Goal: Task Accomplishment & Management: Manage account settings

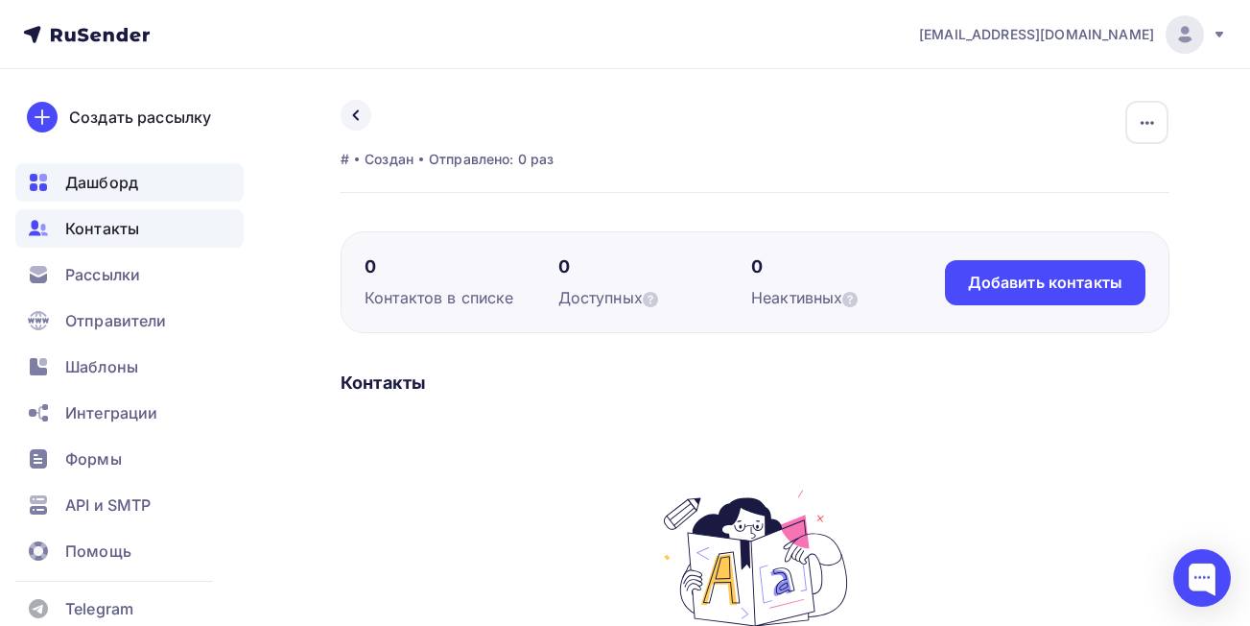
click at [96, 182] on span "Дашборд" at bounding box center [101, 182] width 73 height 23
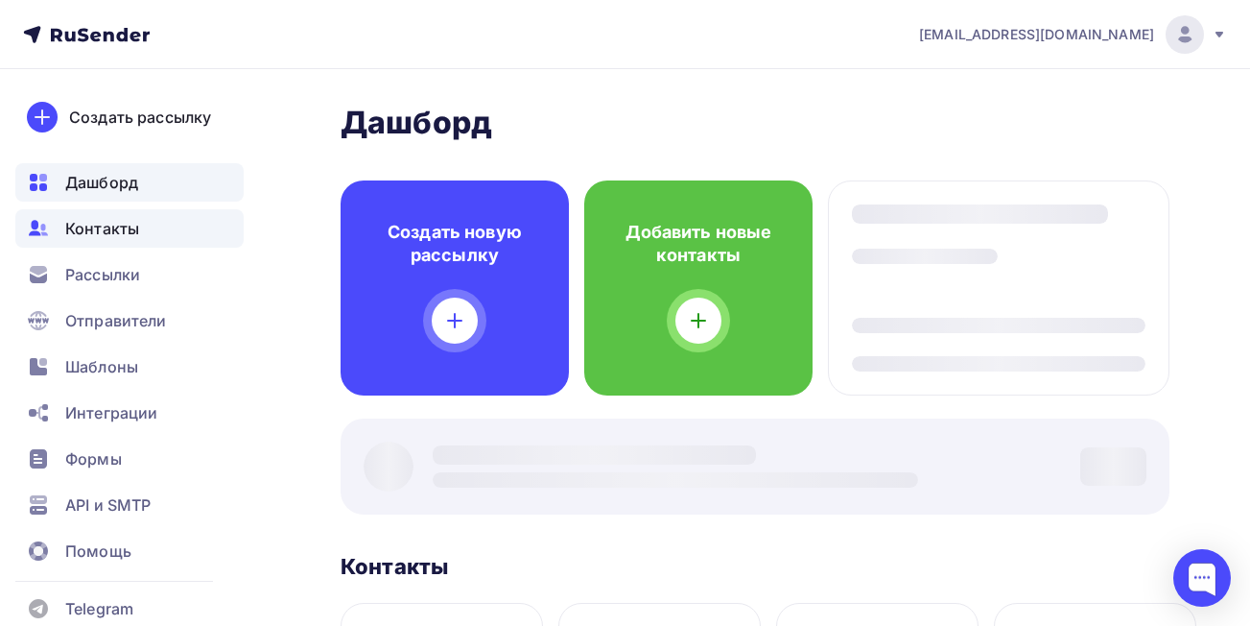
click at [105, 234] on span "Контакты" at bounding box center [102, 228] width 74 height 23
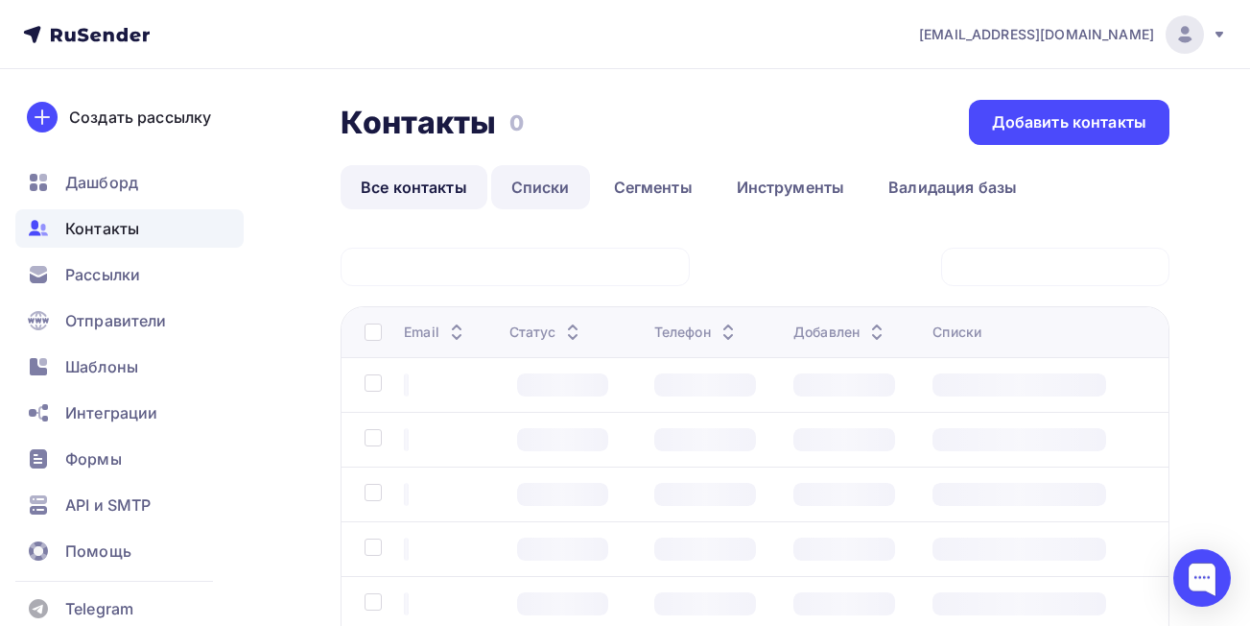
click at [544, 192] on link "Списки" at bounding box center [540, 187] width 99 height 44
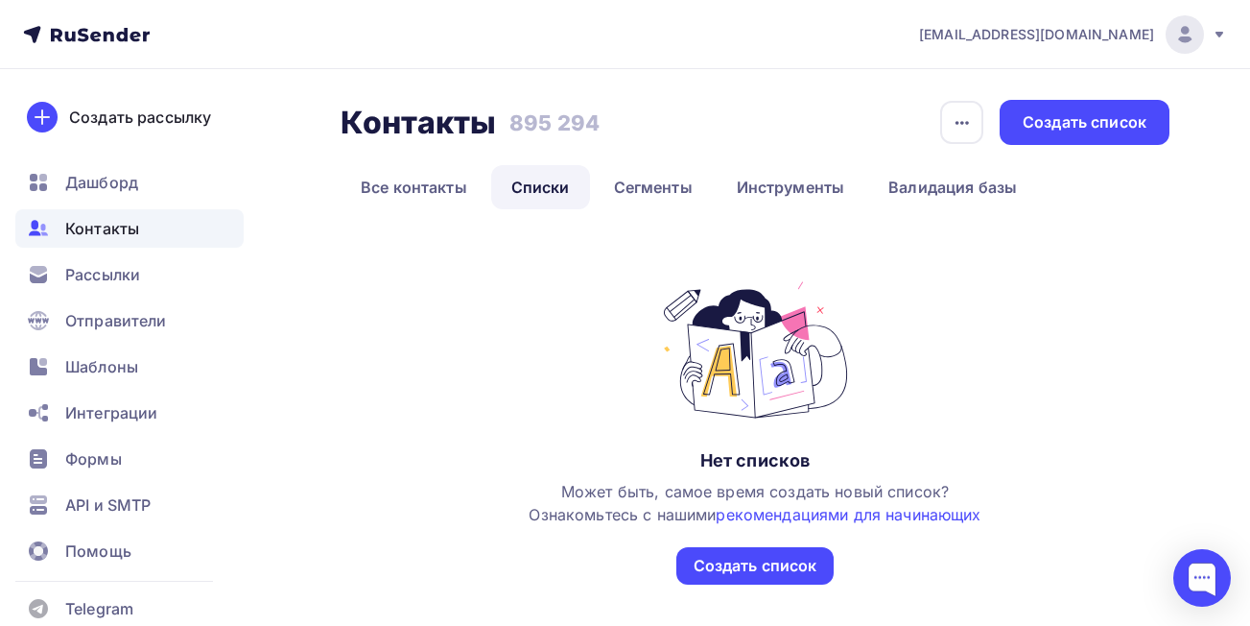
click at [532, 183] on link "Списки" at bounding box center [540, 187] width 99 height 44
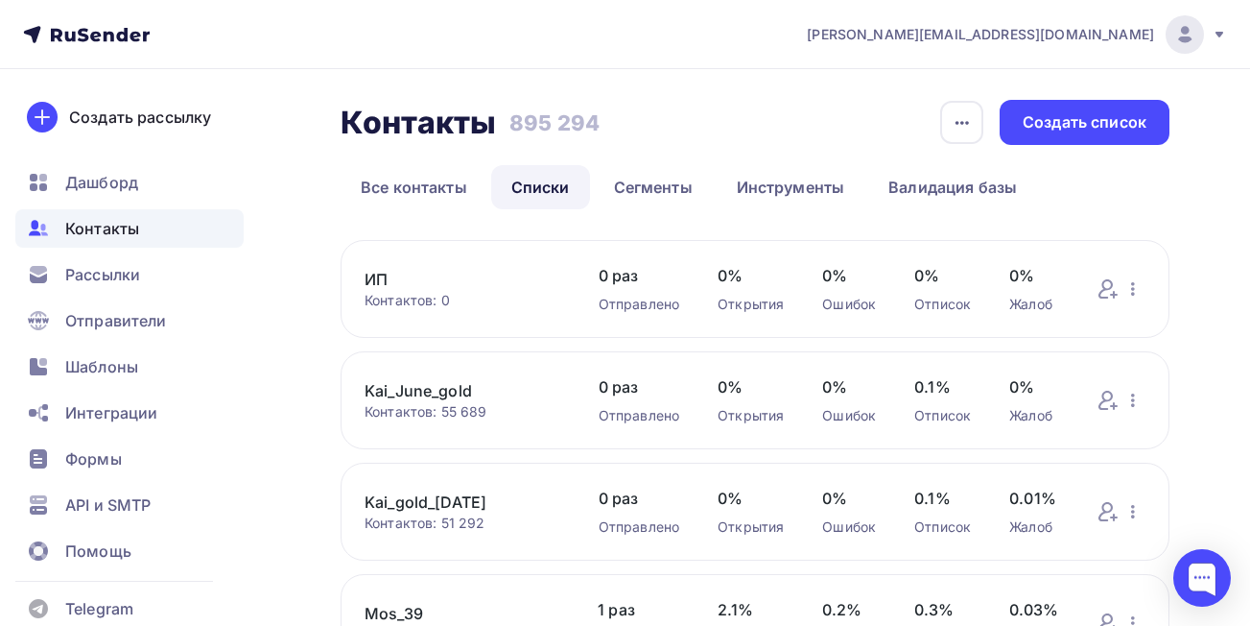
click at [381, 280] on link "ИП" at bounding box center [463, 279] width 196 height 23
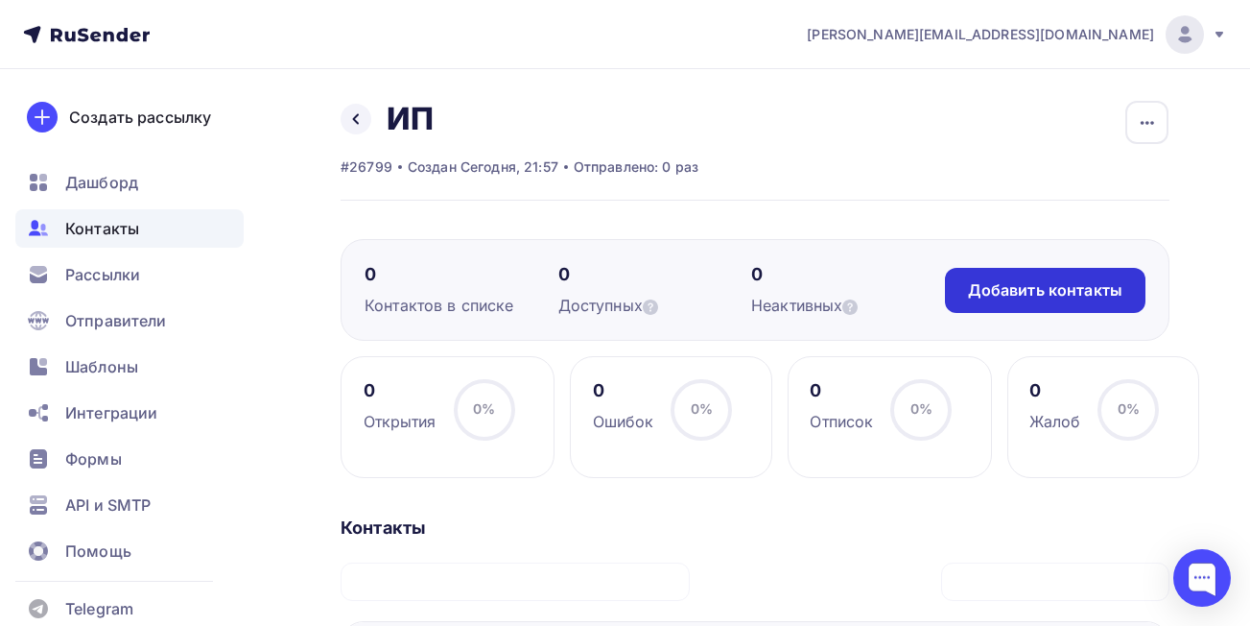
click at [1033, 276] on div "Добавить контакты" at bounding box center [1045, 290] width 201 height 45
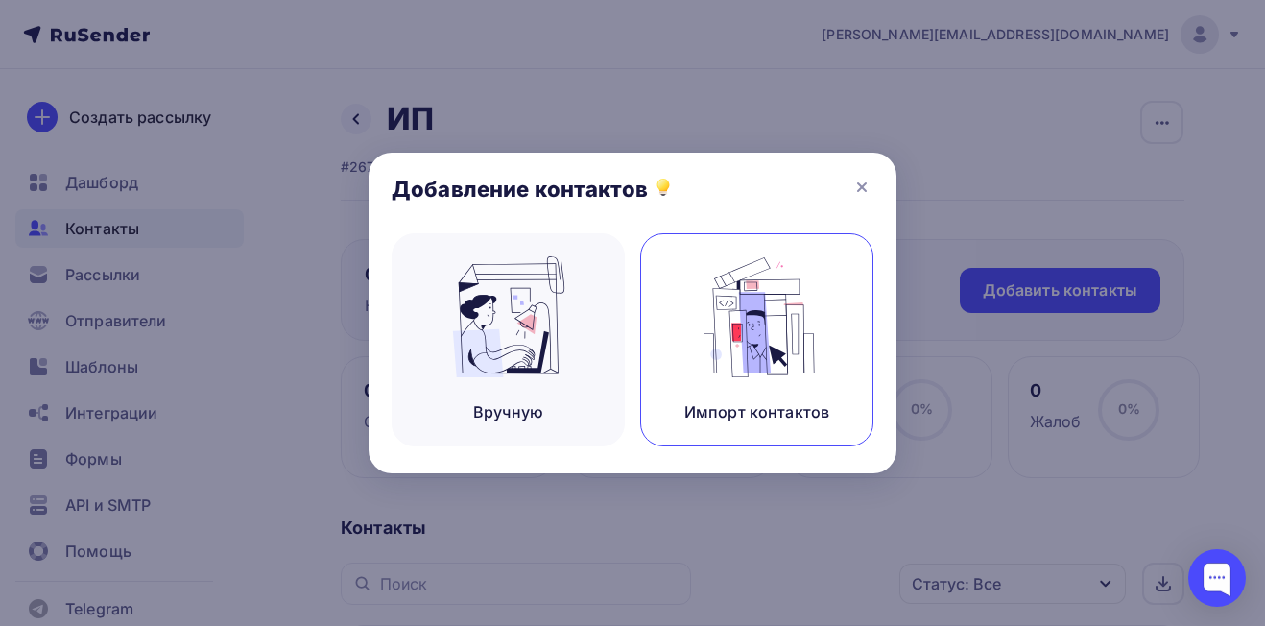
click at [749, 330] on div "Импорт контактов" at bounding box center [756, 339] width 233 height 213
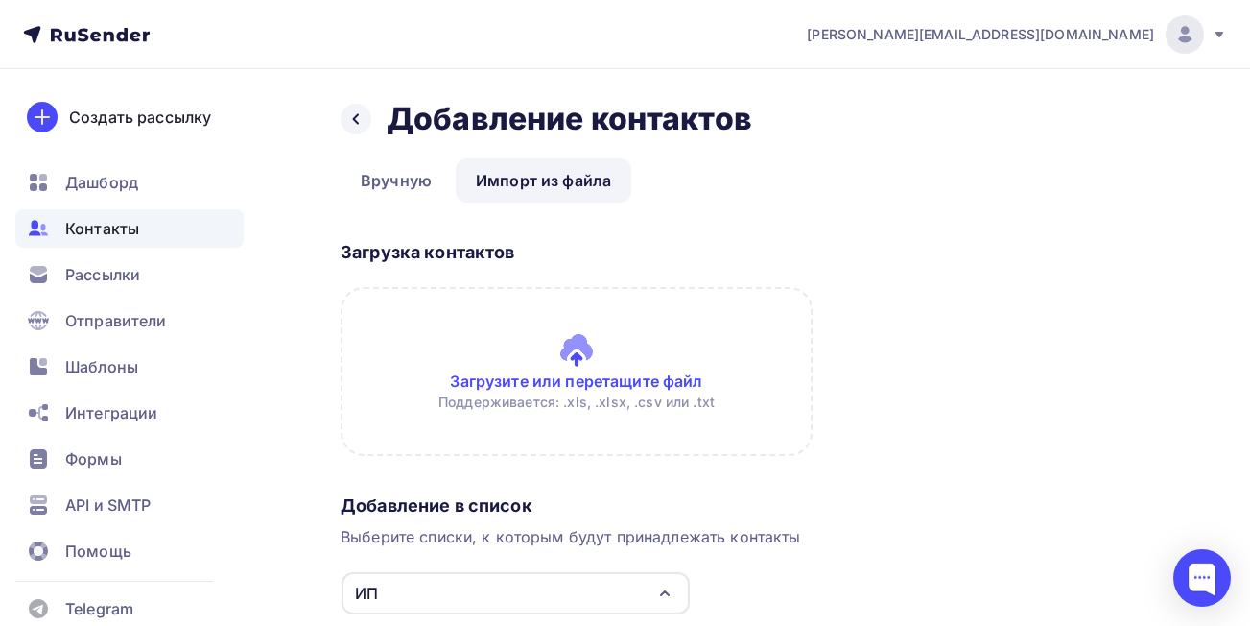
click at [601, 377] on input "file" at bounding box center [577, 371] width 472 height 169
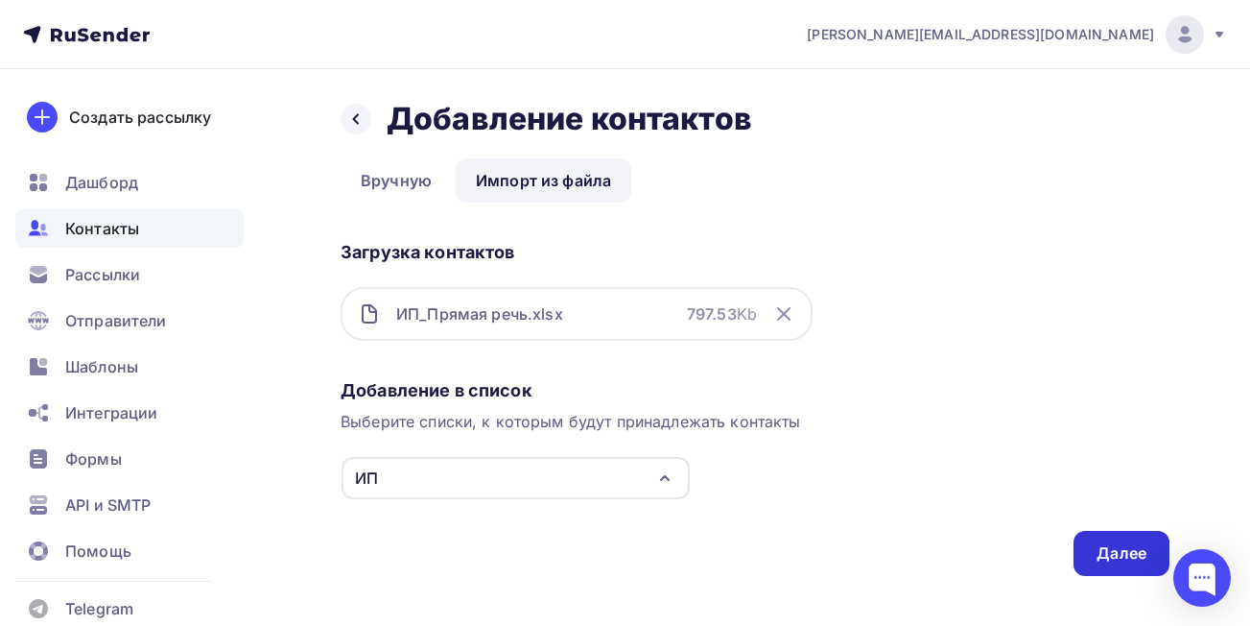
click at [1110, 564] on div "Далее" at bounding box center [1122, 553] width 96 height 45
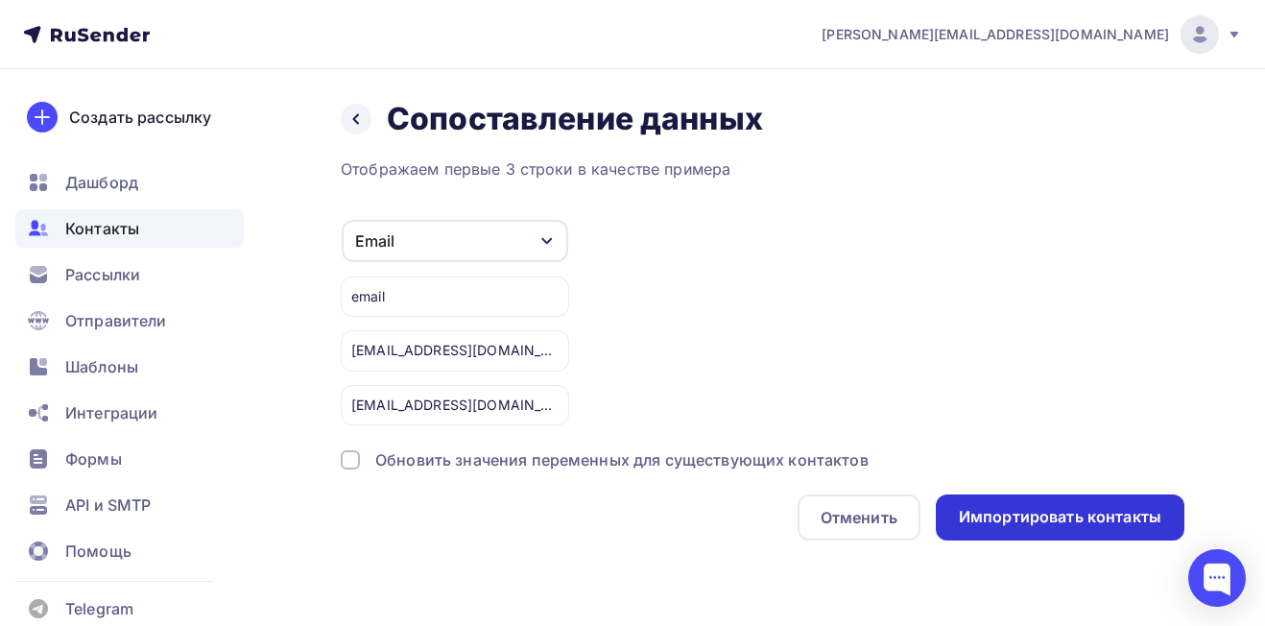
click at [1076, 507] on div "Импортировать контакты" at bounding box center [1060, 517] width 202 height 22
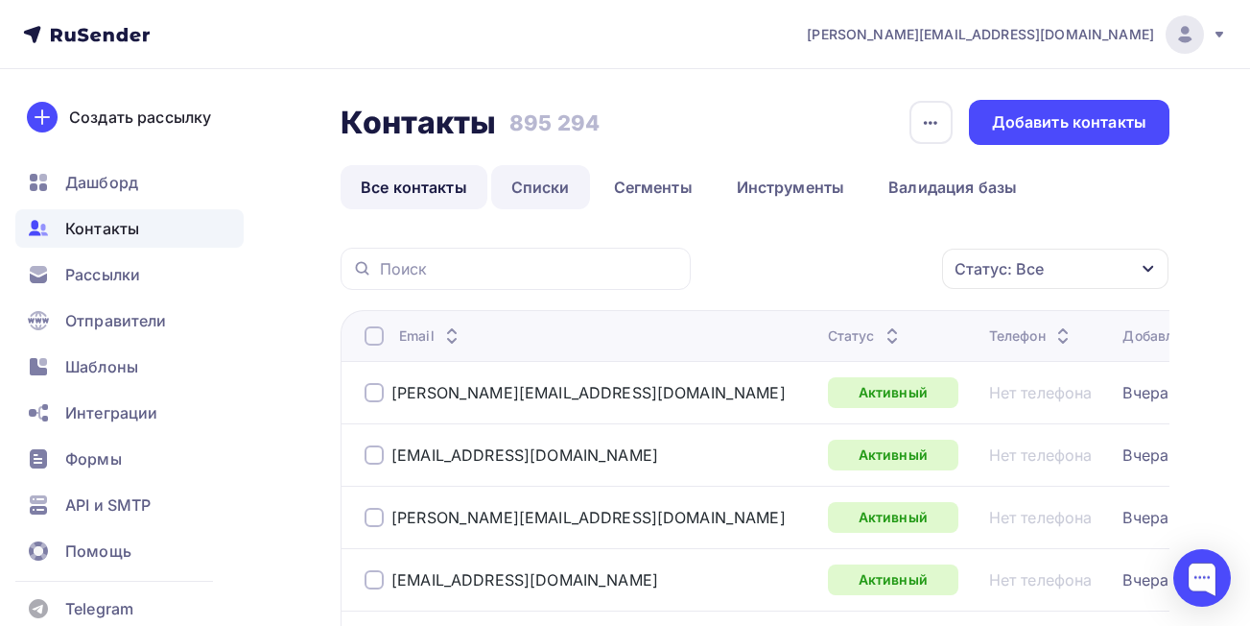
click at [539, 192] on link "Списки" at bounding box center [540, 187] width 99 height 44
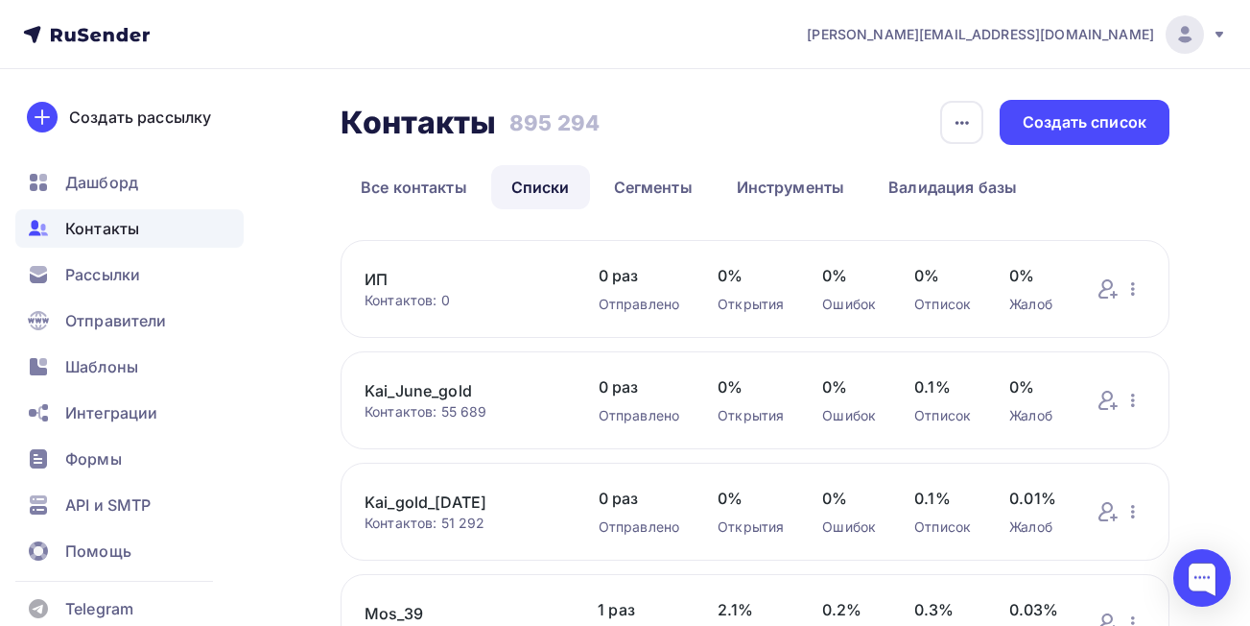
click at [383, 286] on link "ИП" at bounding box center [463, 279] width 196 height 23
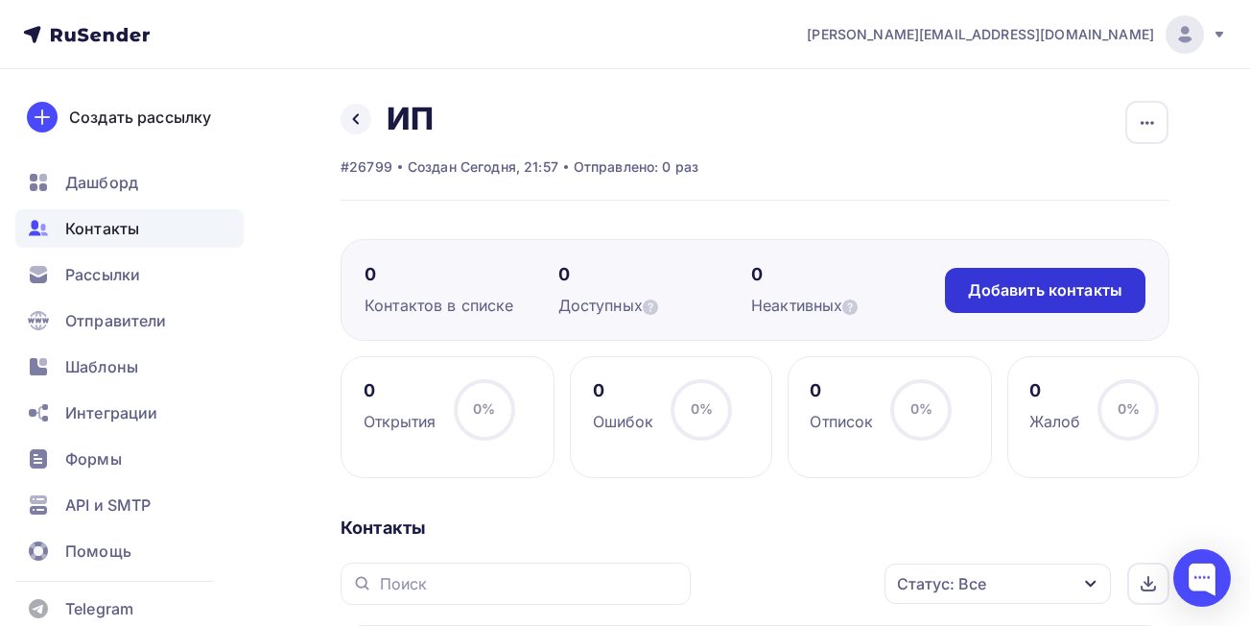
click at [1061, 292] on div "Добавить контакты" at bounding box center [1045, 290] width 154 height 22
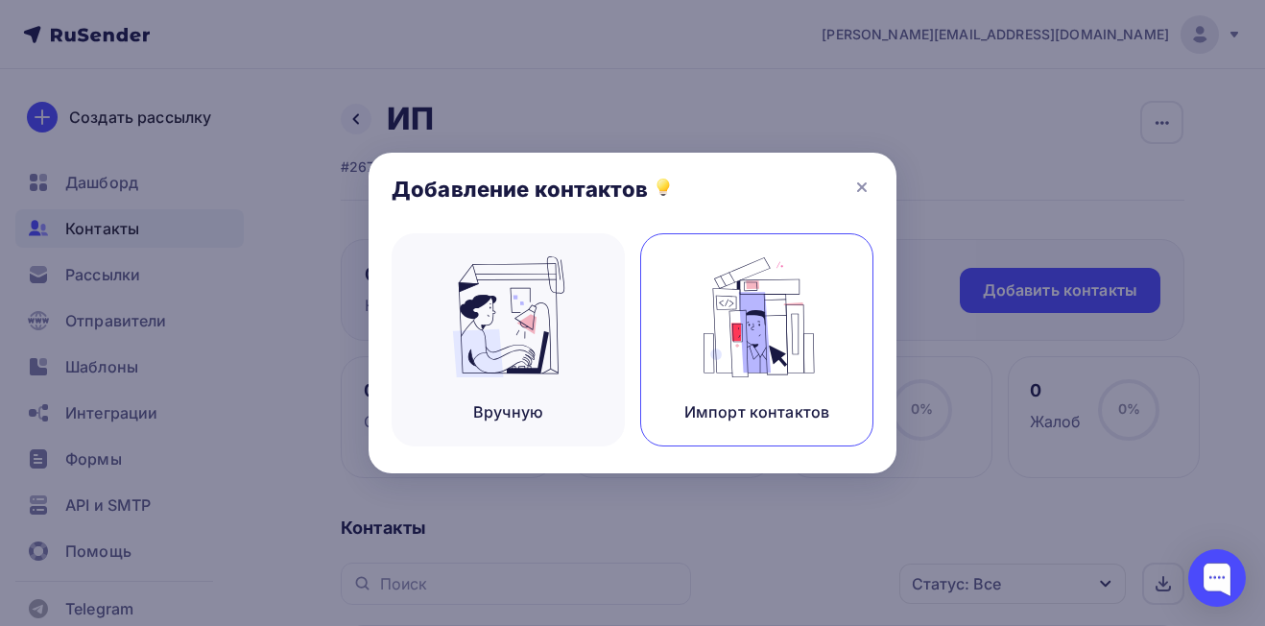
click at [747, 336] on img at bounding box center [757, 316] width 129 height 121
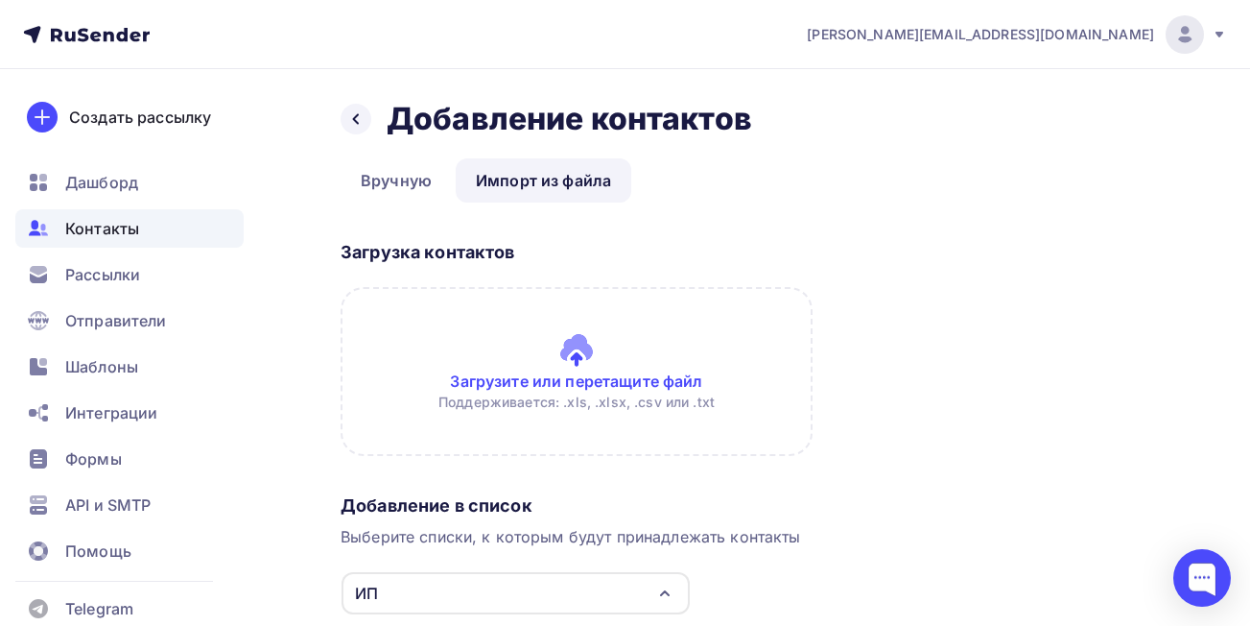
click at [588, 370] on input "file" at bounding box center [577, 371] width 472 height 169
click at [590, 382] on input "file" at bounding box center [577, 371] width 472 height 169
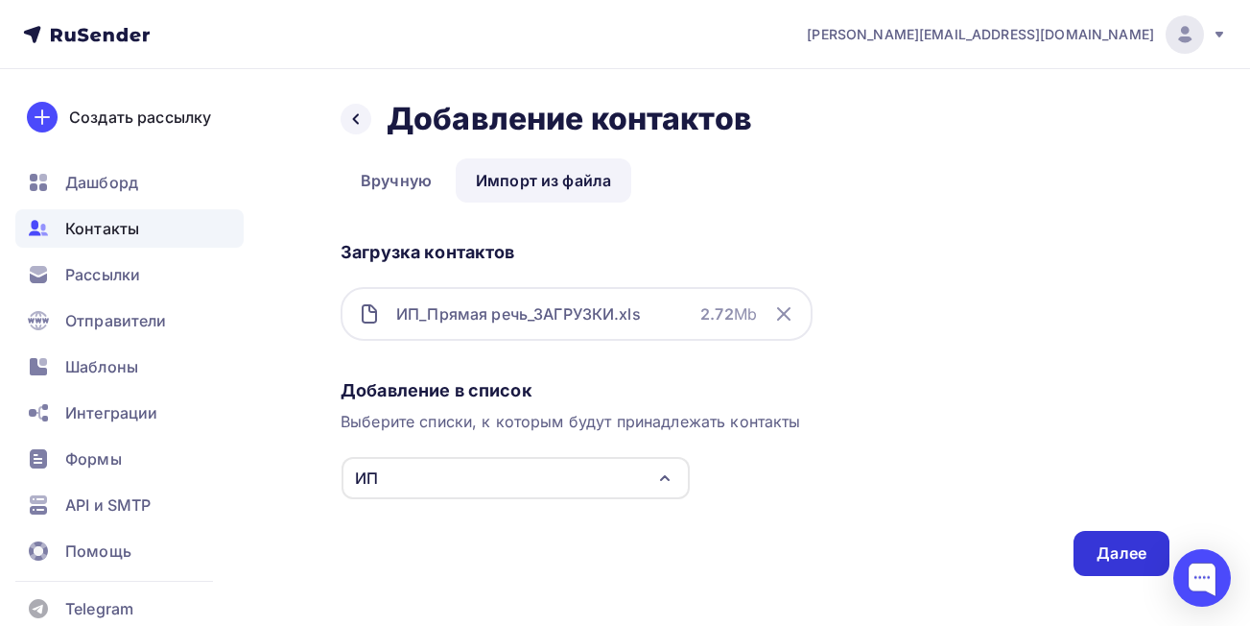
click at [1103, 554] on div "Далее" at bounding box center [1122, 553] width 50 height 22
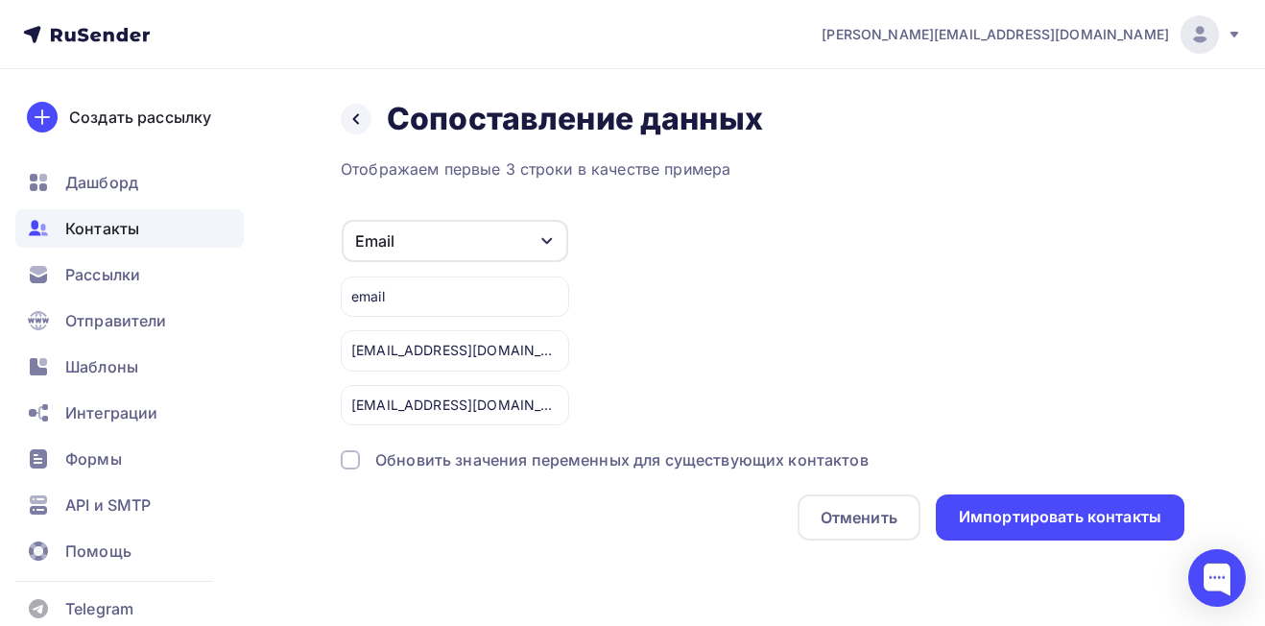
click at [1103, 554] on div "Назад Сопоставление данных Сопоставление данных Отображаем первые 3 строки в ка…" at bounding box center [632, 343] width 1265 height 548
click at [460, 236] on div "Email" at bounding box center [455, 241] width 226 height 42
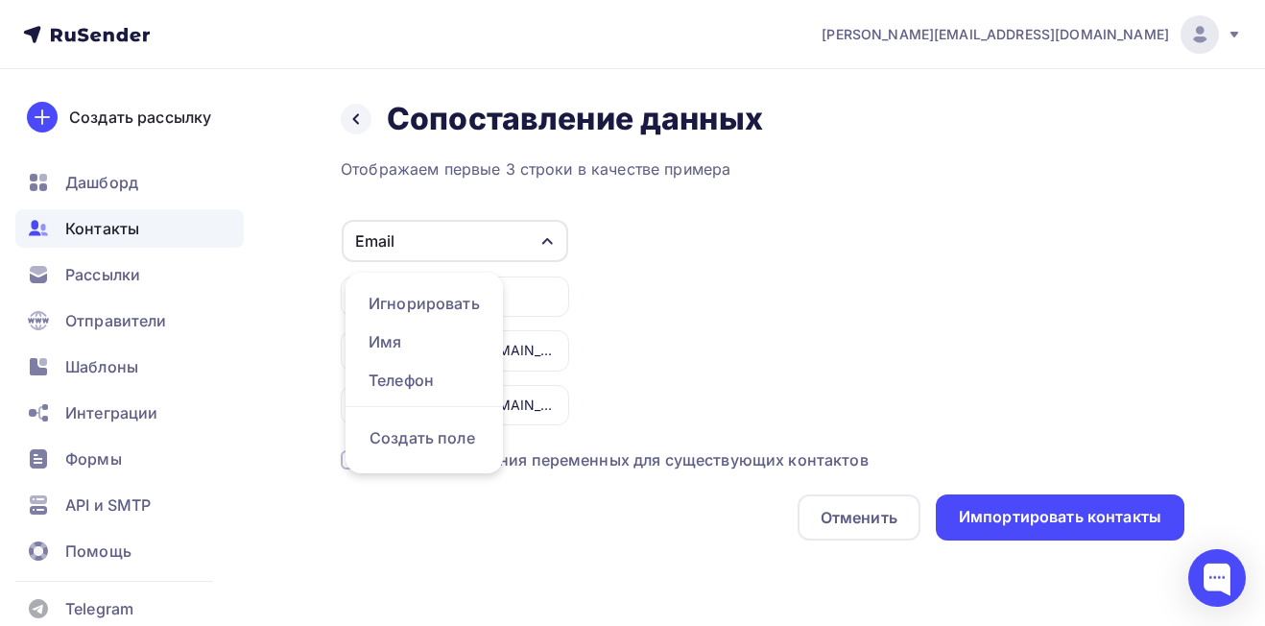
click at [460, 236] on div "Email" at bounding box center [455, 241] width 226 height 42
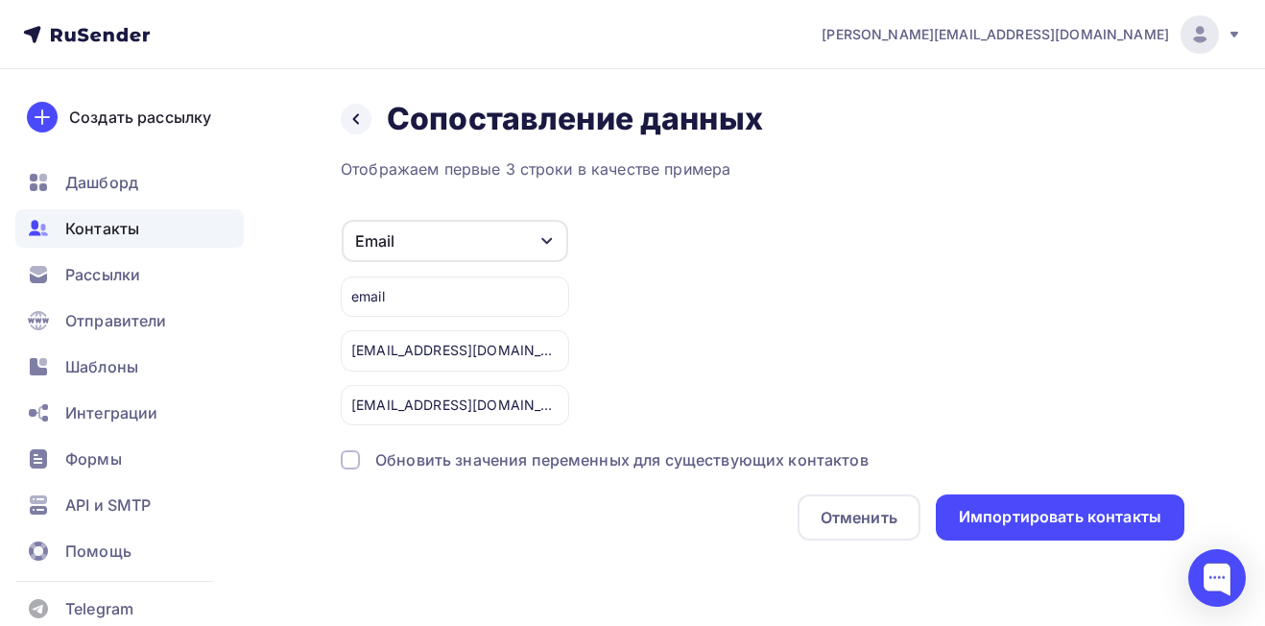
click at [467, 293] on div "email" at bounding box center [455, 296] width 228 height 40
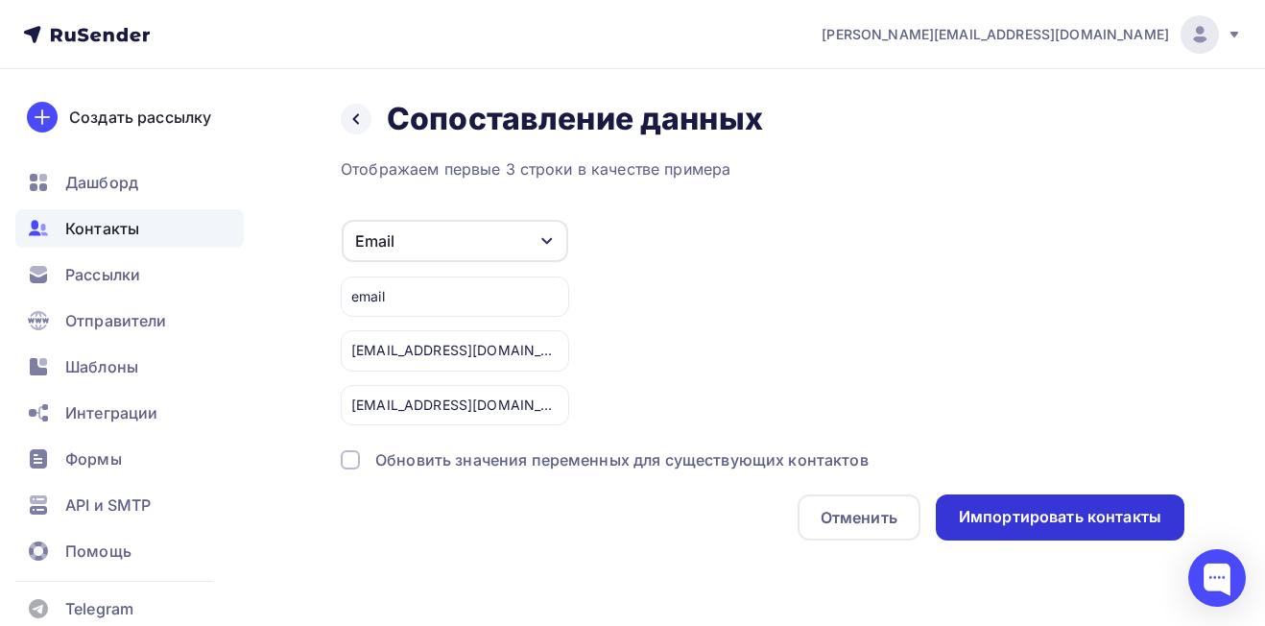
click at [1044, 506] on div "Импортировать контакты" at bounding box center [1060, 517] width 202 height 22
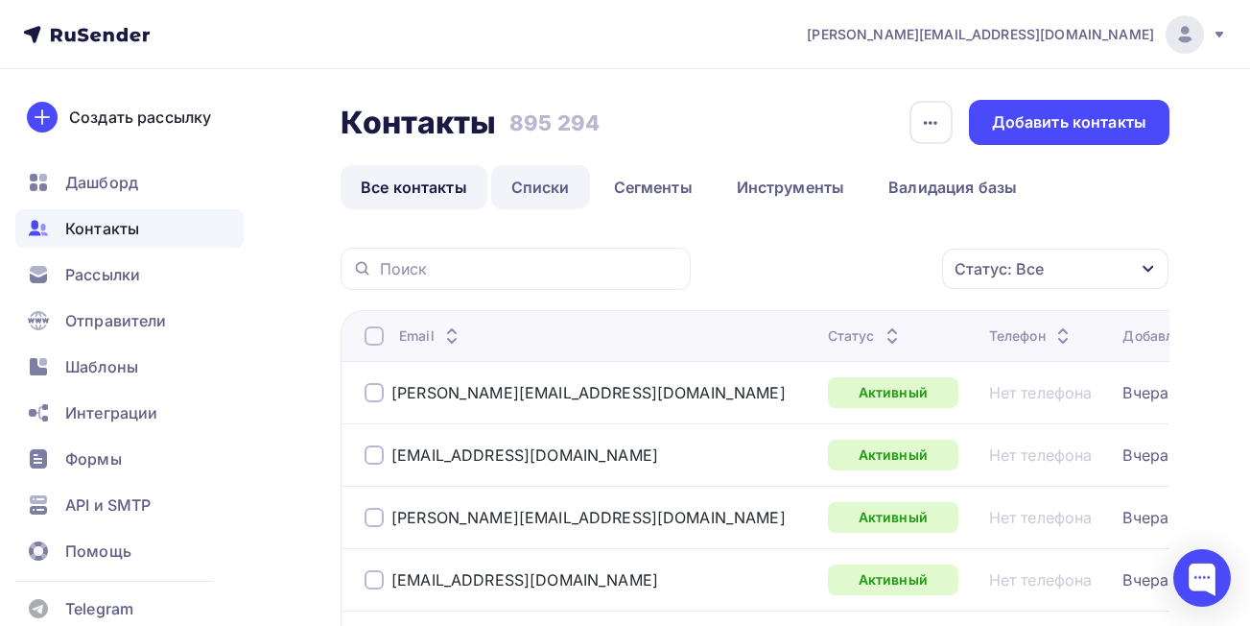
click at [531, 189] on link "Списки" at bounding box center [540, 187] width 99 height 44
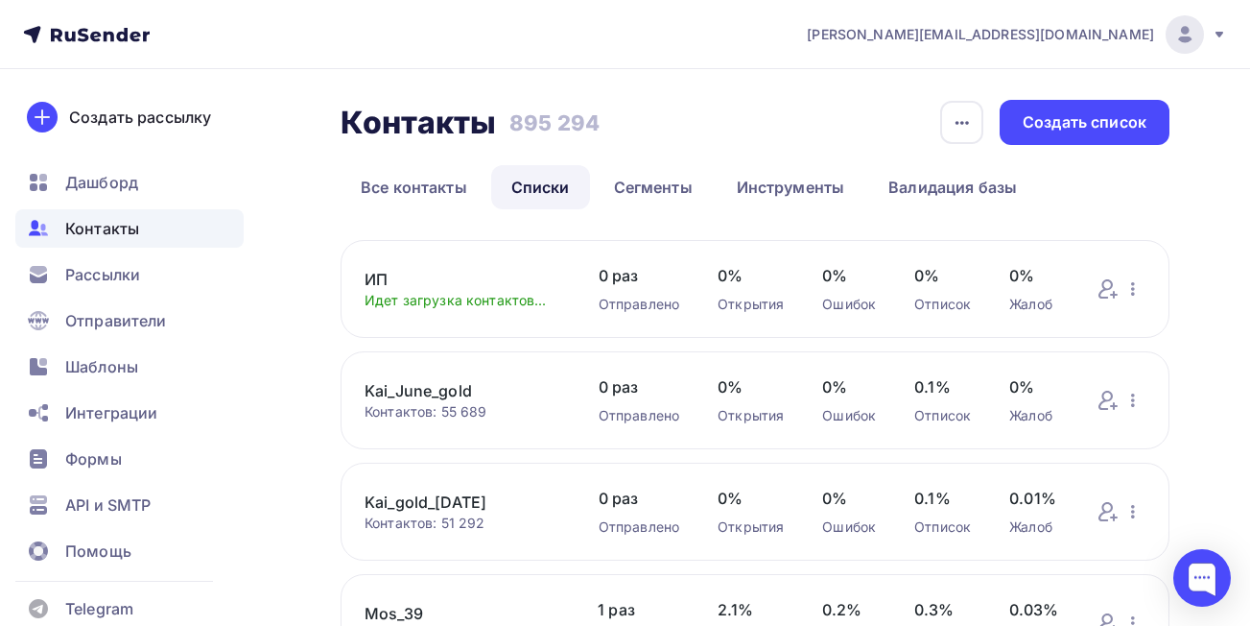
click at [379, 282] on link "ИП" at bounding box center [463, 279] width 196 height 23
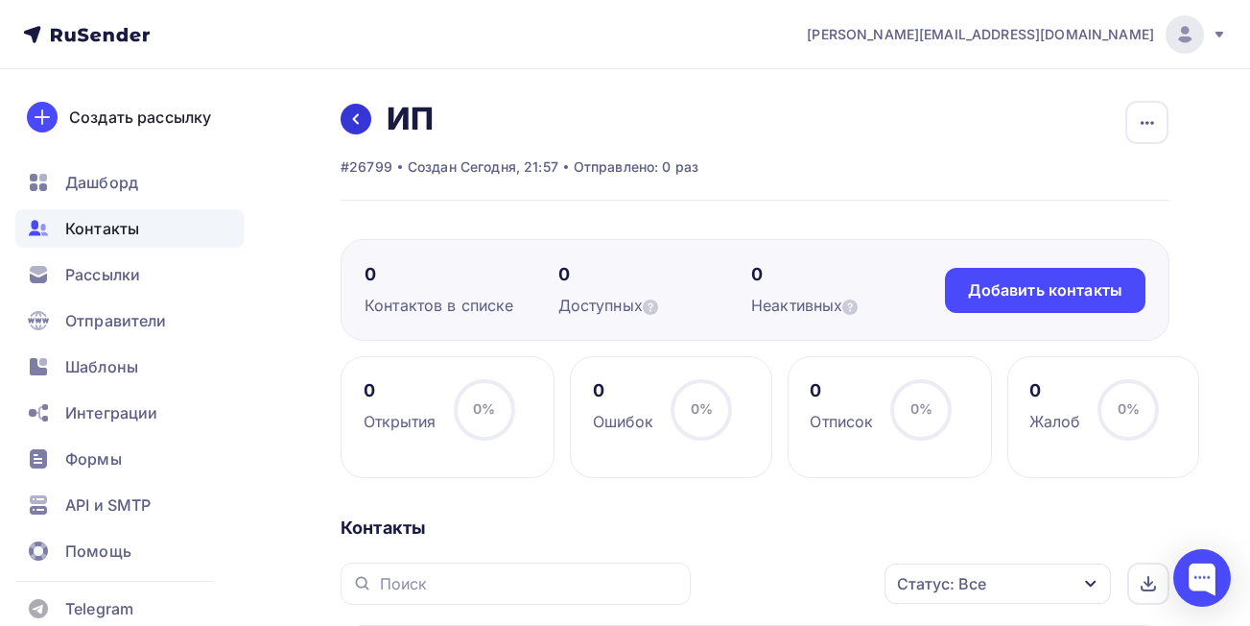
click at [355, 124] on icon at bounding box center [355, 118] width 15 height 15
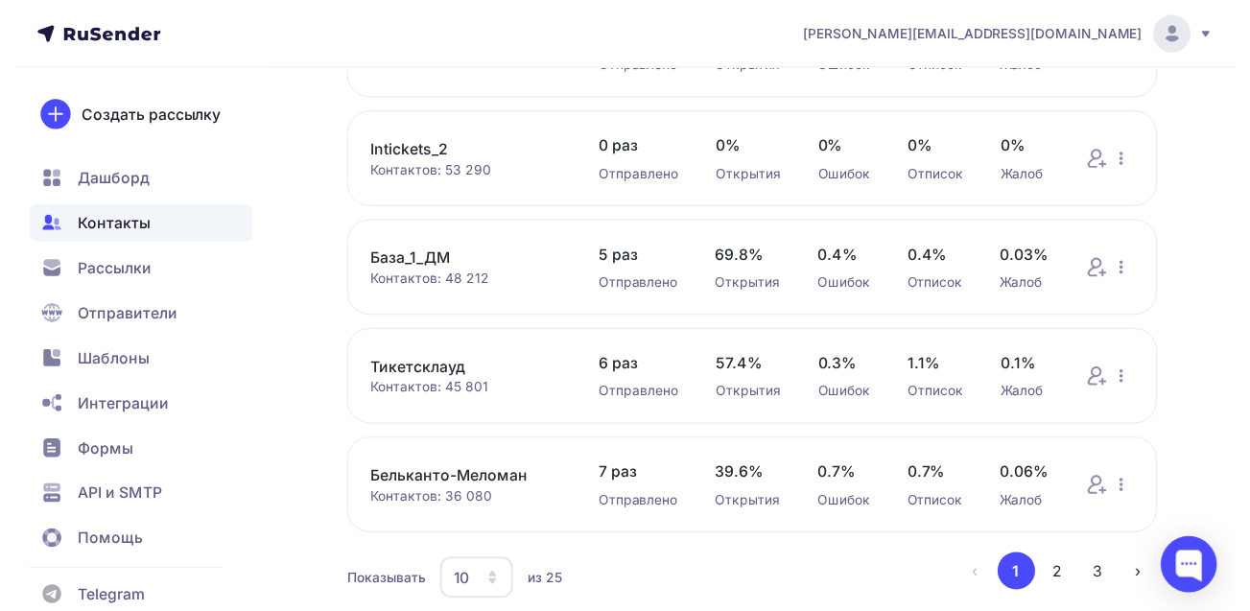
scroll to position [863, 0]
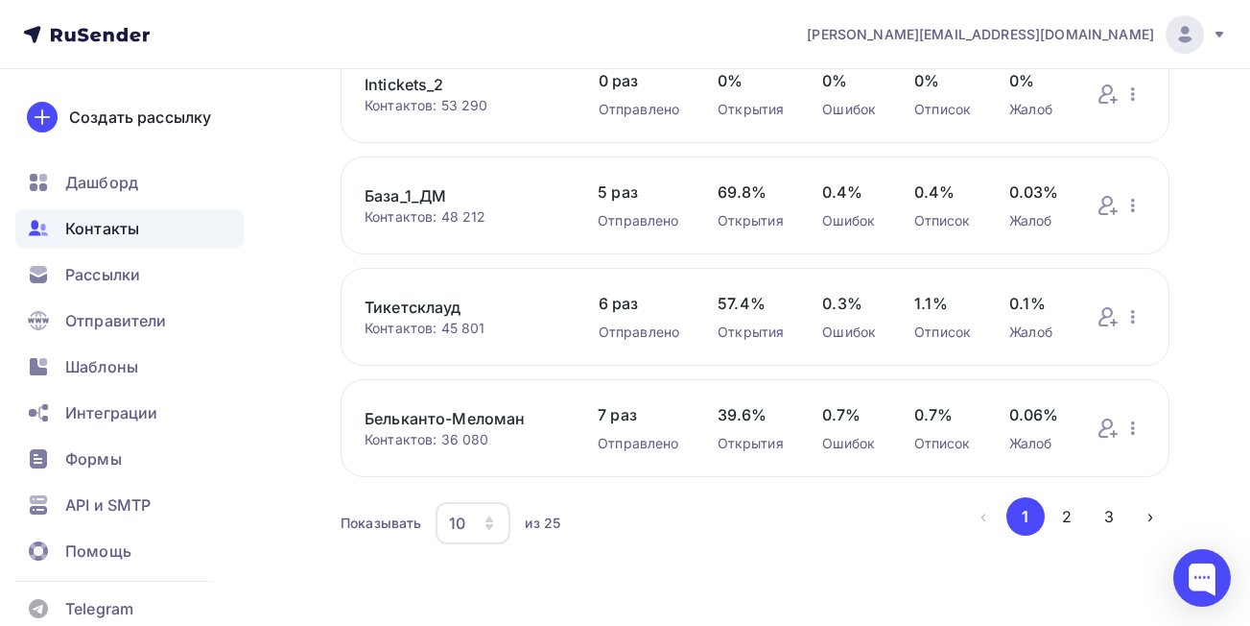
click at [488, 530] on icon "button" at bounding box center [489, 522] width 15 height 15
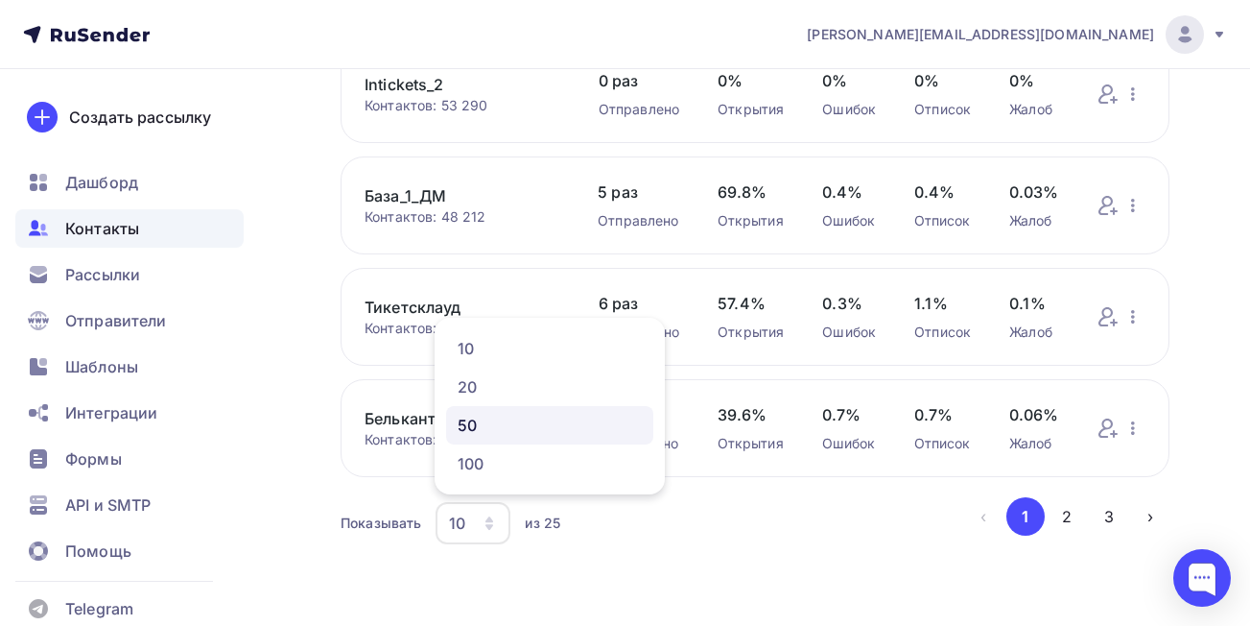
click at [462, 430] on div "50" at bounding box center [550, 425] width 184 height 23
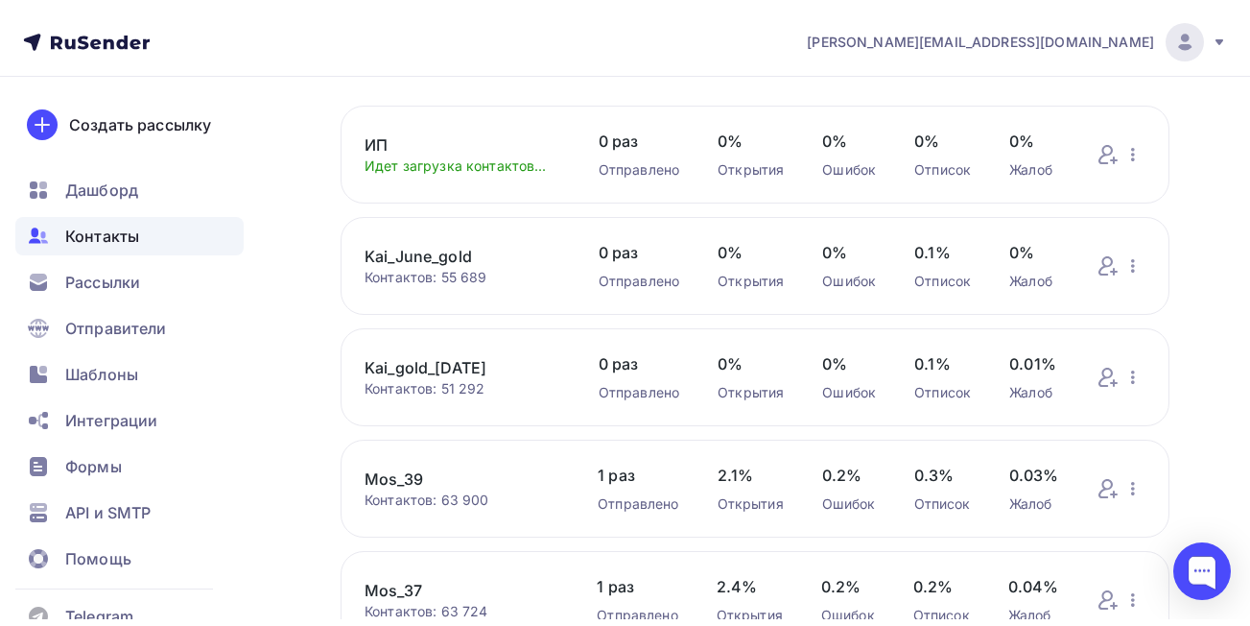
scroll to position [0, 0]
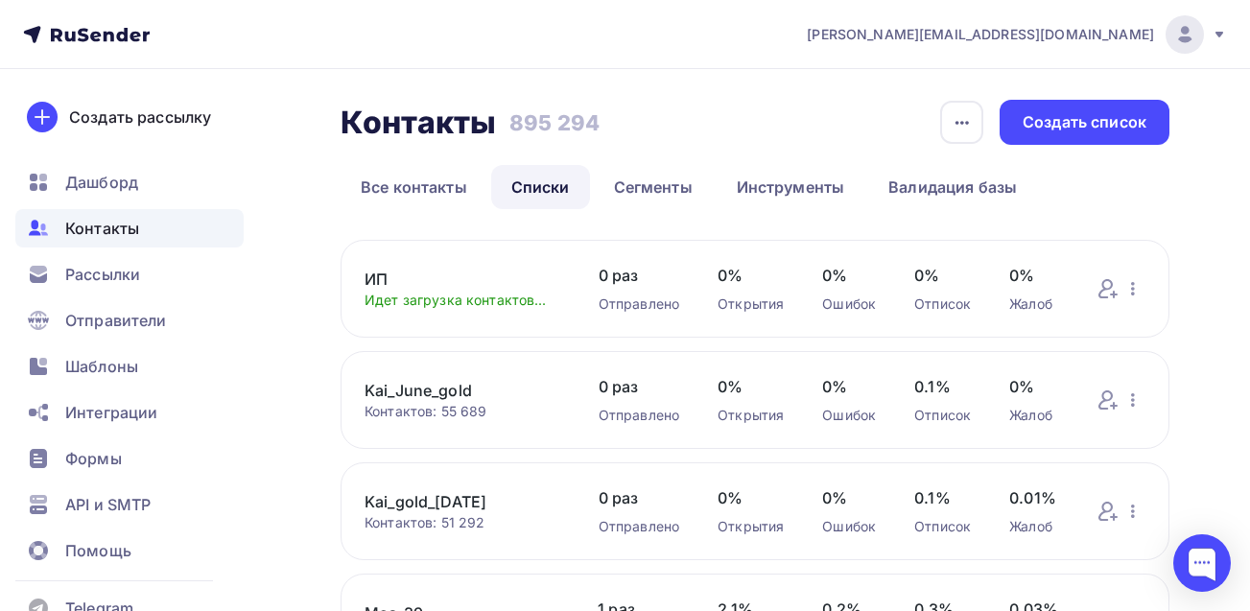
click at [383, 276] on link "ИП" at bounding box center [463, 279] width 196 height 23
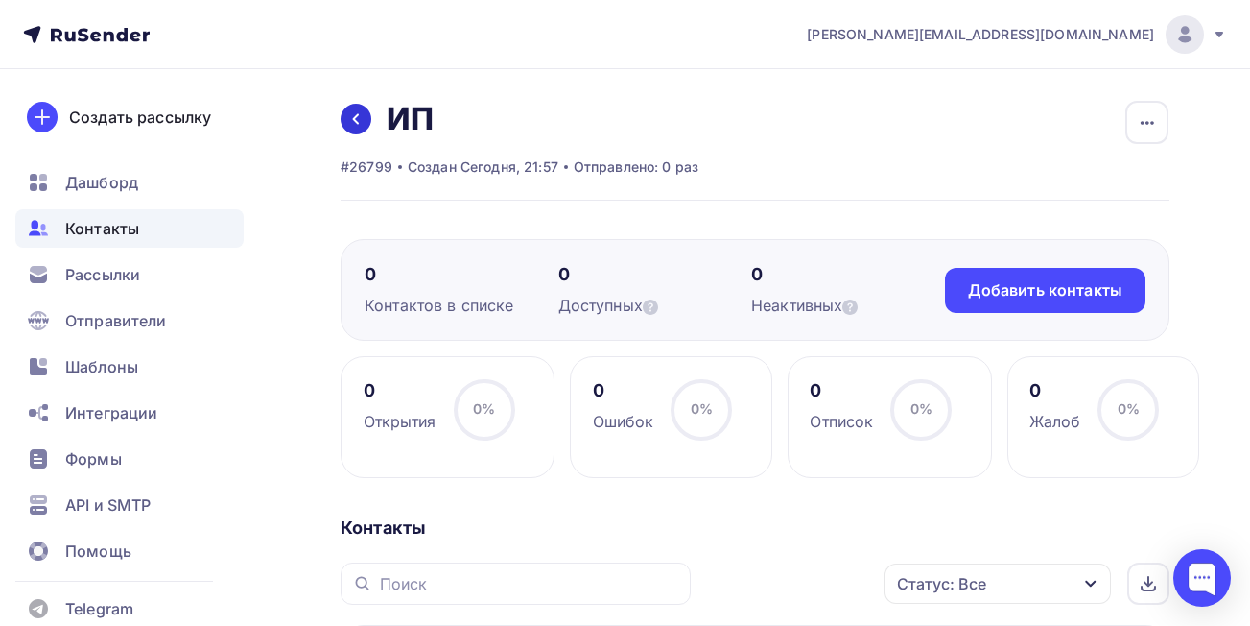
click at [353, 123] on icon at bounding box center [355, 118] width 15 height 15
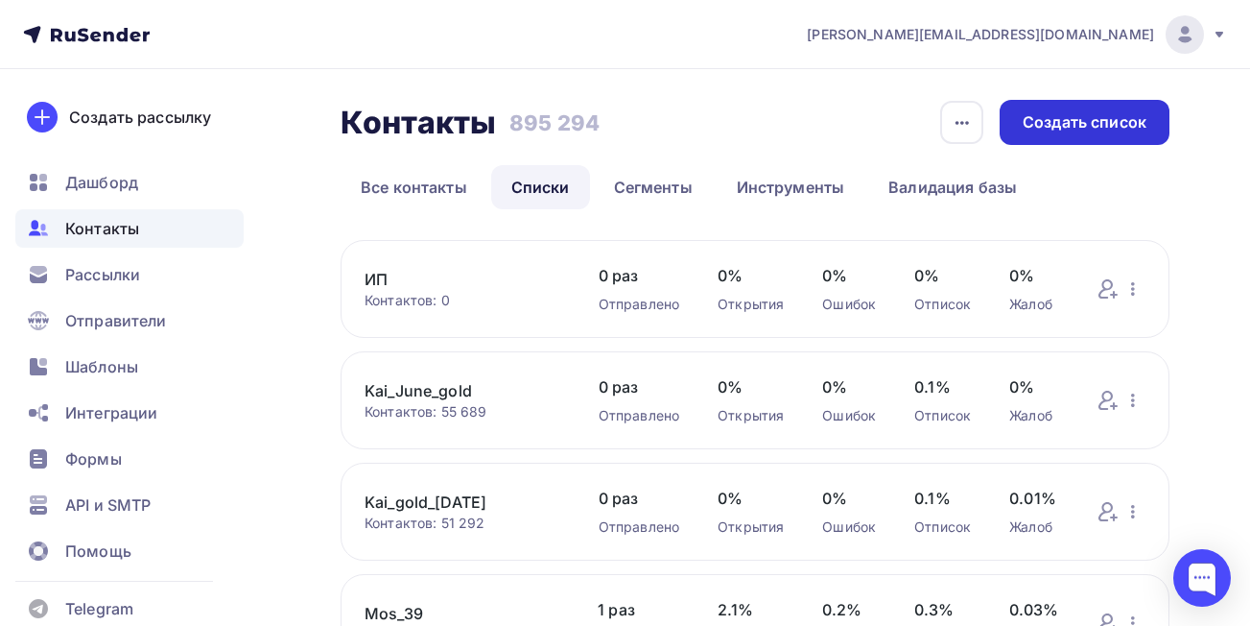
click at [1086, 138] on div "Создать список" at bounding box center [1085, 122] width 170 height 45
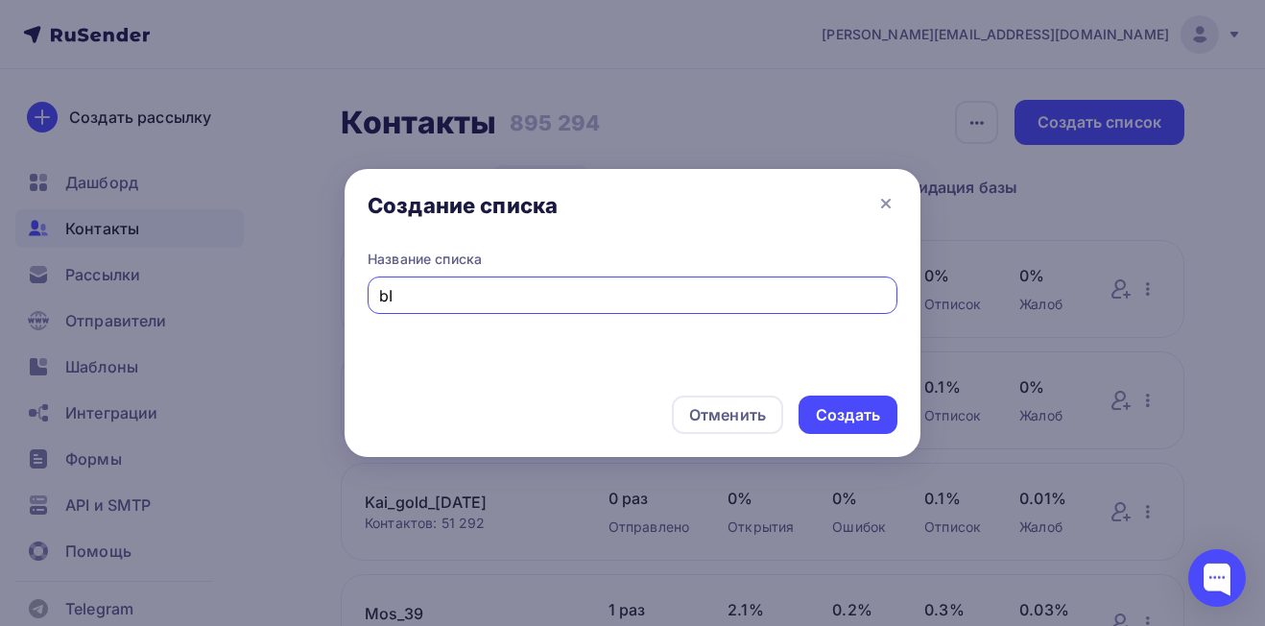
type input "b"
type input "Bileter_Bukvoed"
click at [860, 410] on div "Создать" at bounding box center [848, 415] width 64 height 22
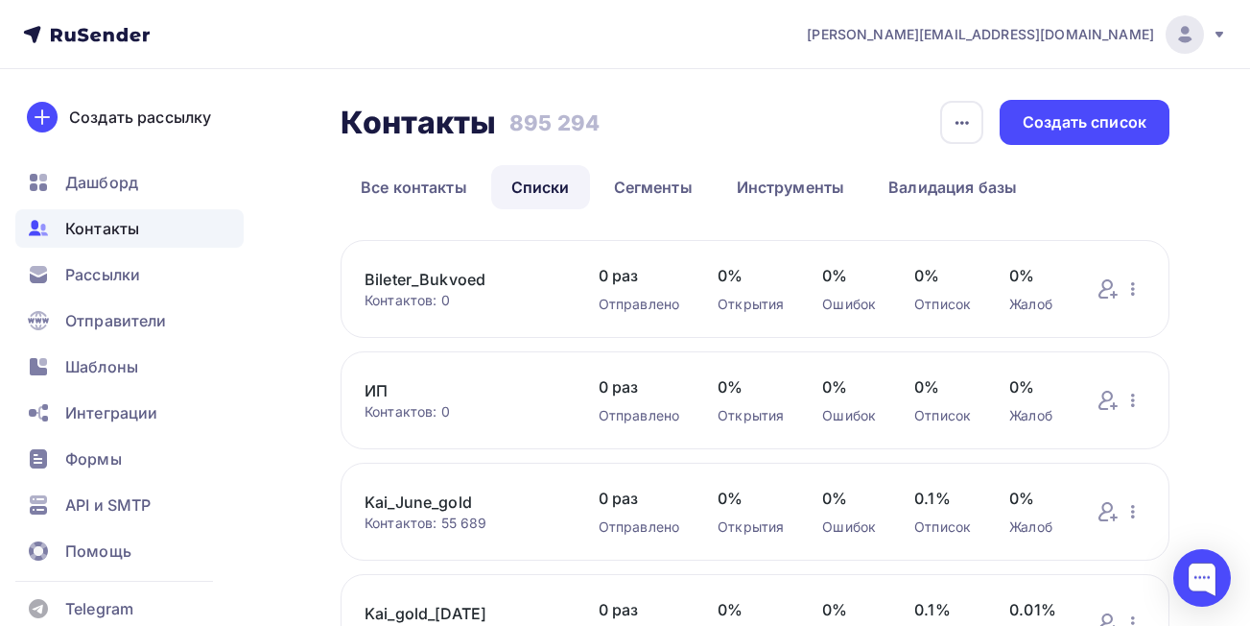
click at [427, 275] on link "Bileter_Bukvoed" at bounding box center [463, 279] width 196 height 23
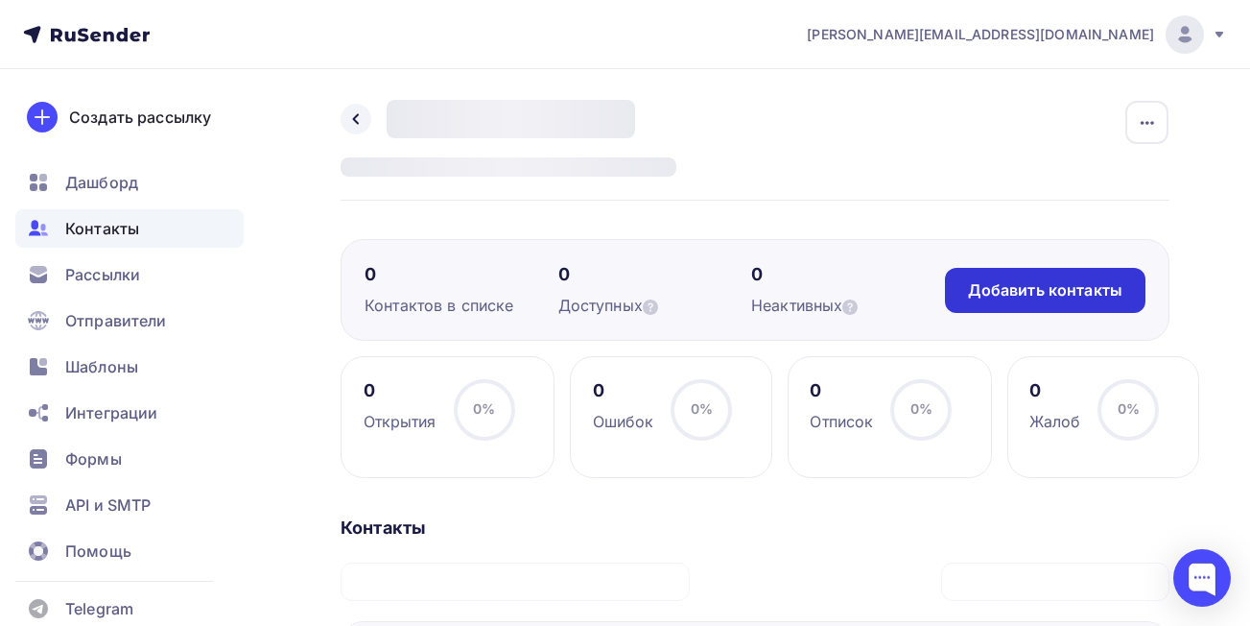
click at [1009, 305] on div "Добавить контакты" at bounding box center [1045, 290] width 201 height 45
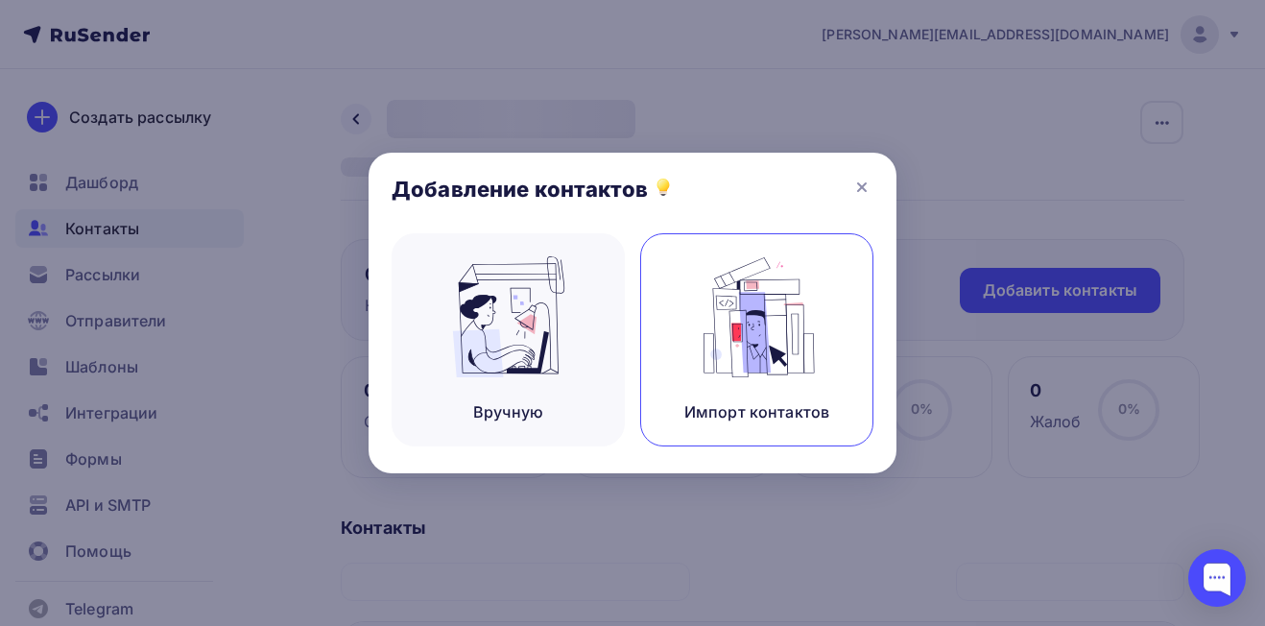
click at [765, 334] on img at bounding box center [757, 316] width 129 height 121
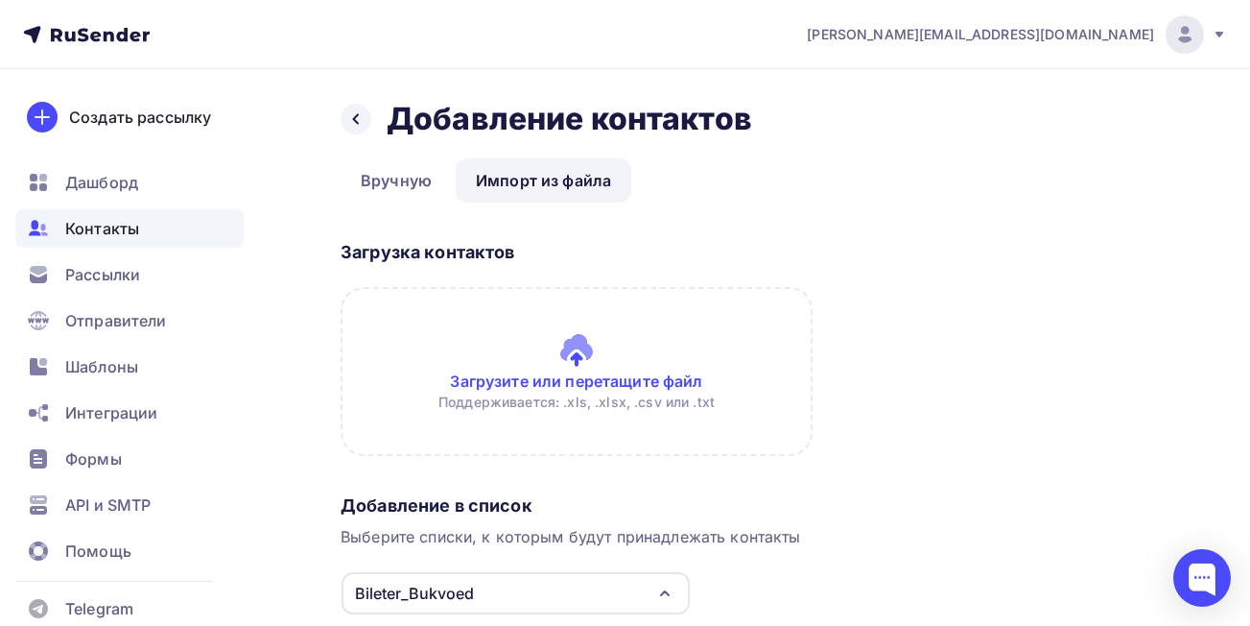
click at [676, 383] on input "file" at bounding box center [577, 371] width 472 height 169
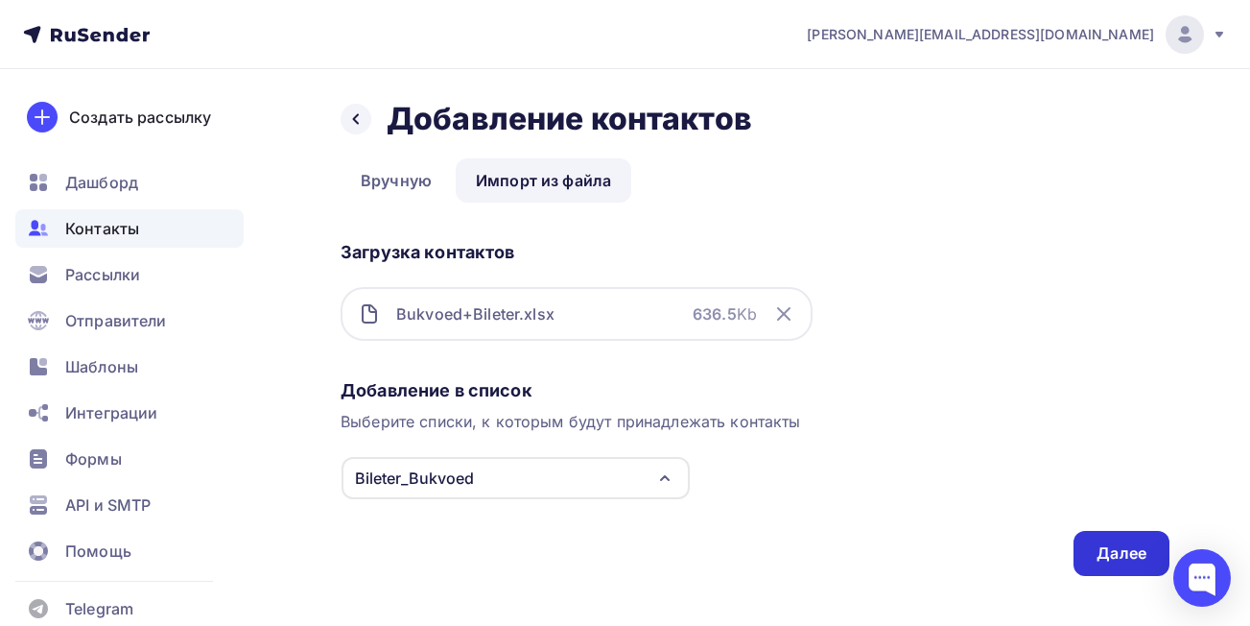
click at [1125, 558] on div "Далее" at bounding box center [1122, 553] width 50 height 22
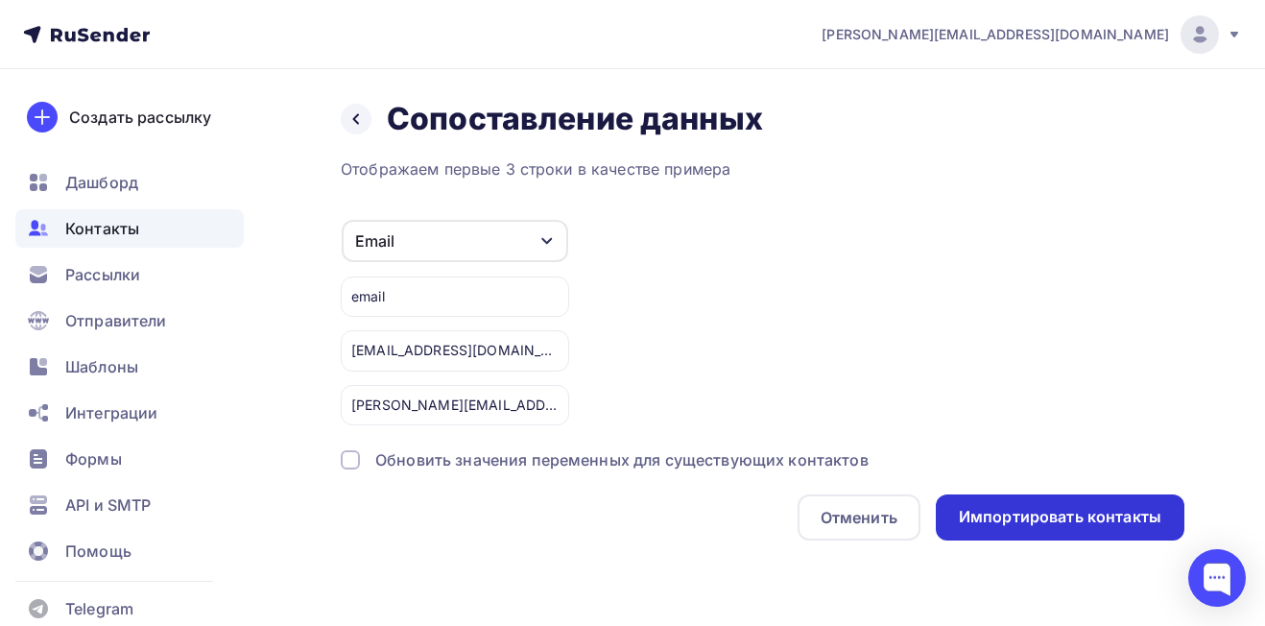
click at [1056, 507] on div "Импортировать контакты" at bounding box center [1060, 517] width 202 height 22
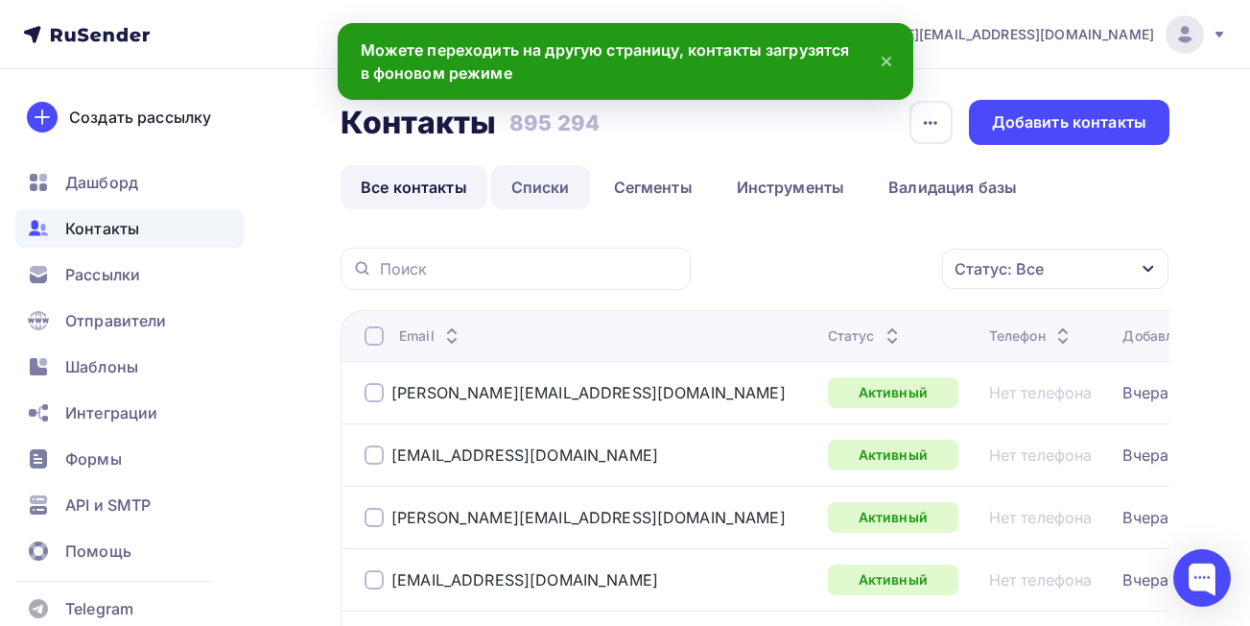
click at [554, 187] on link "Списки" at bounding box center [540, 187] width 99 height 44
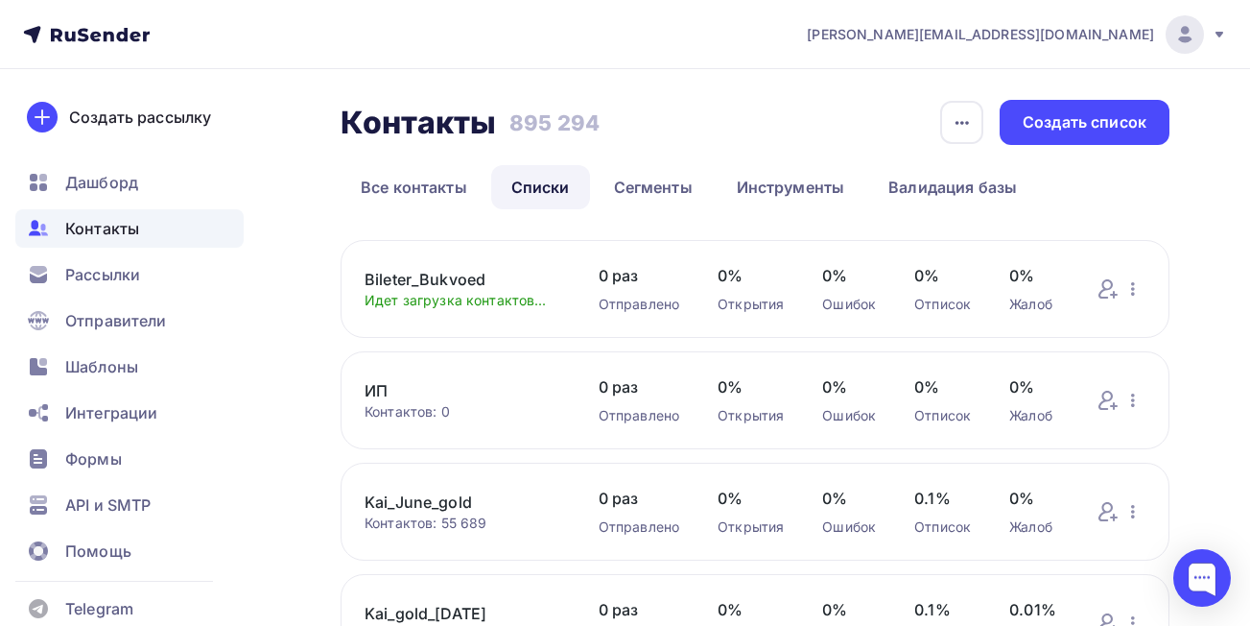
click at [373, 391] on link "ИП" at bounding box center [463, 390] width 196 height 23
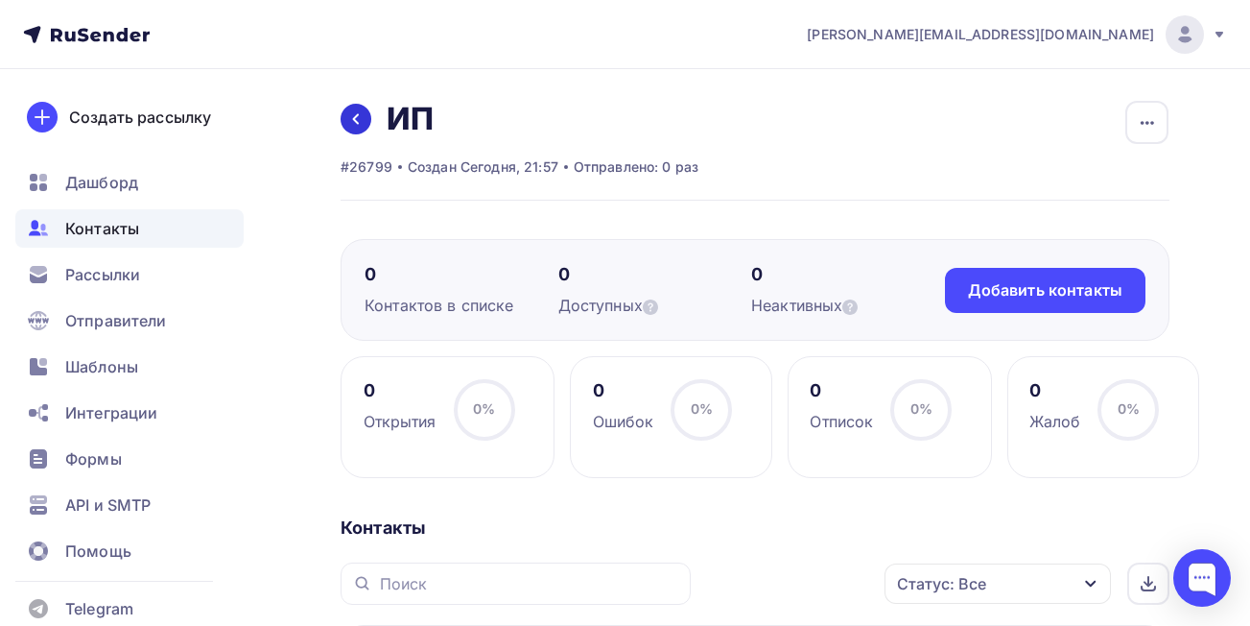
click at [349, 116] on icon at bounding box center [355, 118] width 15 height 15
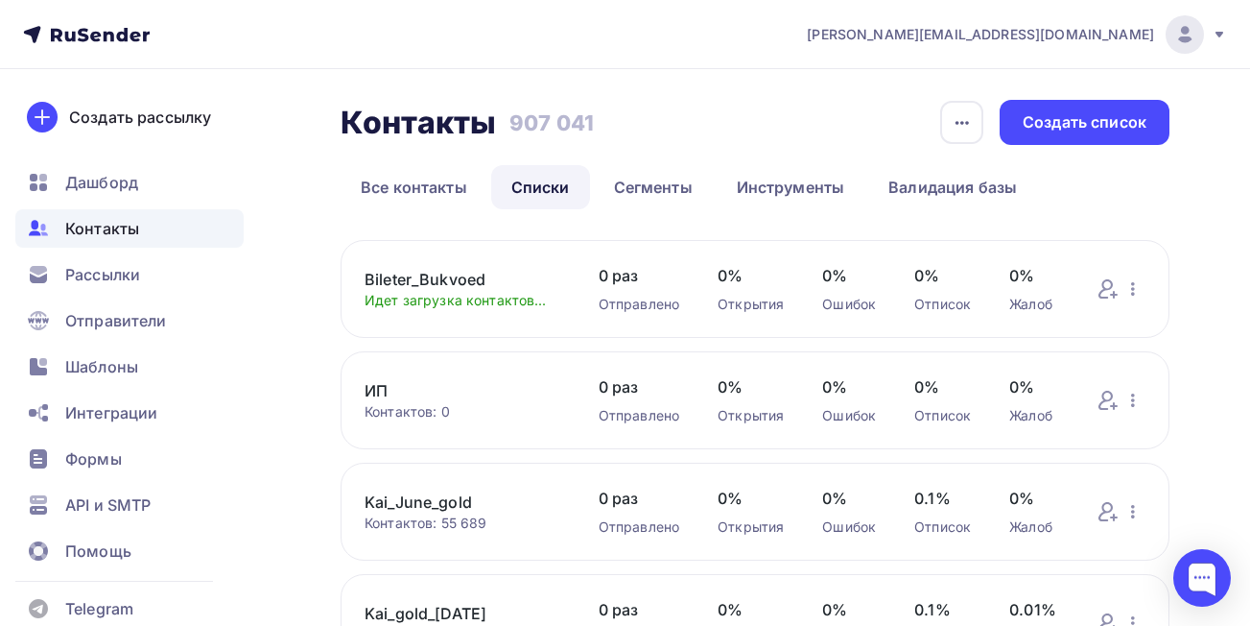
click at [442, 273] on link "Bileter_Bukvoed" at bounding box center [463, 279] width 196 height 23
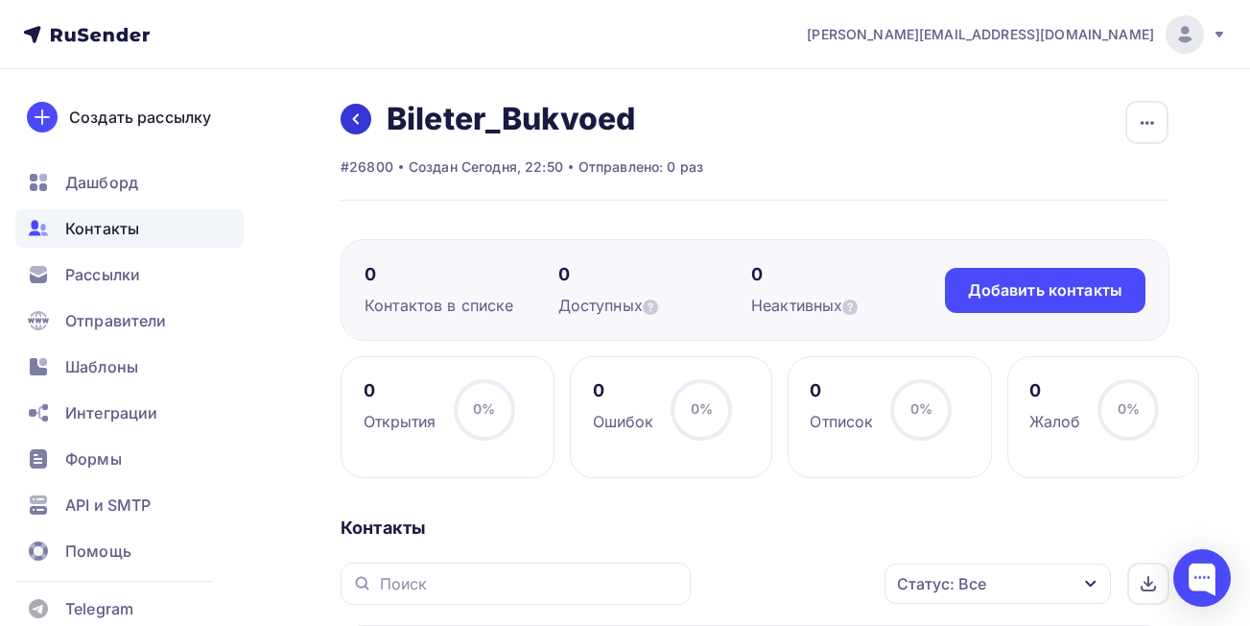
click at [360, 123] on icon at bounding box center [355, 118] width 15 height 15
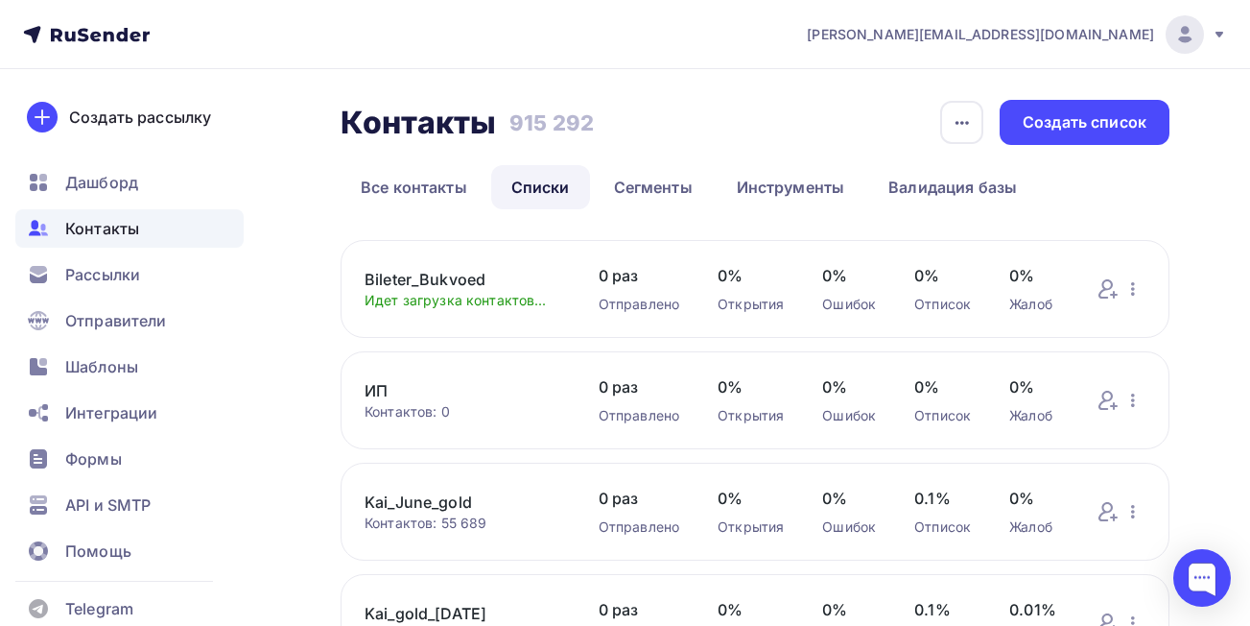
click at [382, 391] on link "ИП" at bounding box center [463, 390] width 196 height 23
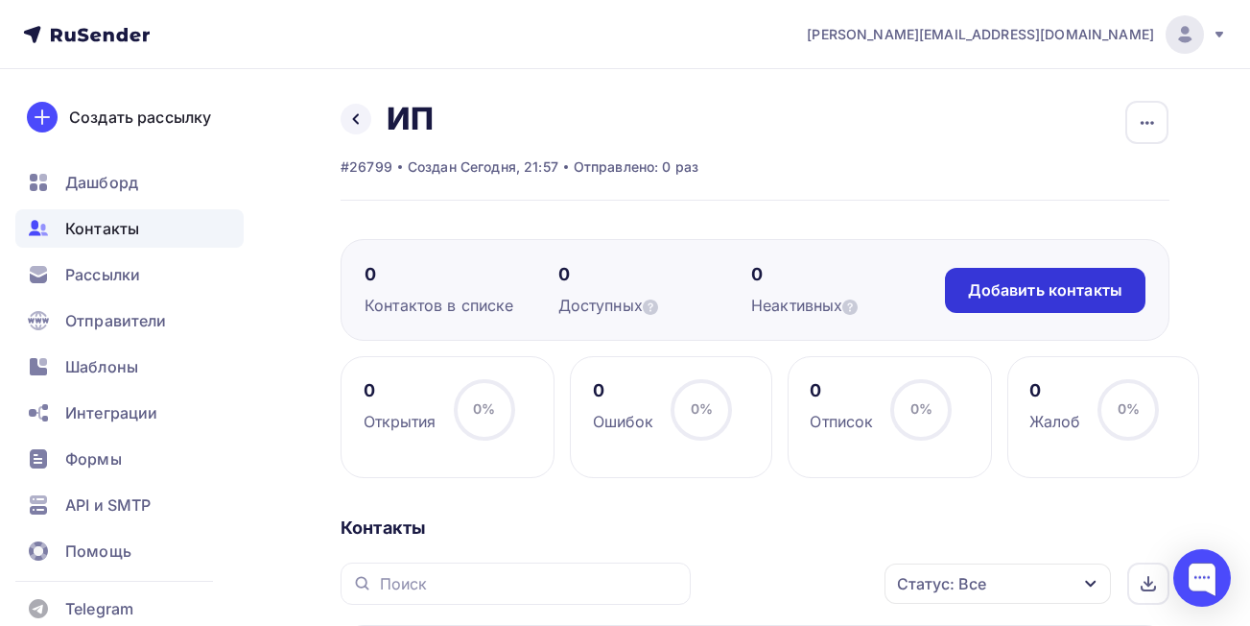
click at [1014, 282] on div "Добавить контакты" at bounding box center [1045, 290] width 154 height 22
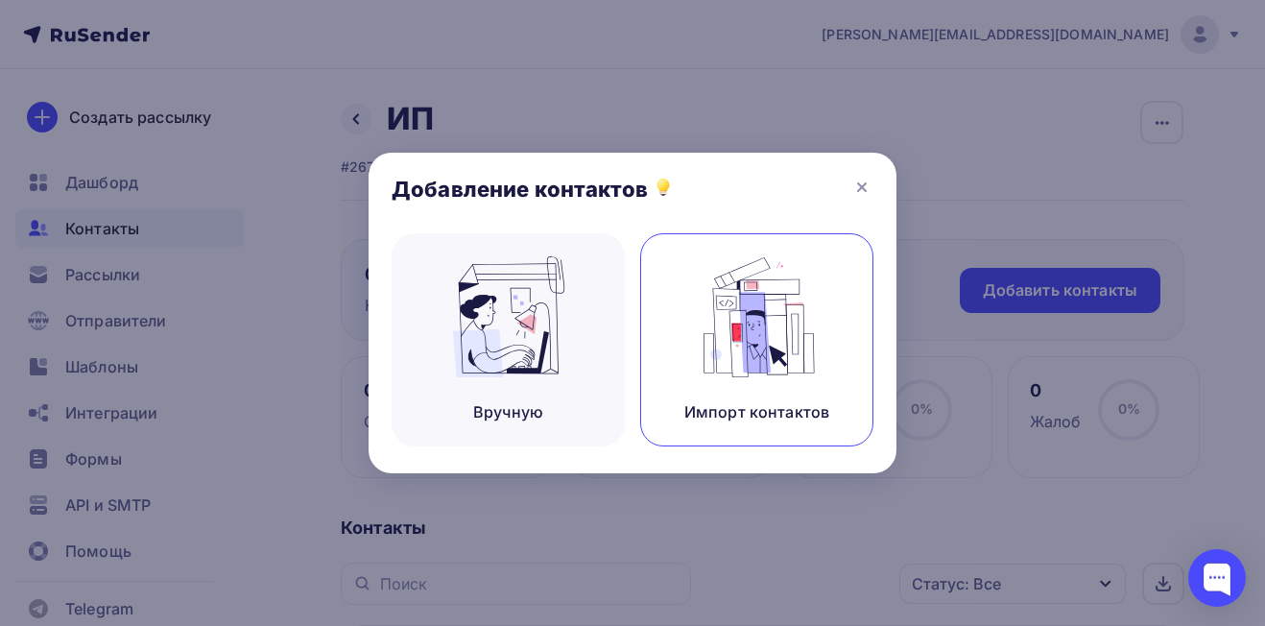
click at [754, 324] on img at bounding box center [757, 316] width 129 height 121
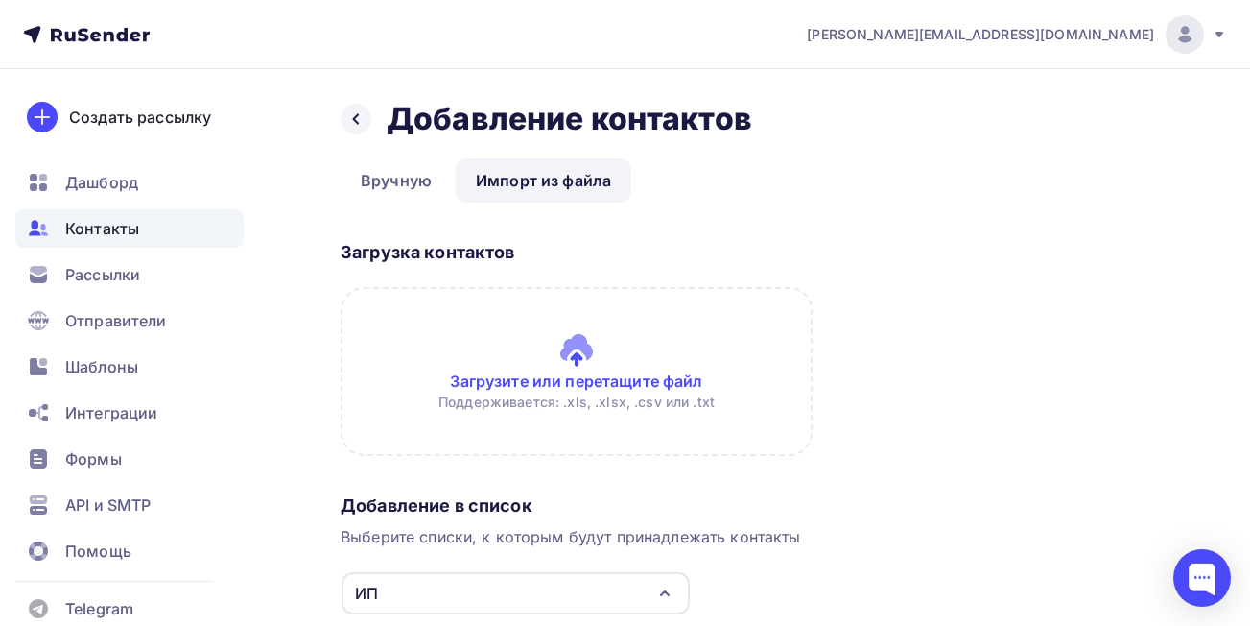
click at [647, 379] on input "file" at bounding box center [577, 371] width 472 height 169
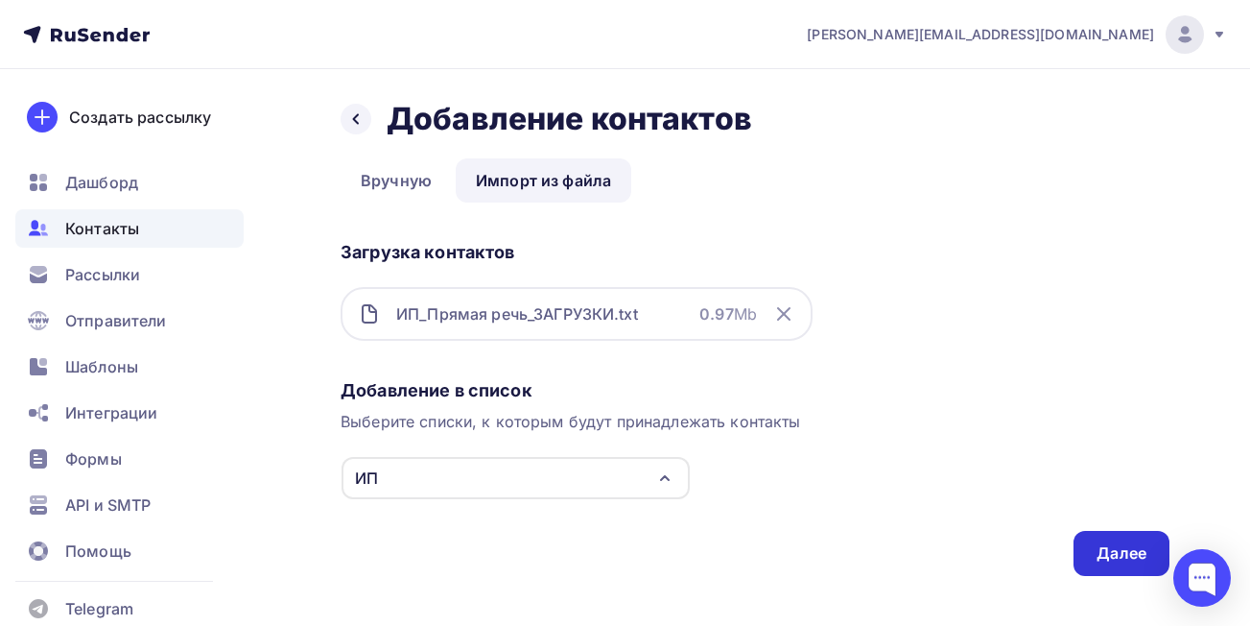
click at [1097, 548] on div "Далее" at bounding box center [1122, 553] width 50 height 22
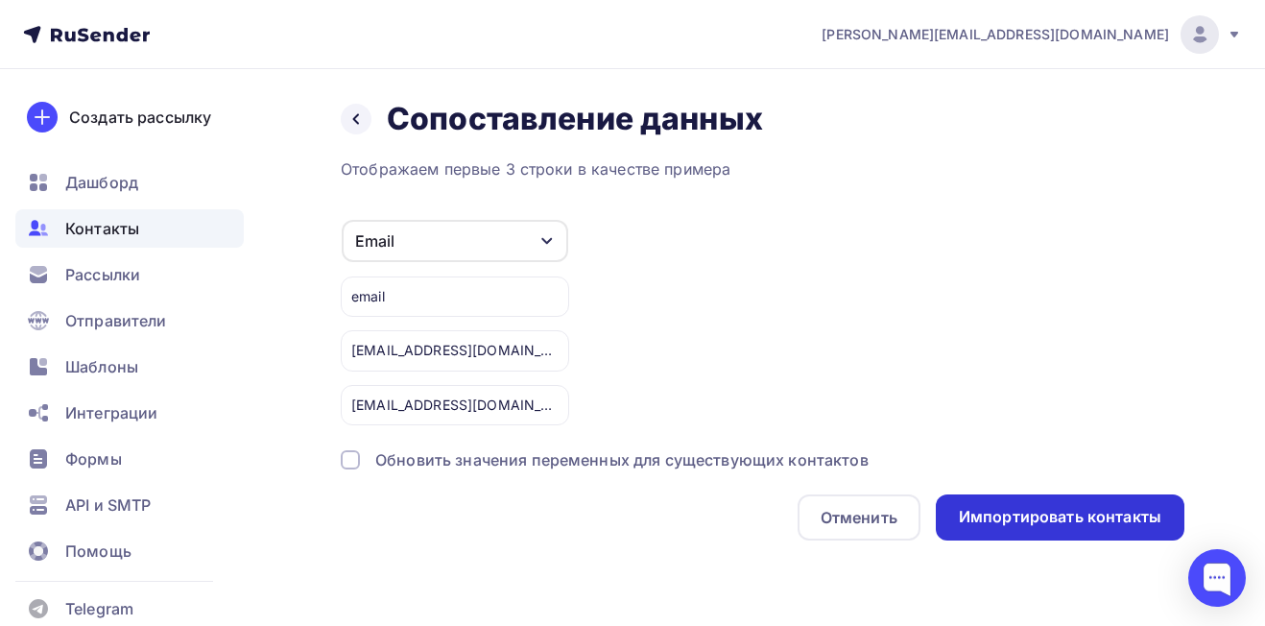
click at [984, 522] on div "Импортировать контакты" at bounding box center [1060, 517] width 202 height 22
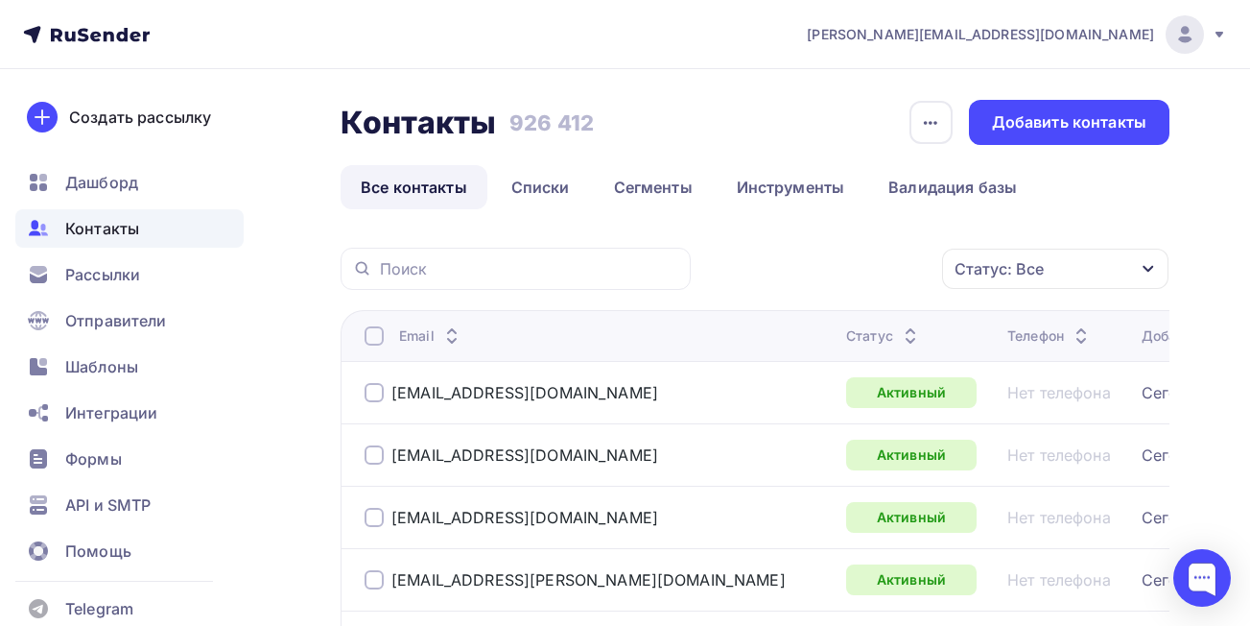
click at [143, 233] on div "Контакты" at bounding box center [129, 228] width 228 height 38
click at [539, 193] on link "Списки" at bounding box center [540, 187] width 99 height 44
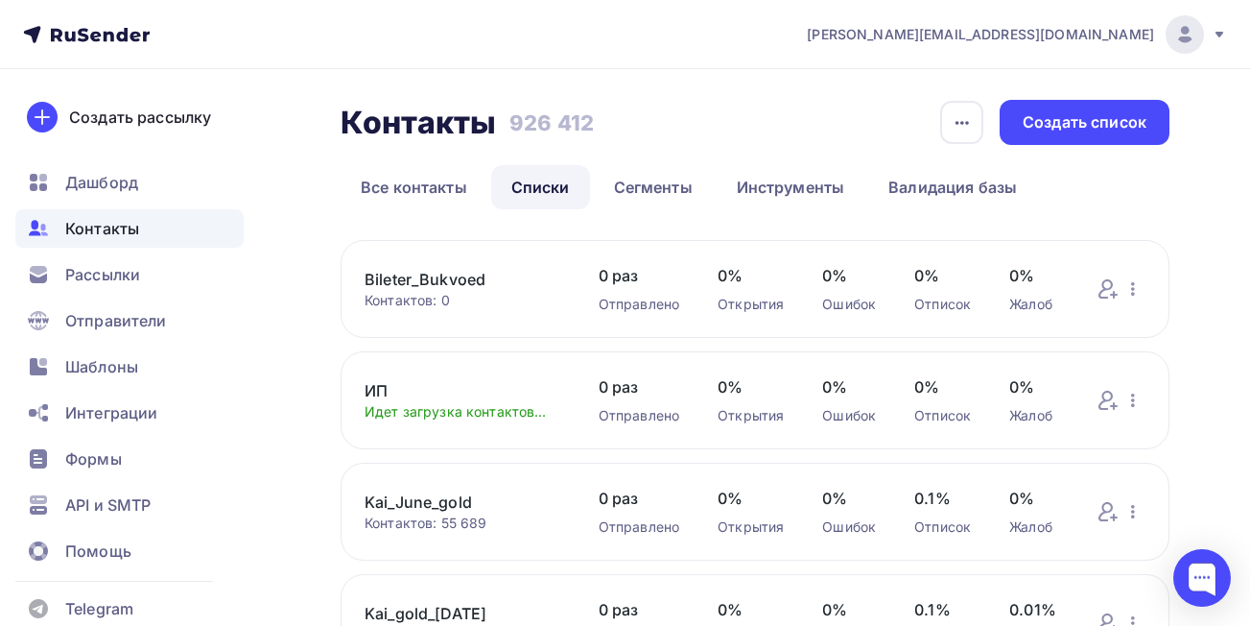
click at [447, 277] on link "Bileter_Bukvoed" at bounding box center [463, 279] width 196 height 23
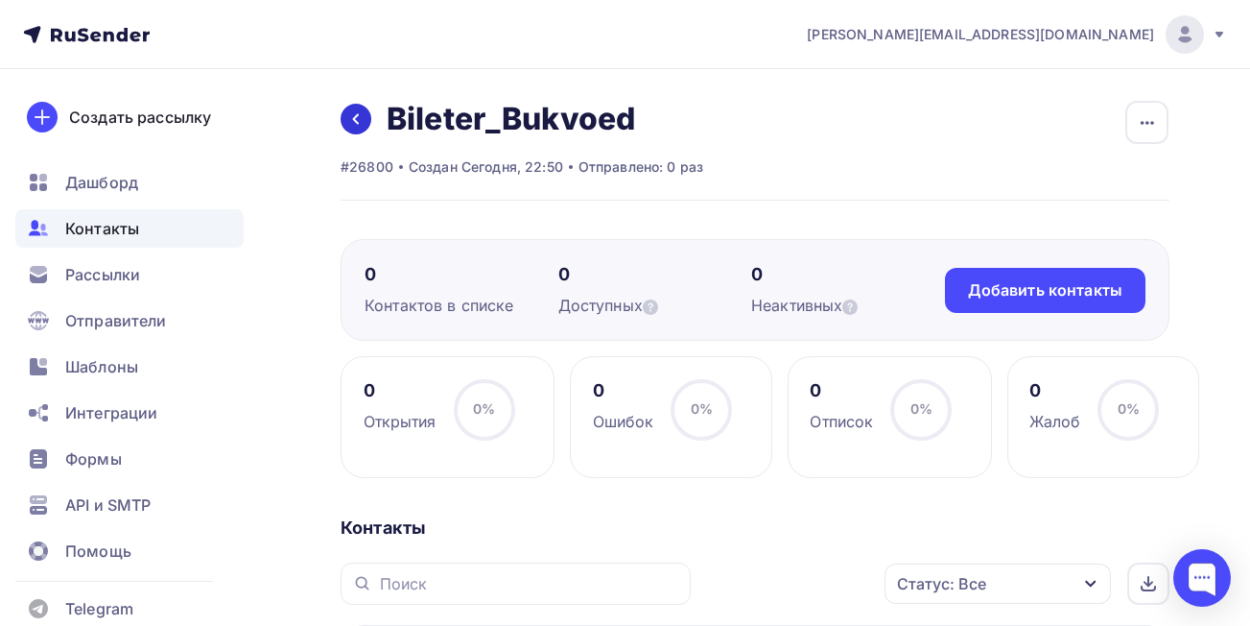
click at [354, 129] on link at bounding box center [356, 119] width 31 height 31
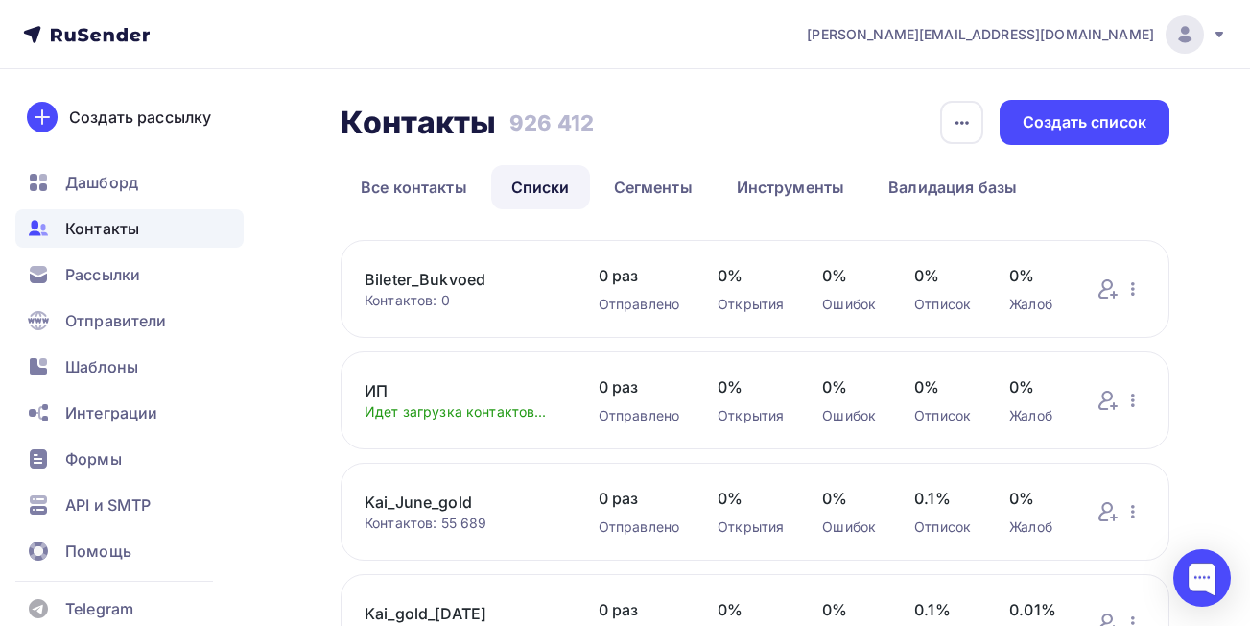
click at [378, 387] on link "ИП" at bounding box center [463, 390] width 196 height 23
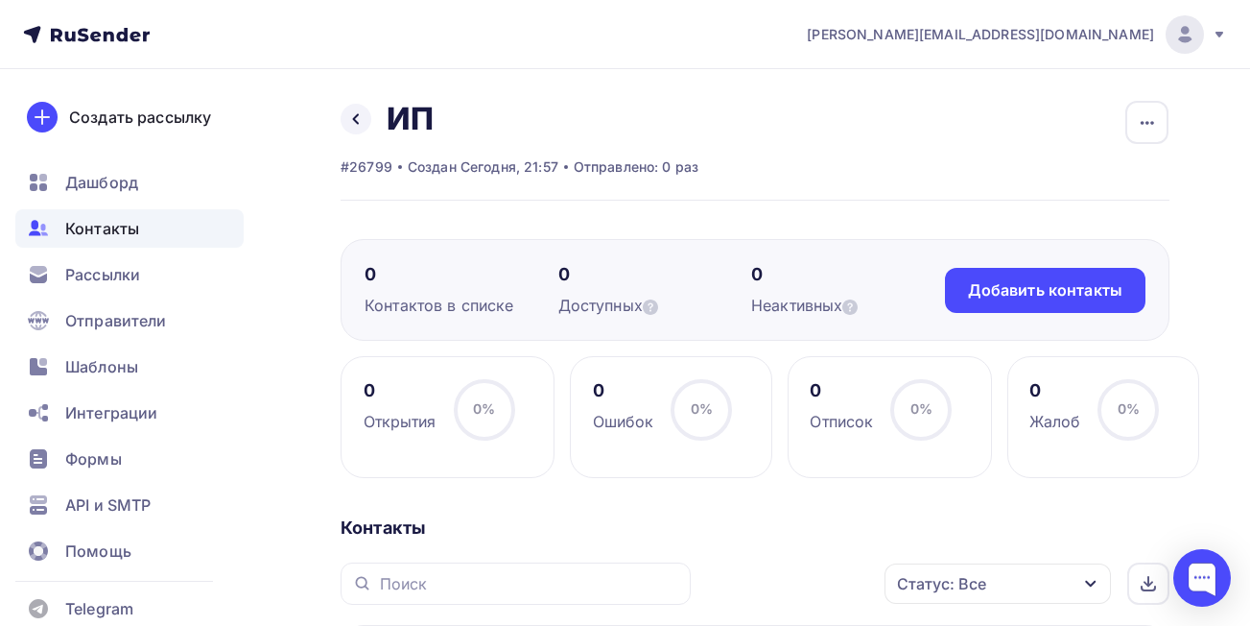
click at [112, 222] on span "Контакты" at bounding box center [102, 228] width 74 height 23
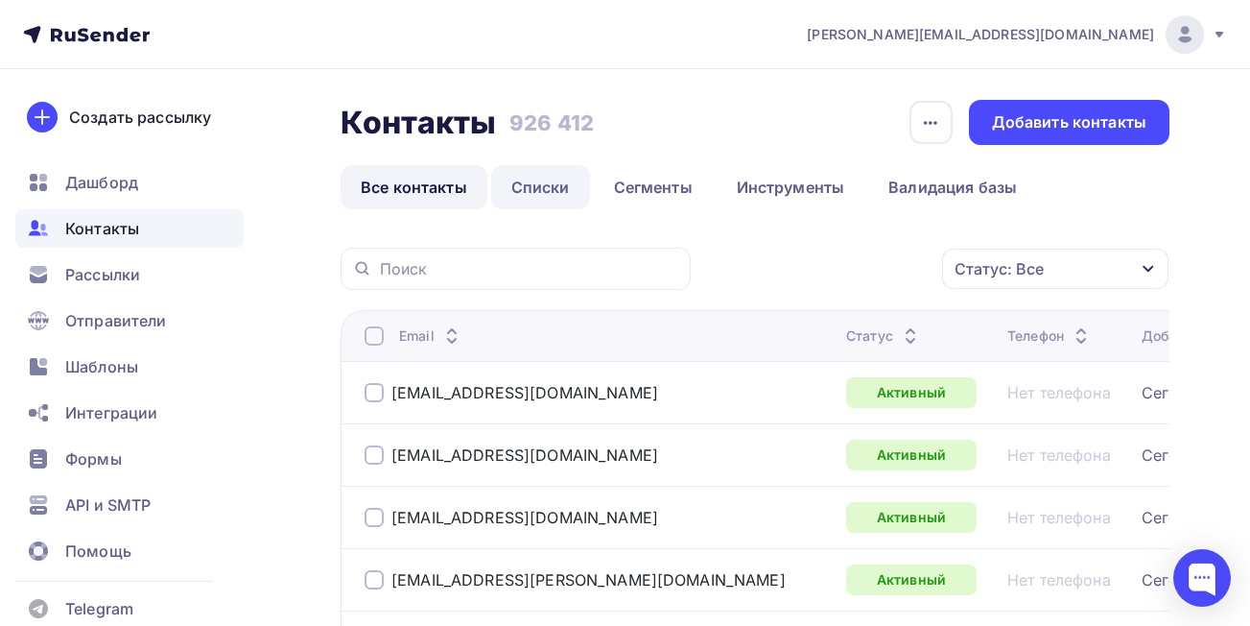
click at [521, 186] on link "Списки" at bounding box center [540, 187] width 99 height 44
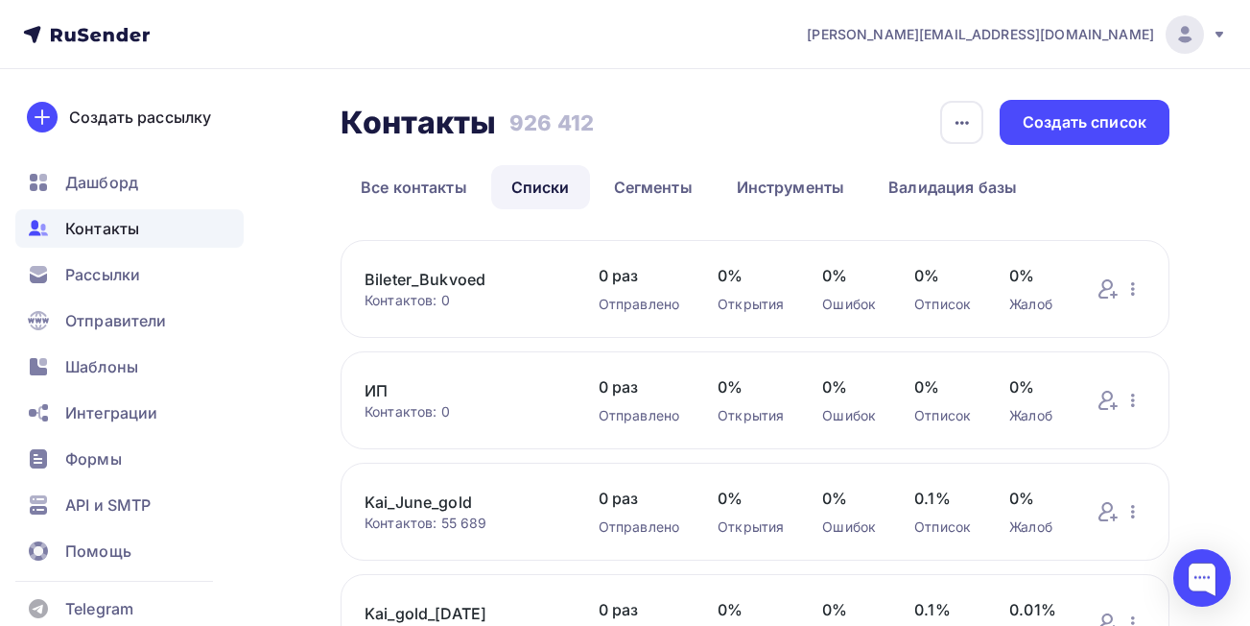
click at [371, 278] on link "Bileter_Bukvoed" at bounding box center [463, 279] width 196 height 23
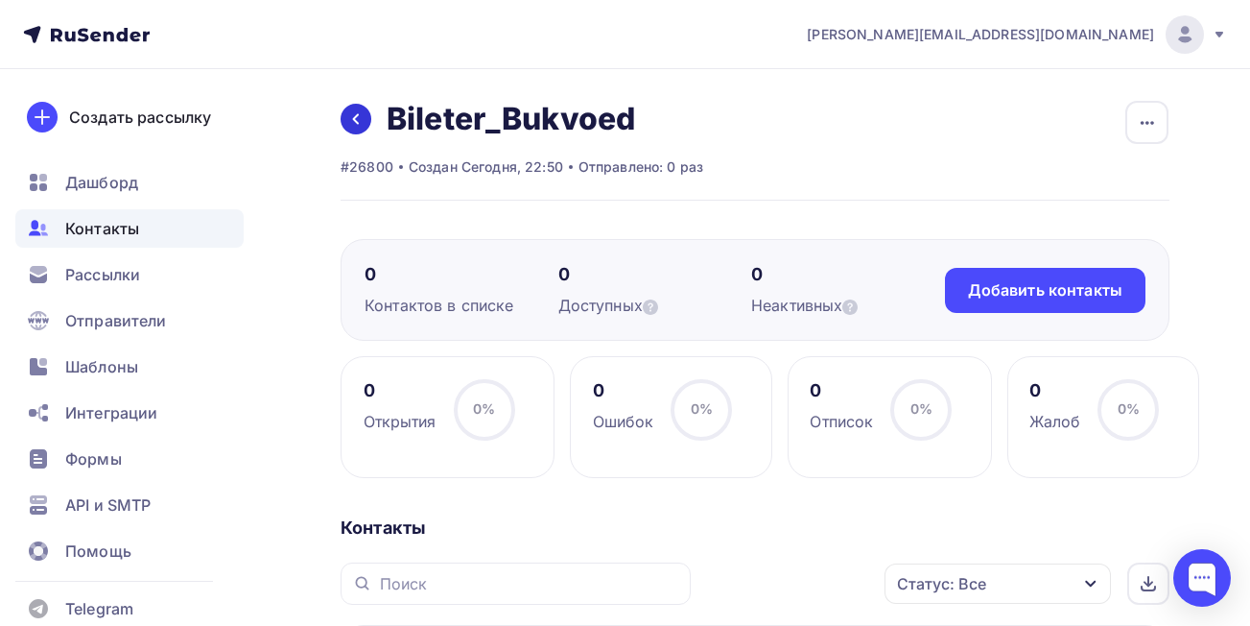
click at [350, 124] on icon at bounding box center [355, 118] width 15 height 15
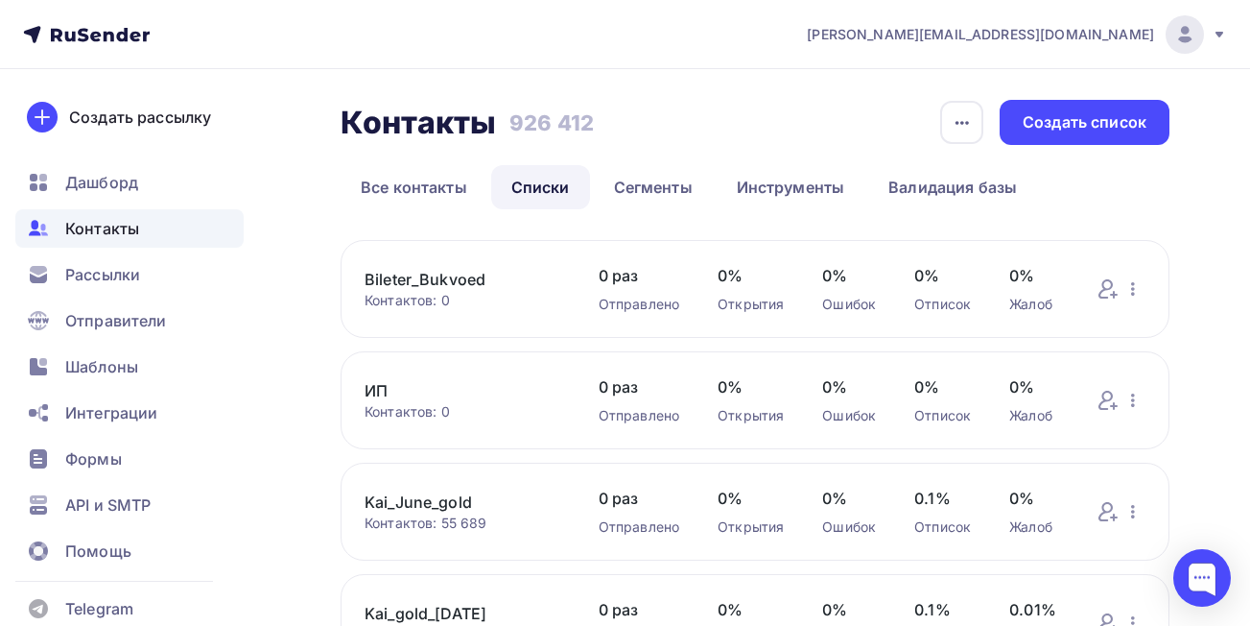
click at [96, 234] on span "Контакты" at bounding box center [102, 228] width 74 height 23
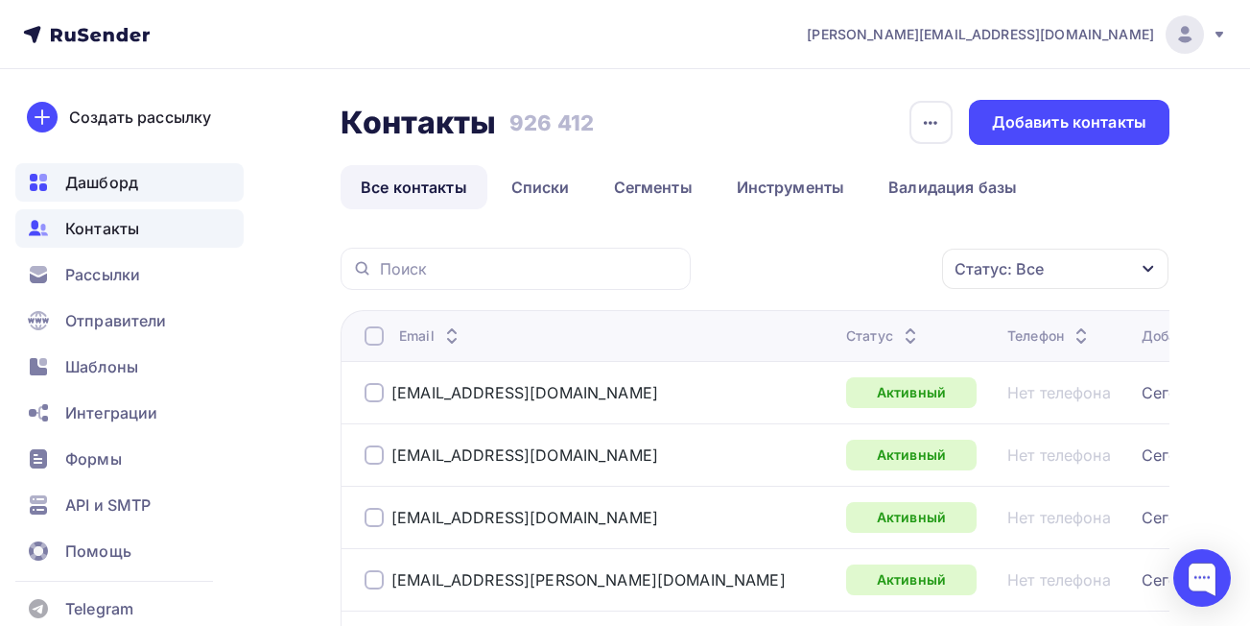
click at [93, 171] on span "Дашборд" at bounding box center [101, 182] width 73 height 23
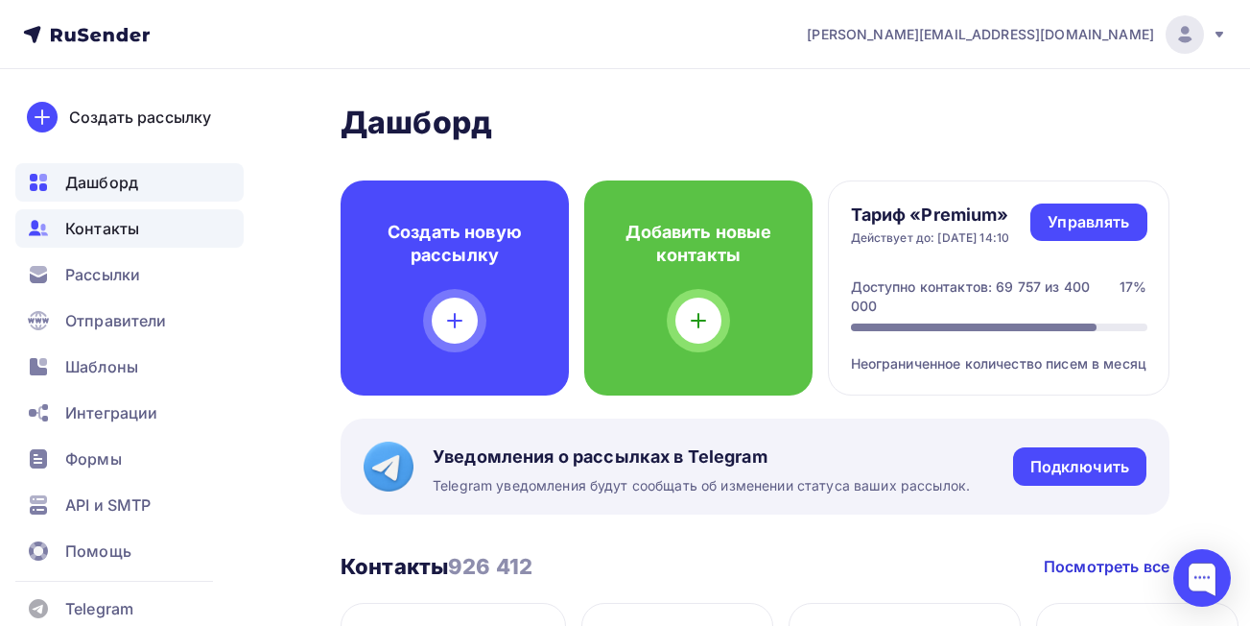
click at [86, 244] on div "Контакты" at bounding box center [129, 228] width 228 height 38
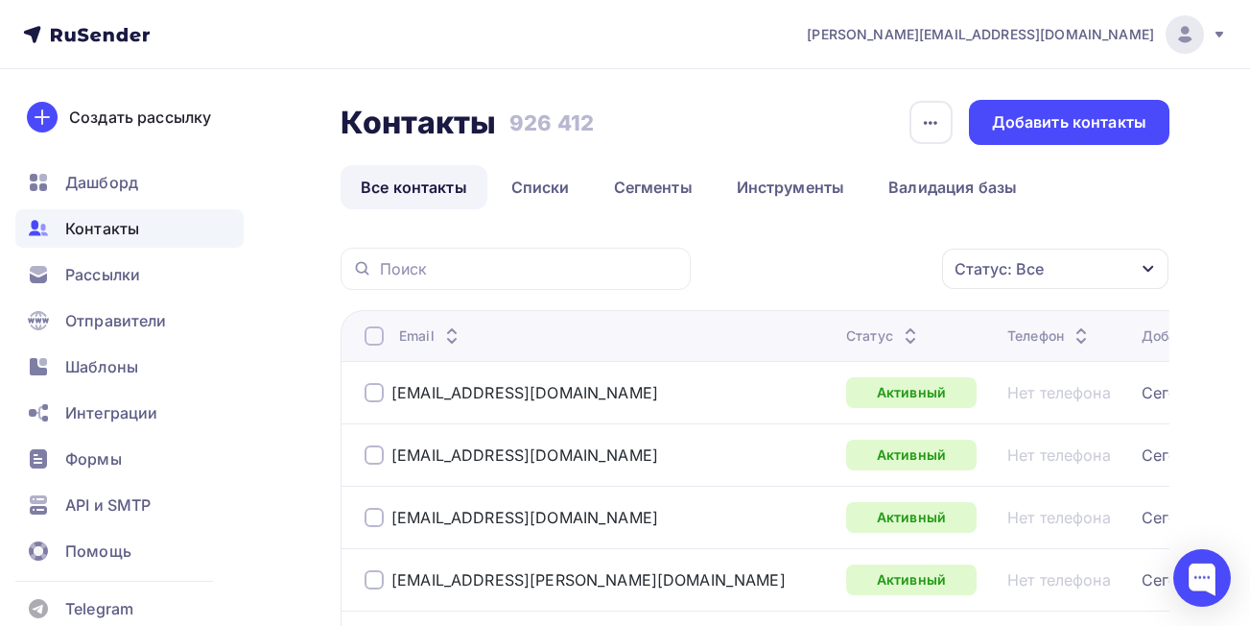
click at [524, 190] on link "Списки" at bounding box center [540, 187] width 99 height 44
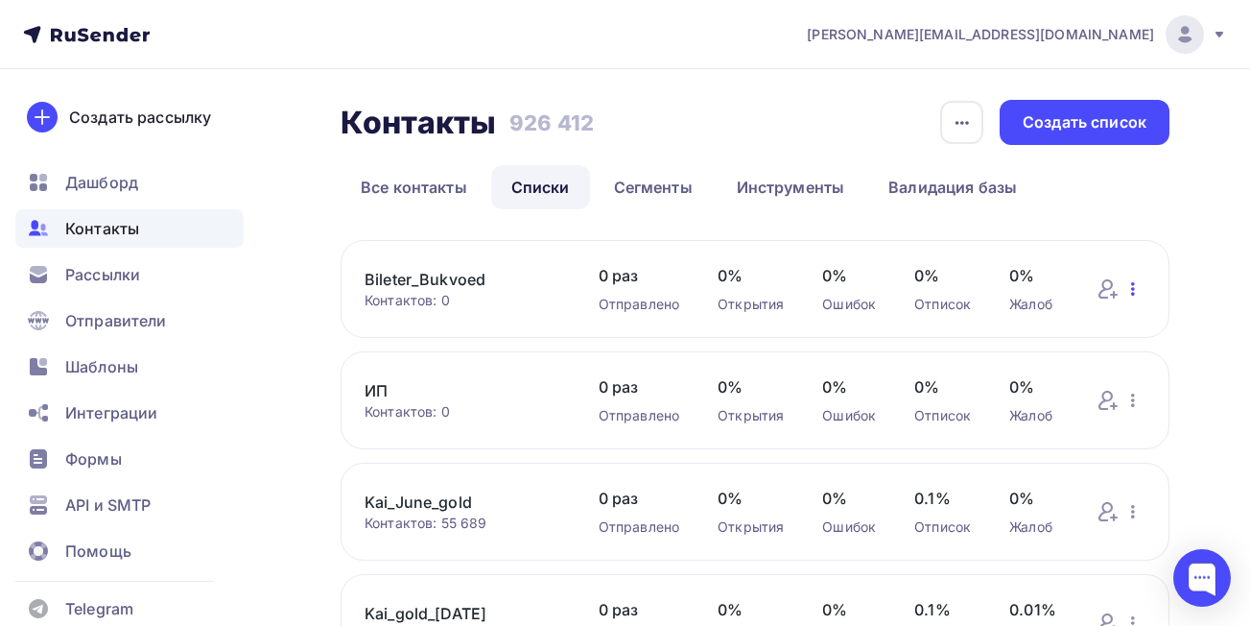
click at [1128, 289] on icon "button" at bounding box center [1133, 288] width 23 height 23
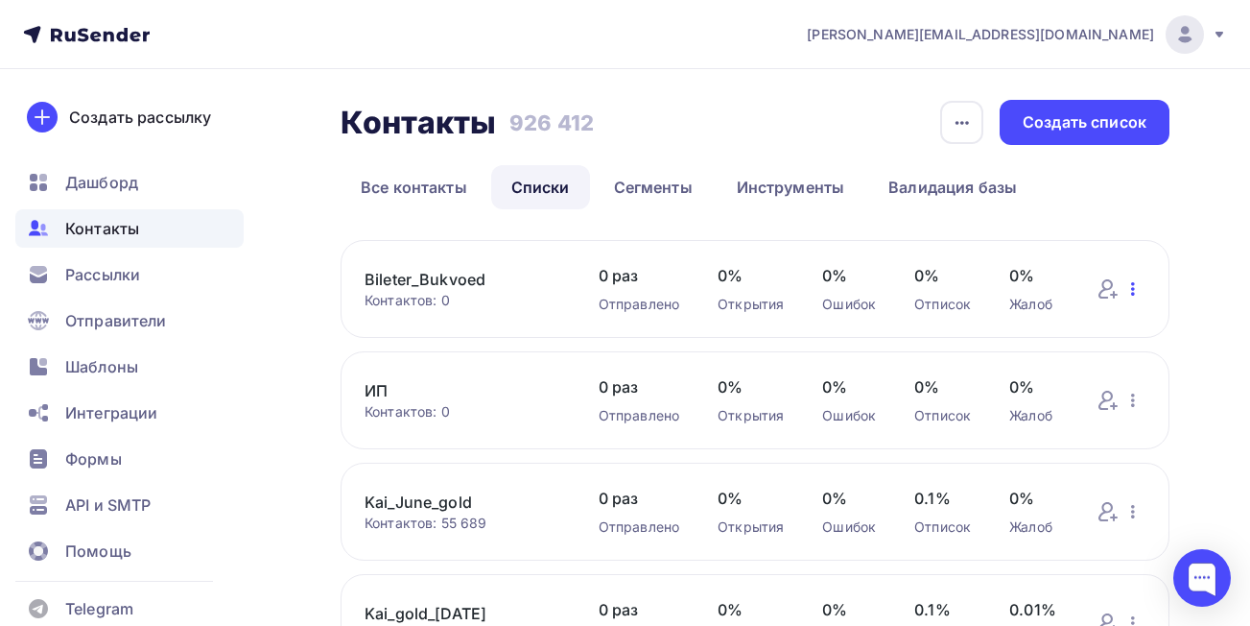
click at [1137, 282] on icon "button" at bounding box center [1133, 288] width 23 height 23
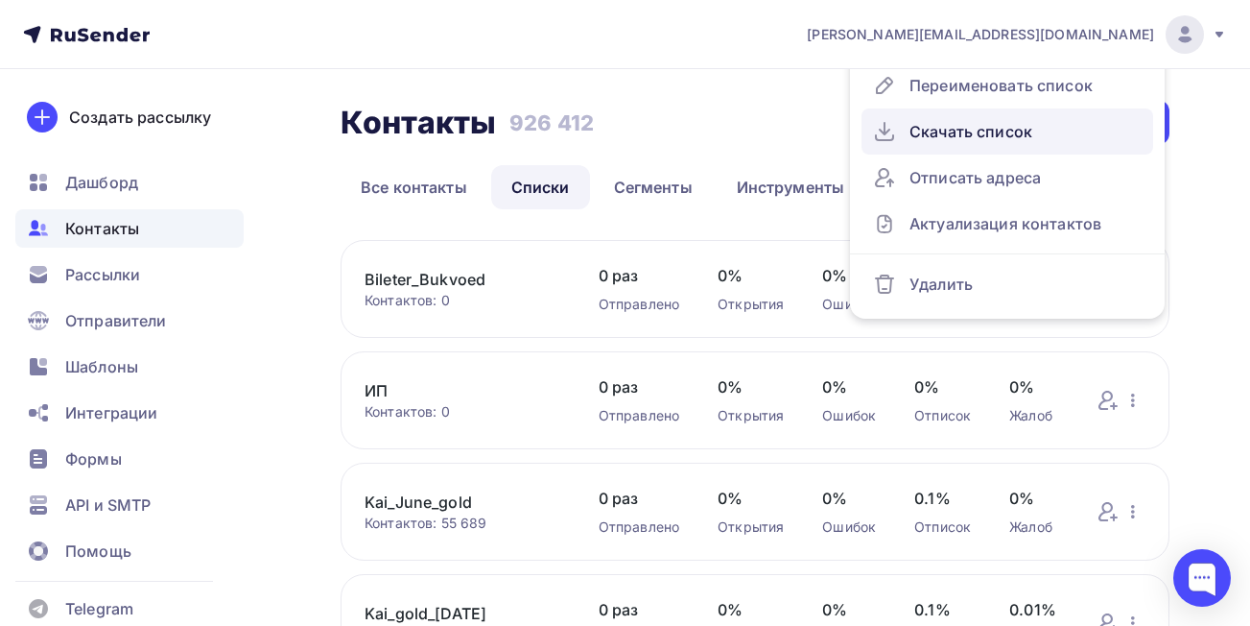
click at [1004, 142] on div "Скачать список" at bounding box center [1007, 131] width 269 height 31
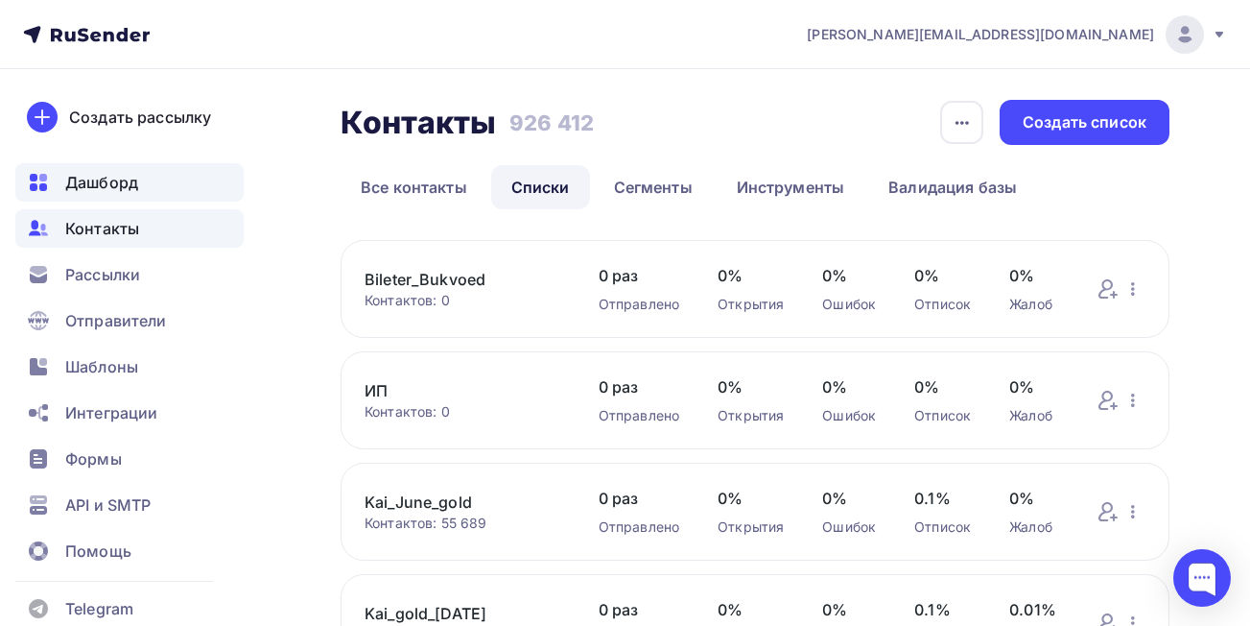
click at [118, 178] on span "Дашборд" at bounding box center [101, 182] width 73 height 23
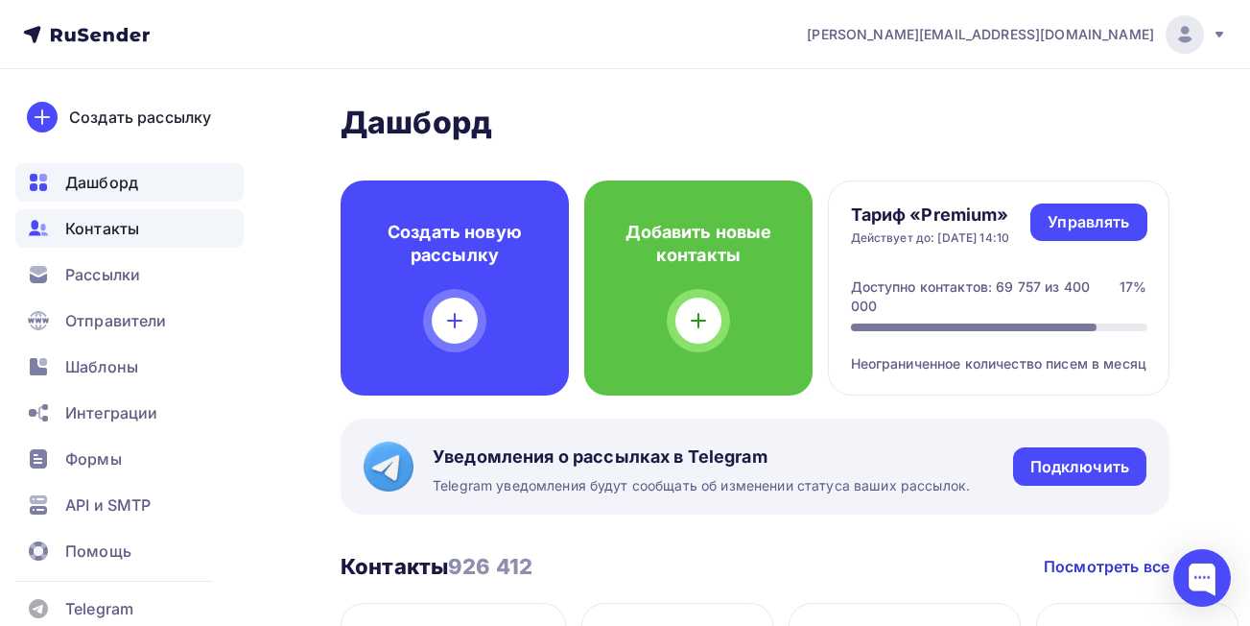
click at [98, 241] on div "Контакты" at bounding box center [129, 228] width 228 height 38
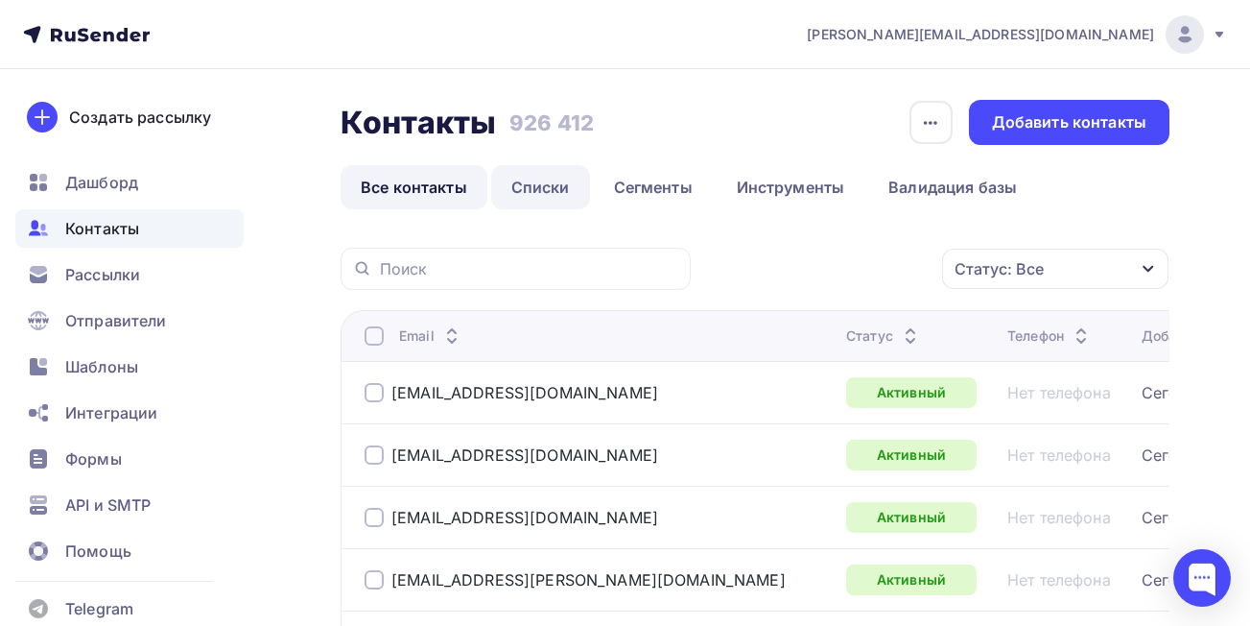
click at [544, 184] on link "Списки" at bounding box center [540, 187] width 99 height 44
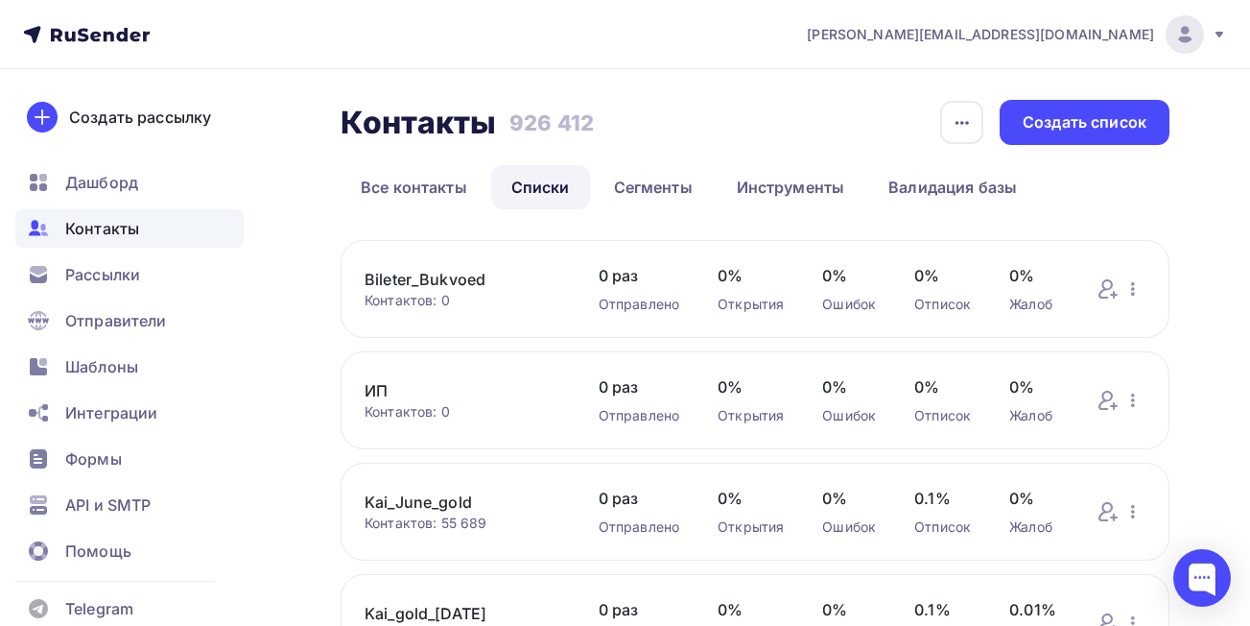
click at [462, 274] on link "Bileter_Bukvoed" at bounding box center [463, 279] width 196 height 23
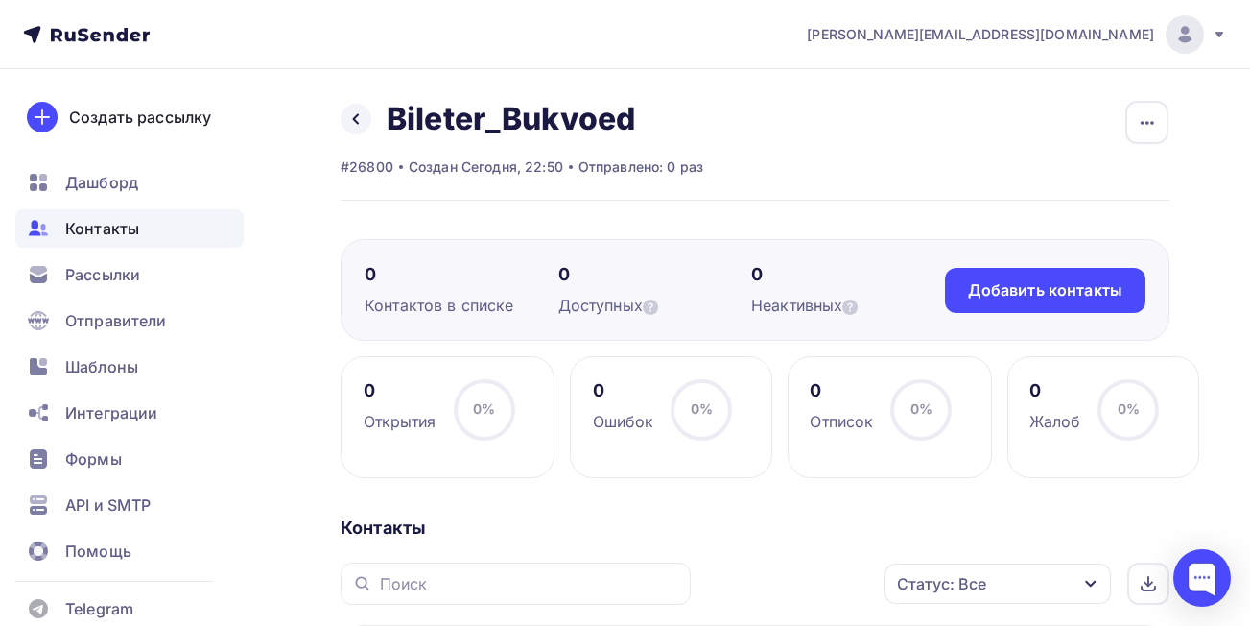
click at [101, 218] on span "Контакты" at bounding box center [102, 228] width 74 height 23
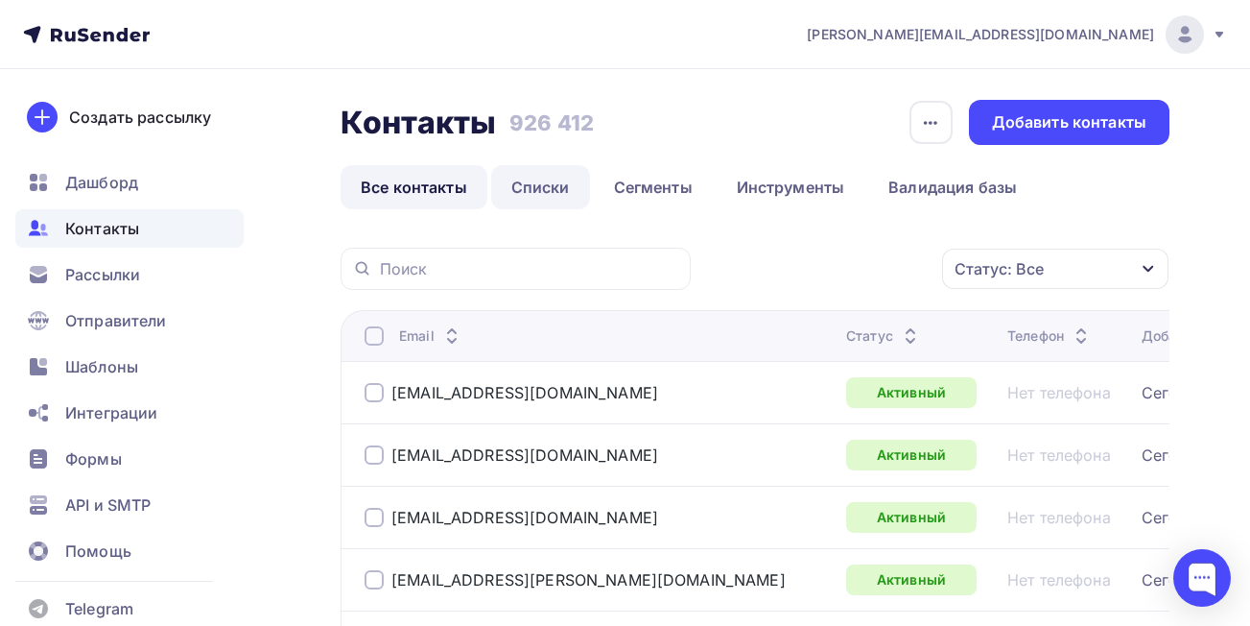
click at [526, 191] on link "Списки" at bounding box center [540, 187] width 99 height 44
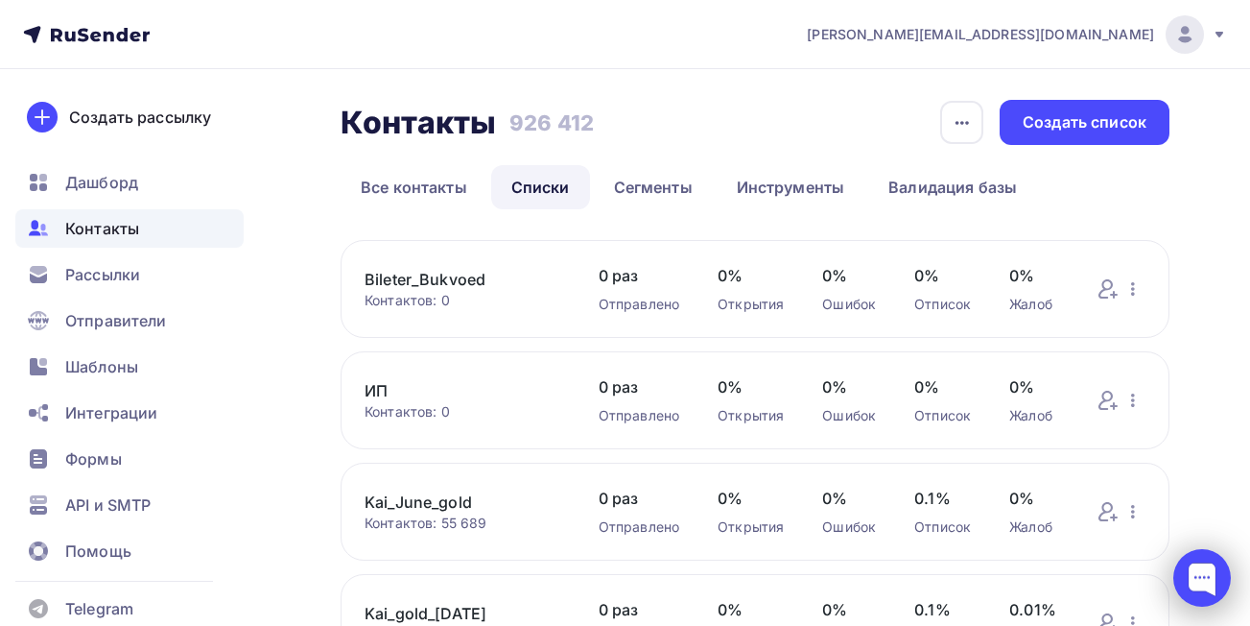
click at [1199, 563] on div at bounding box center [1203, 578] width 58 height 58
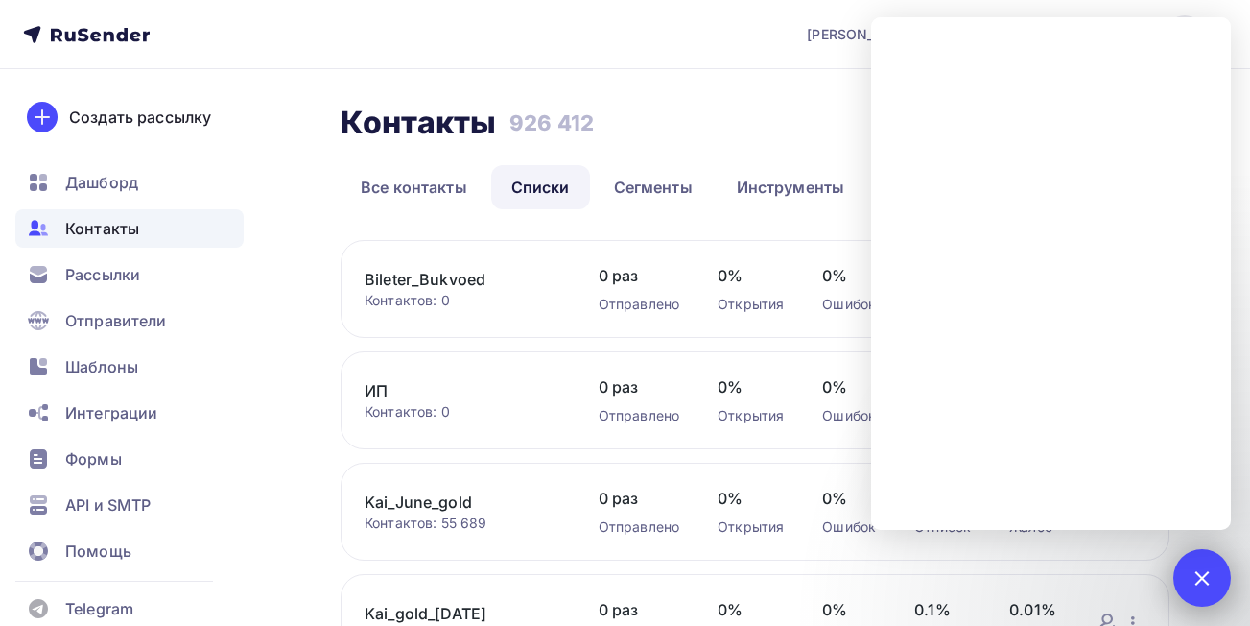
click at [1202, 598] on div at bounding box center [1203, 578] width 58 height 58
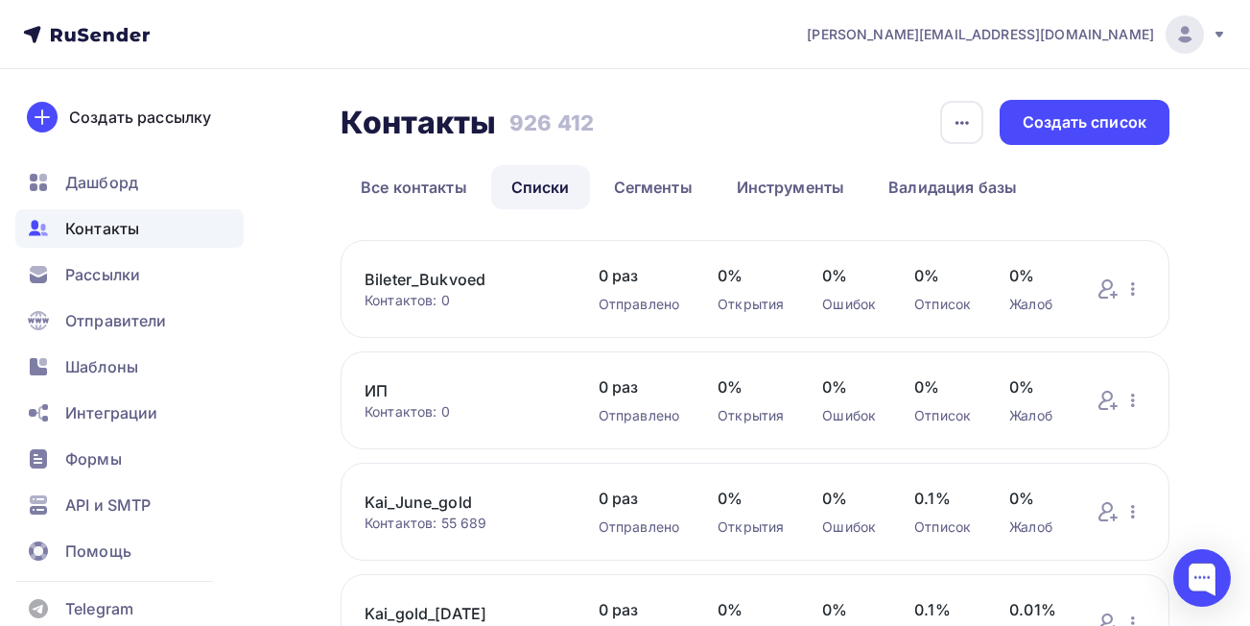
click at [381, 395] on link "ИП" at bounding box center [463, 390] width 196 height 23
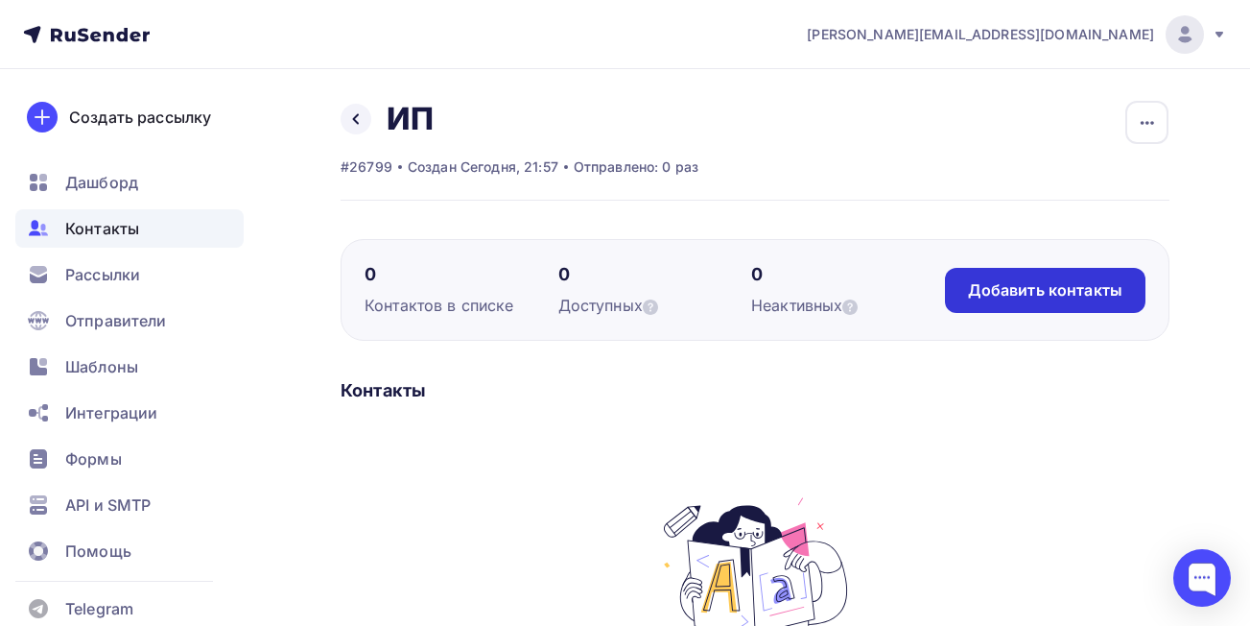
click at [1010, 298] on div "Добавить контакты" at bounding box center [1045, 290] width 154 height 22
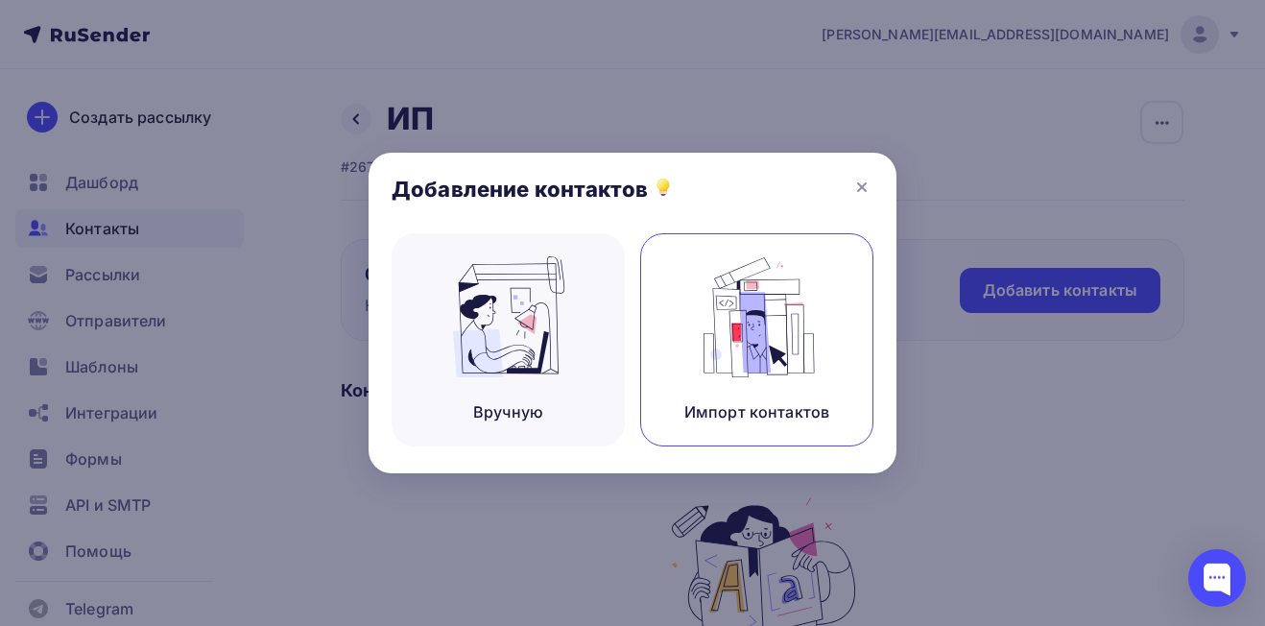
click at [791, 334] on img at bounding box center [757, 316] width 129 height 121
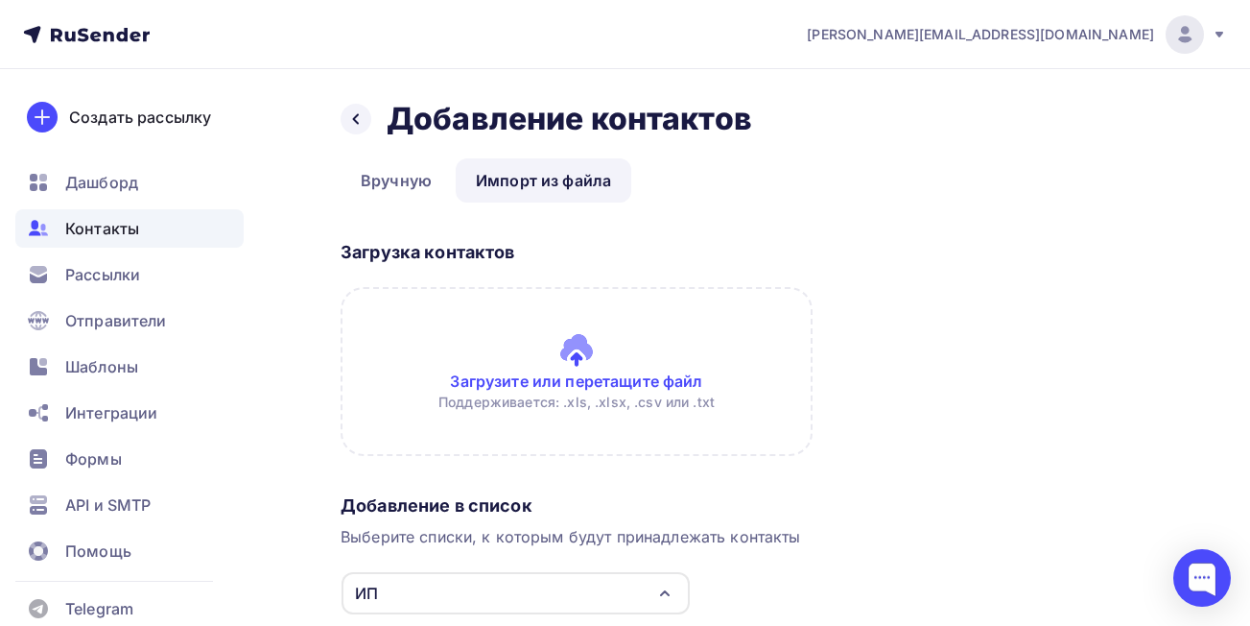
click at [602, 375] on input "file" at bounding box center [577, 371] width 472 height 169
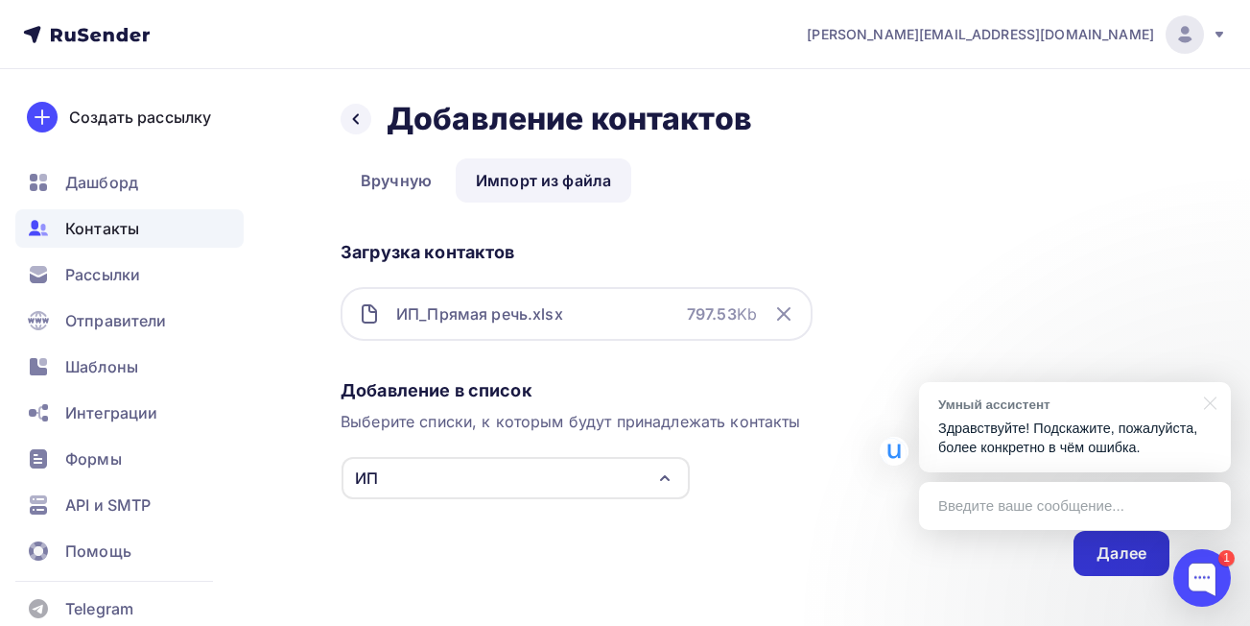
click at [1104, 566] on div "Далее" at bounding box center [1122, 553] width 96 height 45
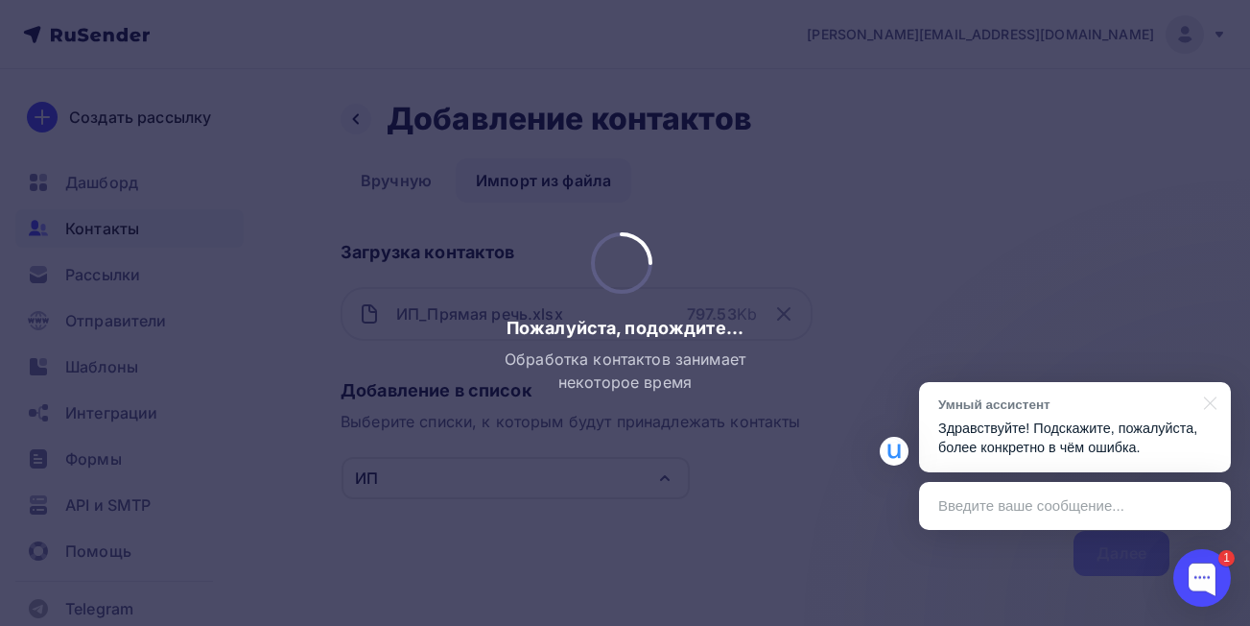
click at [949, 508] on div "Введите ваше сообщение..." at bounding box center [1075, 506] width 312 height 48
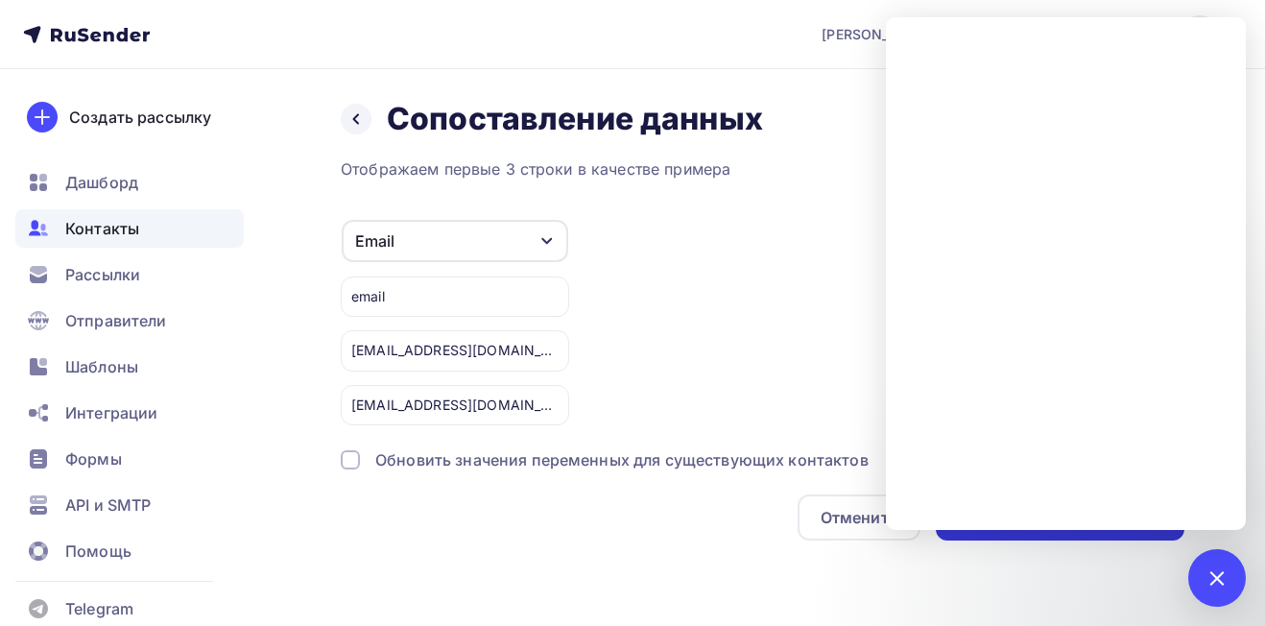
click at [975, 535] on div "Импортировать контакты" at bounding box center [1060, 517] width 249 height 46
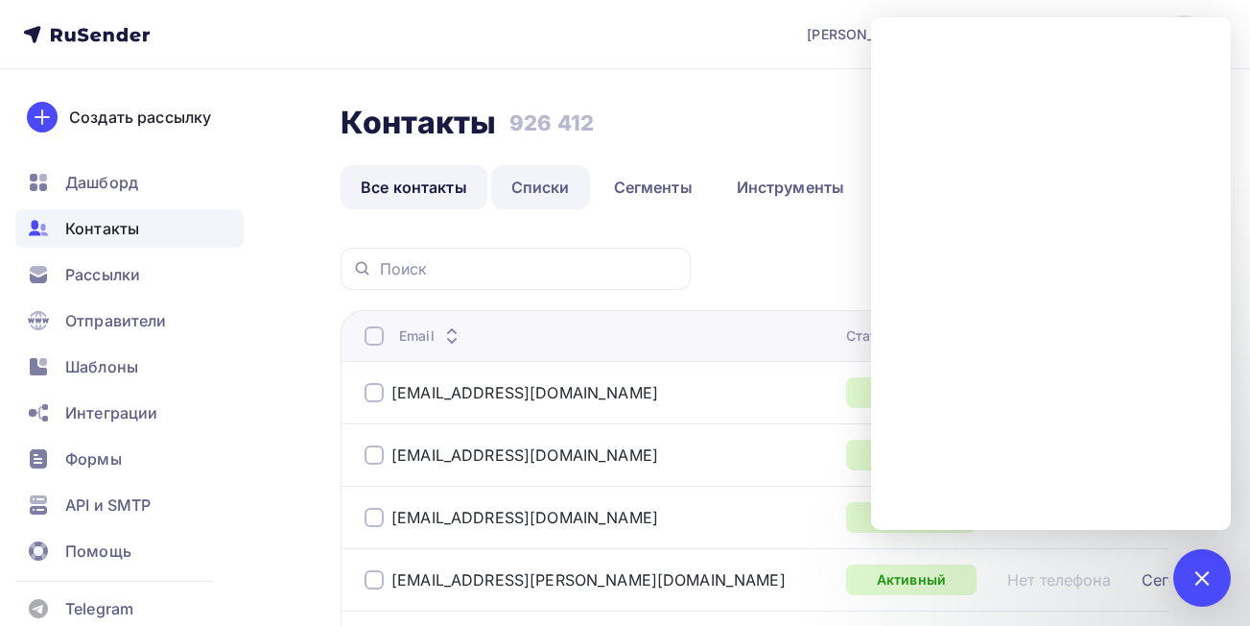
click at [533, 198] on link "Списки" at bounding box center [540, 187] width 99 height 44
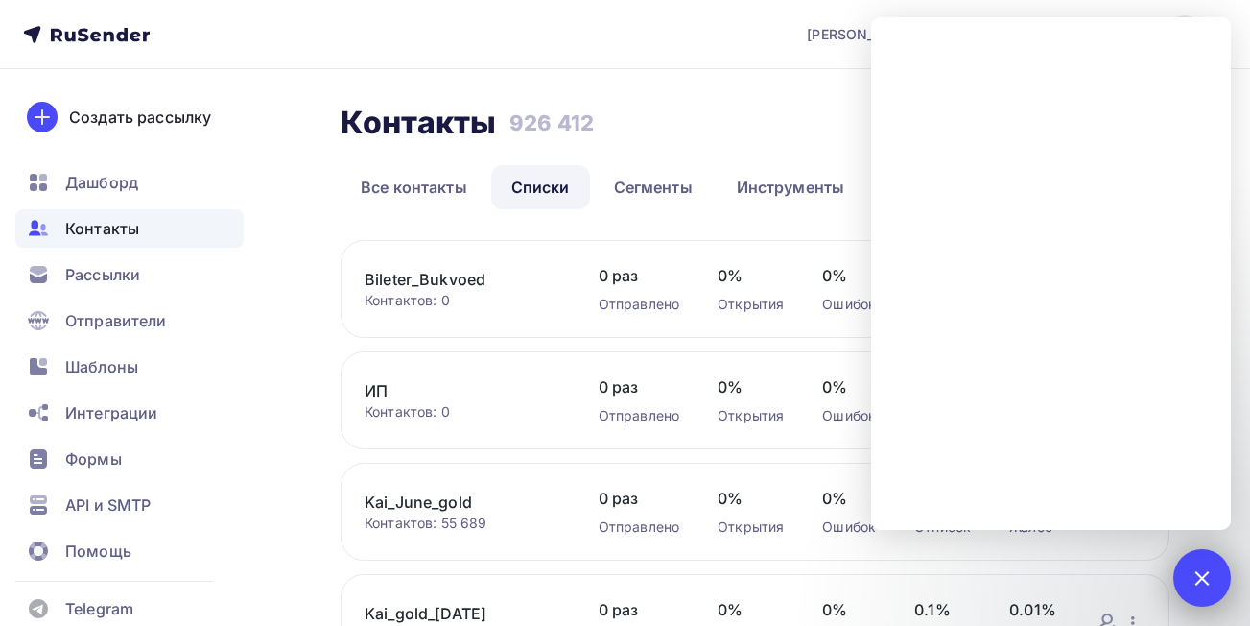
click at [1195, 560] on div "1" at bounding box center [1203, 578] width 58 height 58
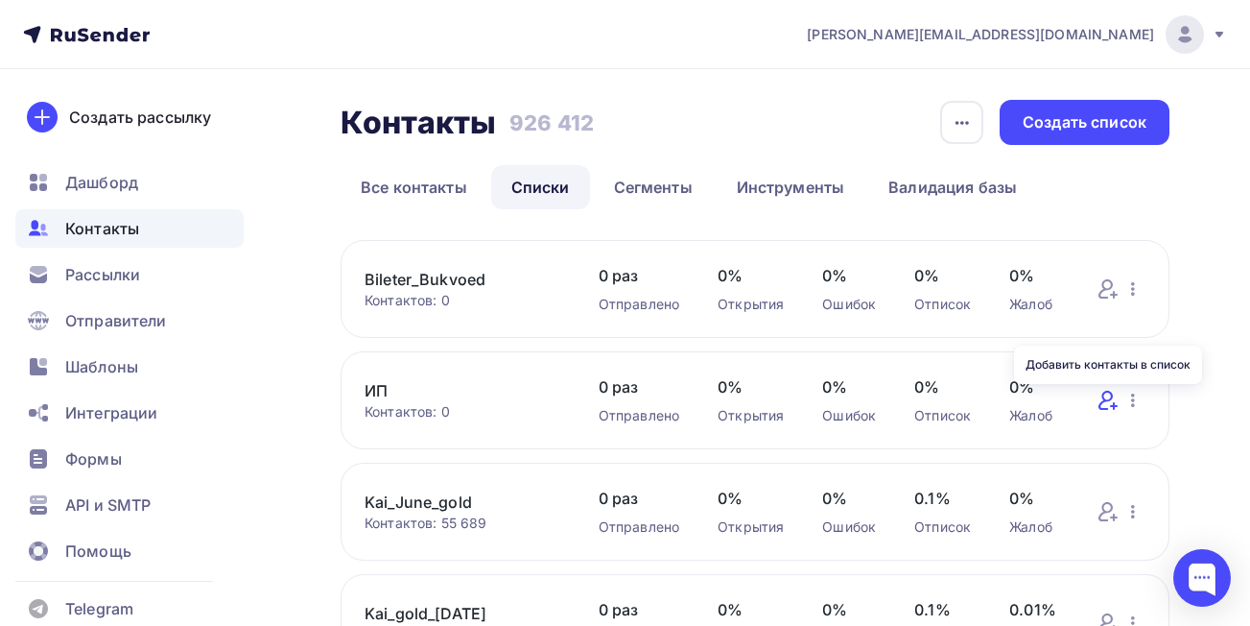
click at [1109, 407] on icon at bounding box center [1108, 400] width 23 height 23
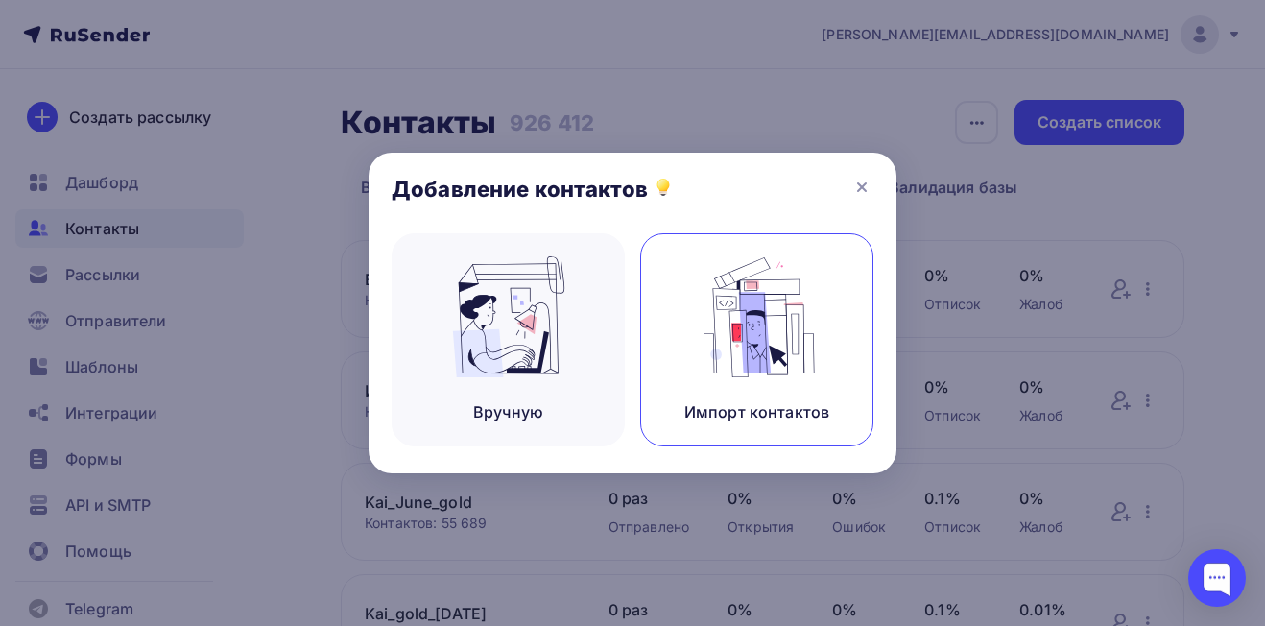
click at [748, 317] on img at bounding box center [757, 316] width 129 height 121
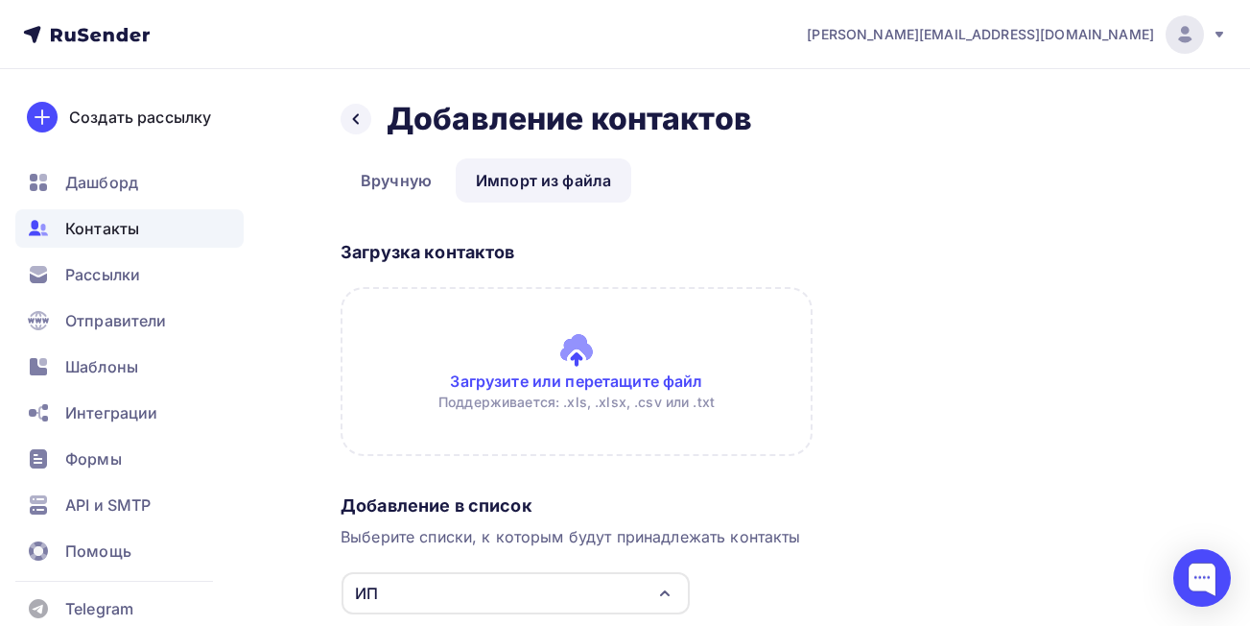
click at [633, 382] on input "file" at bounding box center [577, 371] width 472 height 169
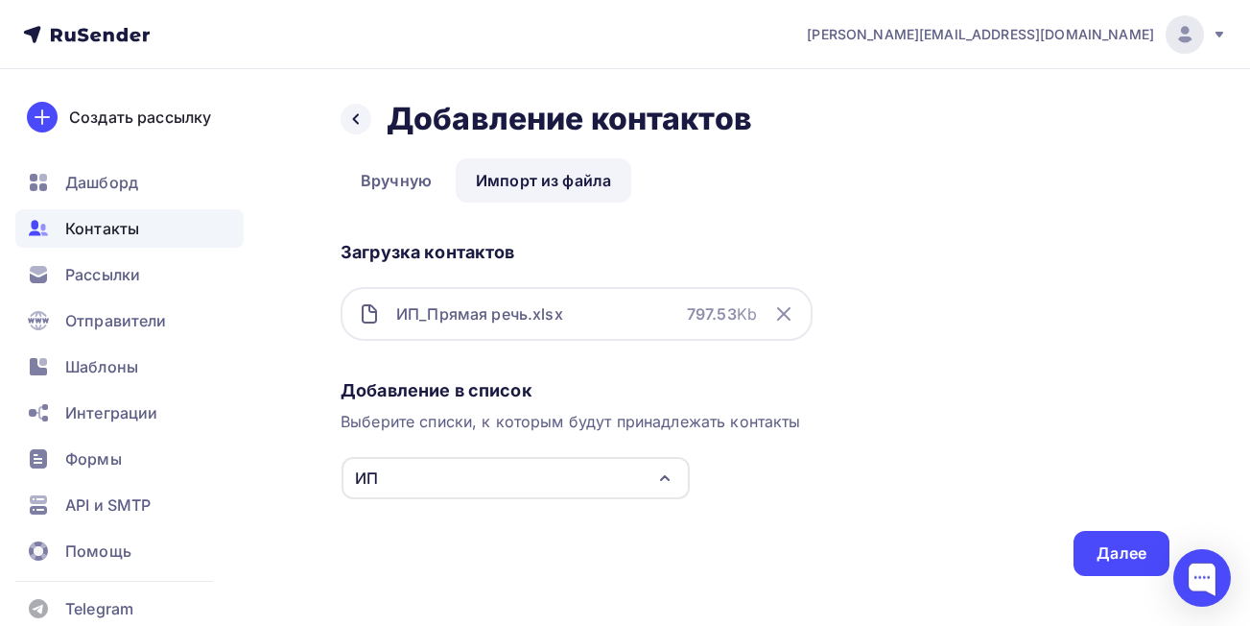
click at [687, 312] on strong "797.53" at bounding box center [712, 313] width 50 height 19
click at [1075, 557] on div "Далее" at bounding box center [1122, 553] width 96 height 45
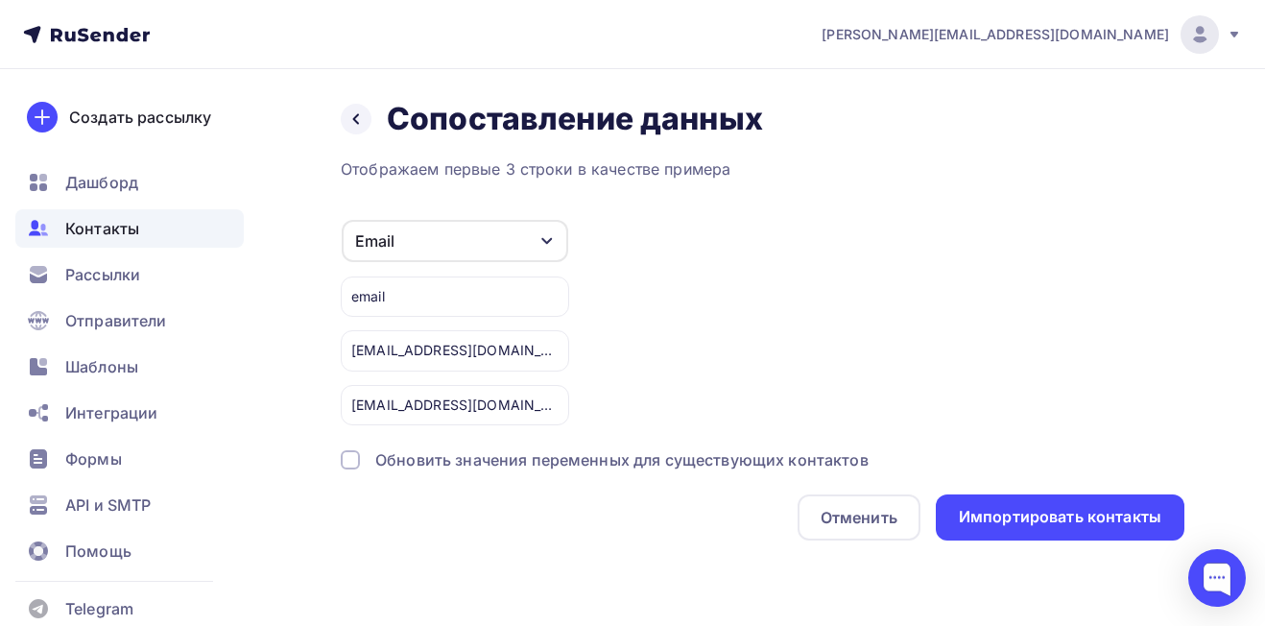
click at [482, 228] on div "Email" at bounding box center [455, 241] width 226 height 42
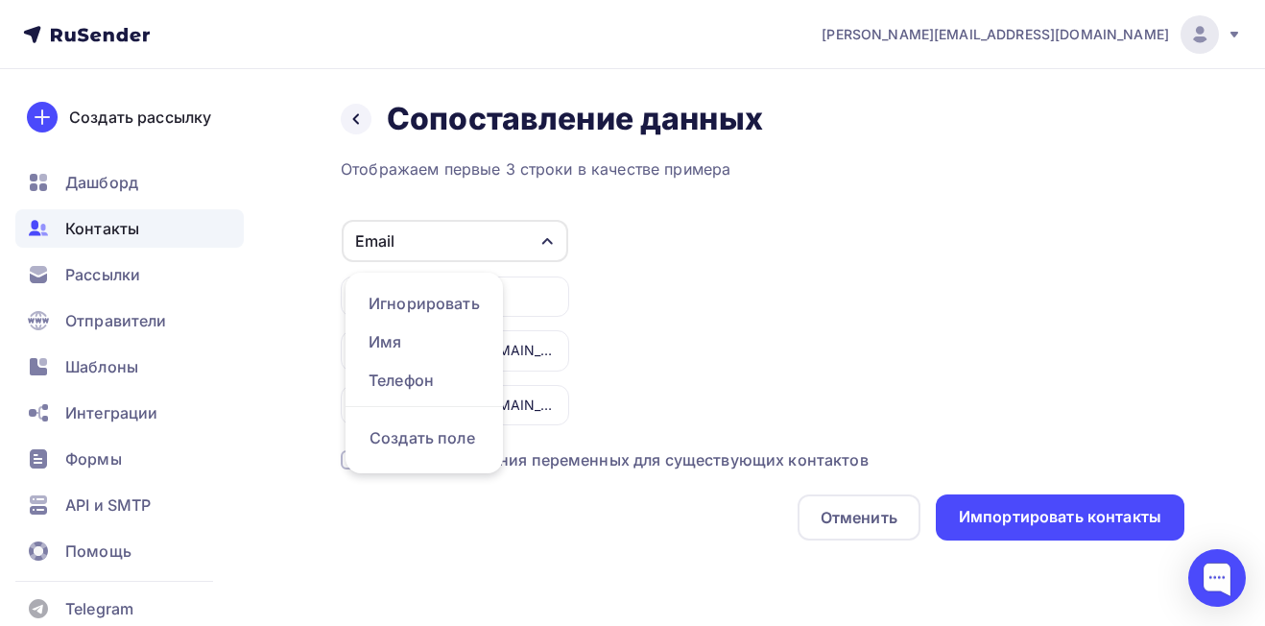
click at [484, 230] on div "Email" at bounding box center [455, 241] width 226 height 42
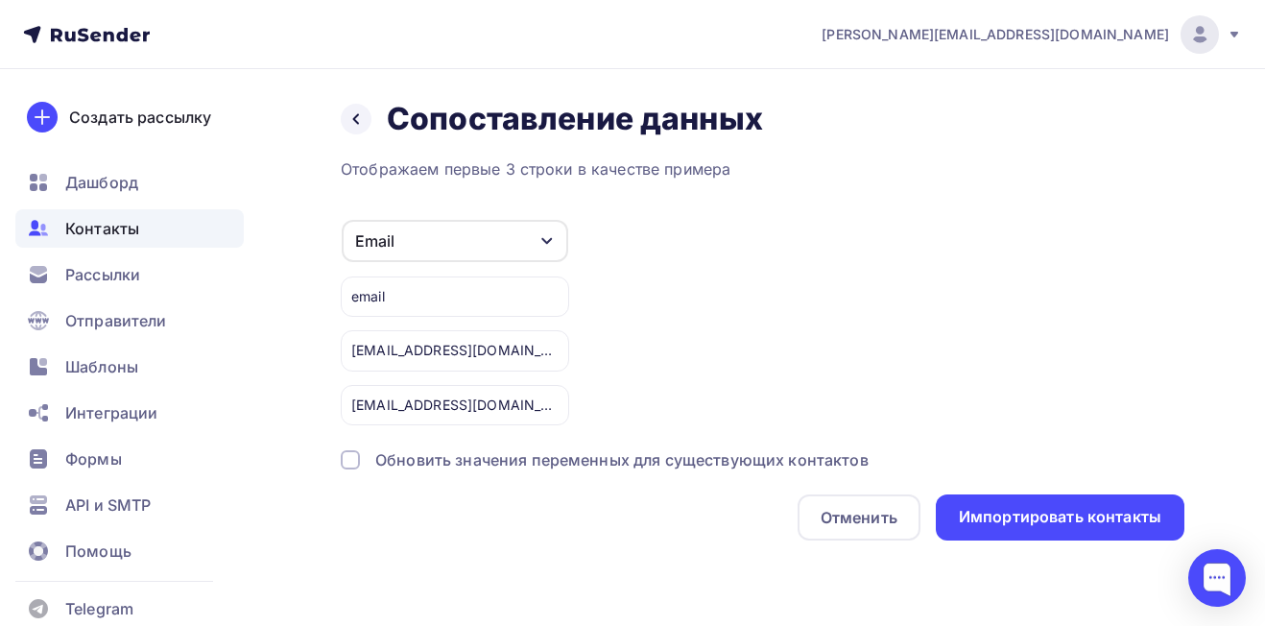
click at [485, 305] on div "email" at bounding box center [455, 296] width 228 height 40
click at [347, 462] on div at bounding box center [350, 459] width 19 height 19
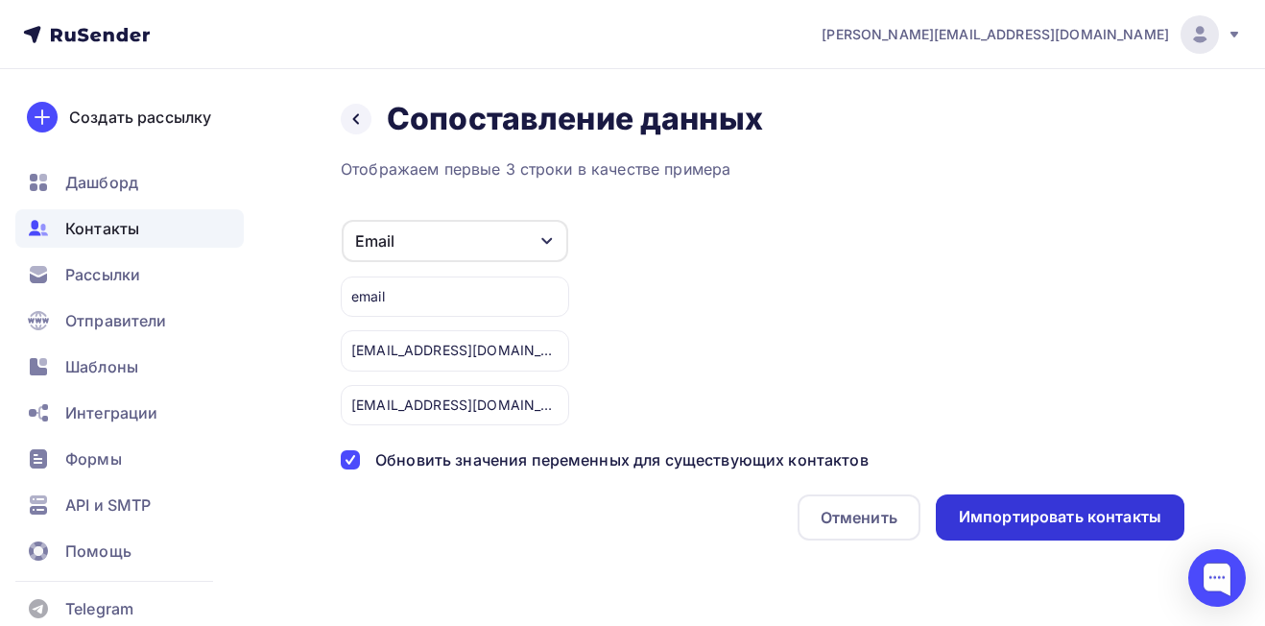
click at [982, 526] on div "Импортировать контакты" at bounding box center [1060, 517] width 202 height 22
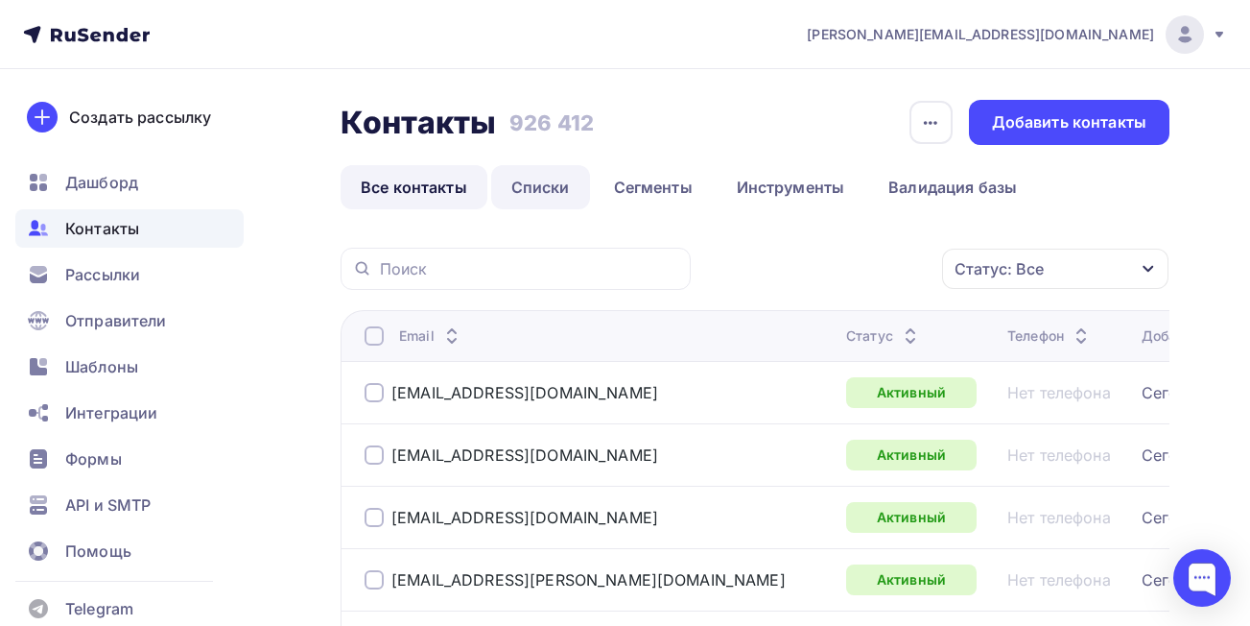
click at [512, 190] on link "Списки" at bounding box center [540, 187] width 99 height 44
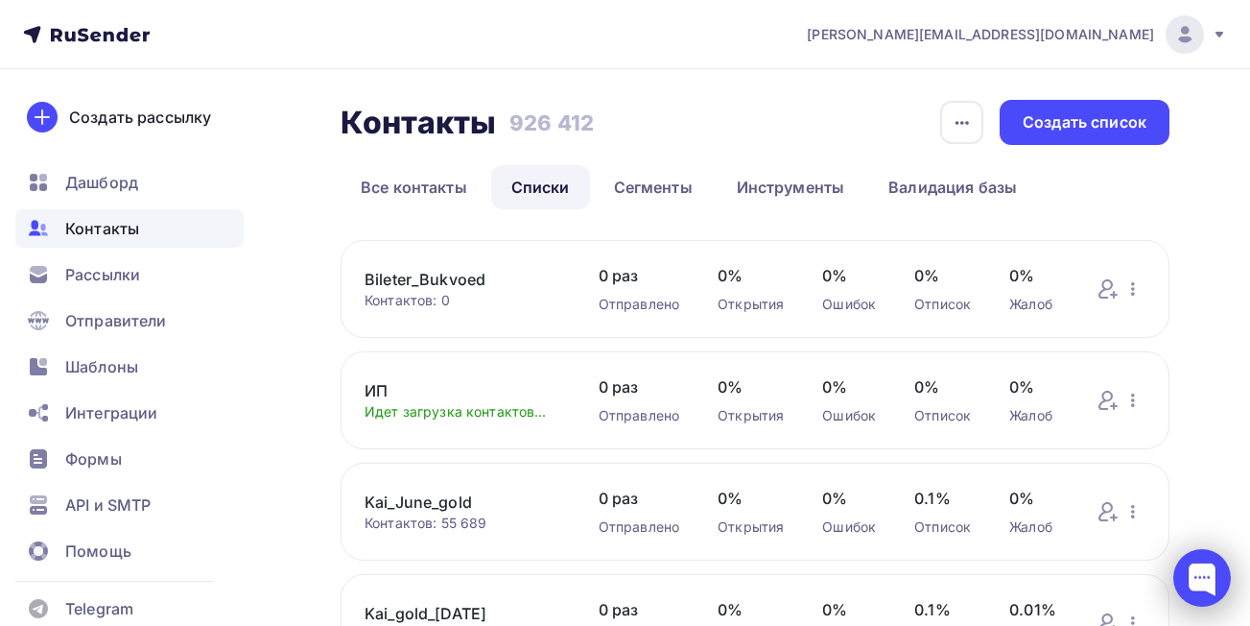
click at [1195, 584] on div at bounding box center [1203, 578] width 58 height 58
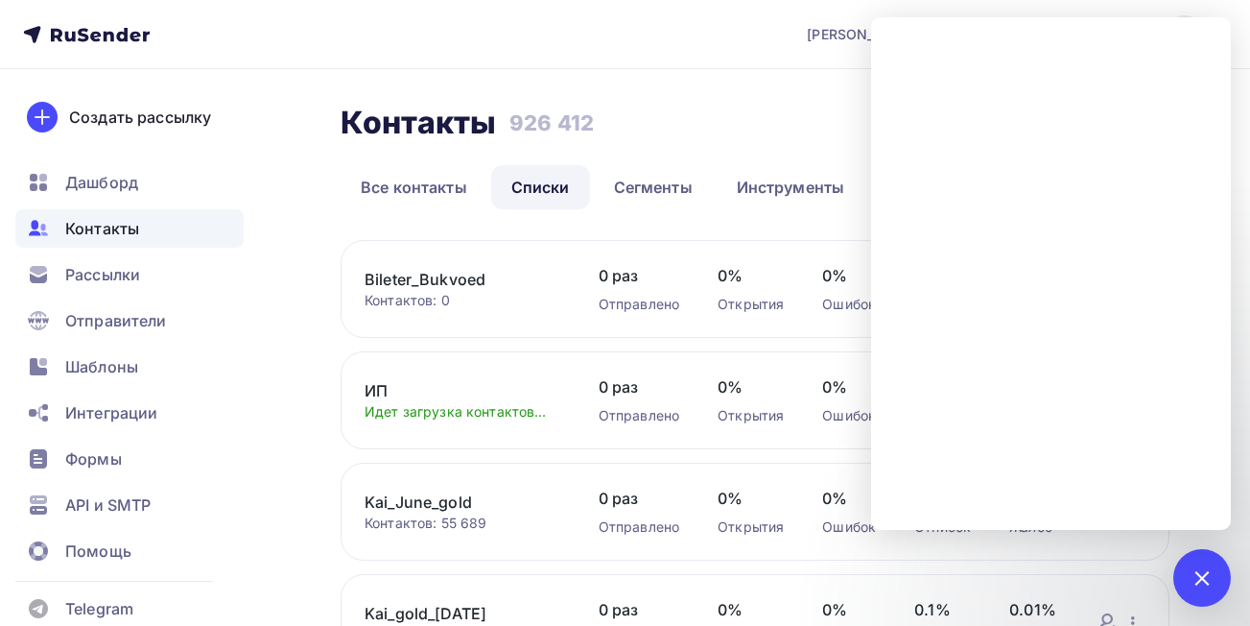
click at [386, 398] on link "ИП" at bounding box center [463, 390] width 196 height 23
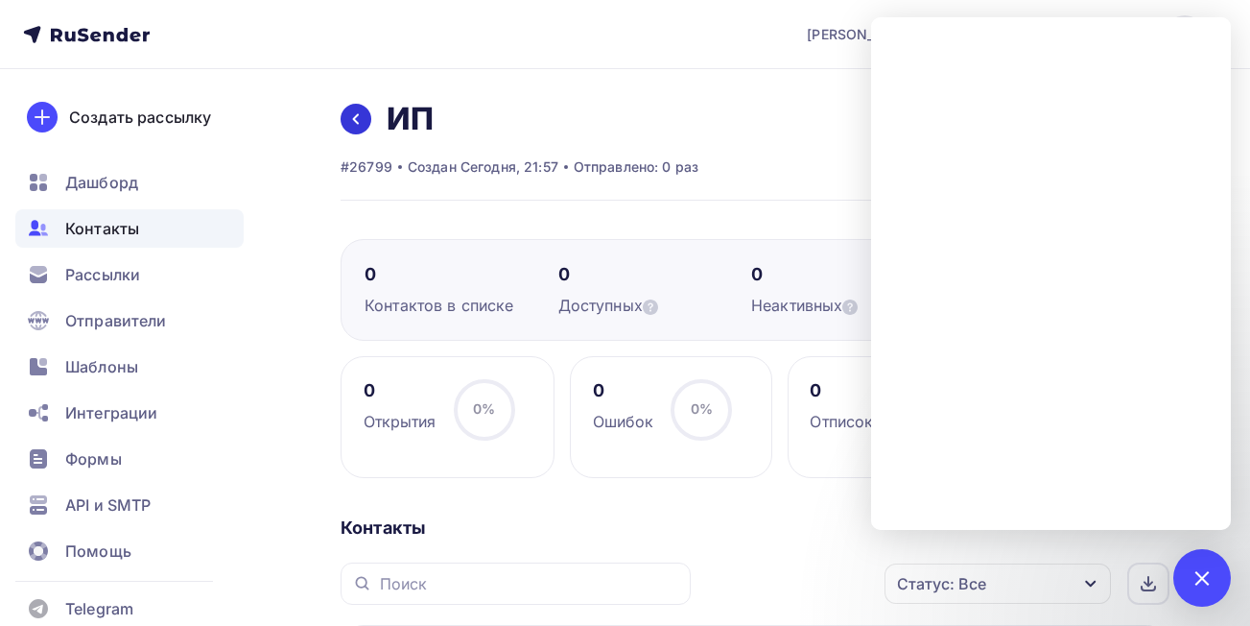
click at [361, 125] on icon at bounding box center [355, 118] width 15 height 15
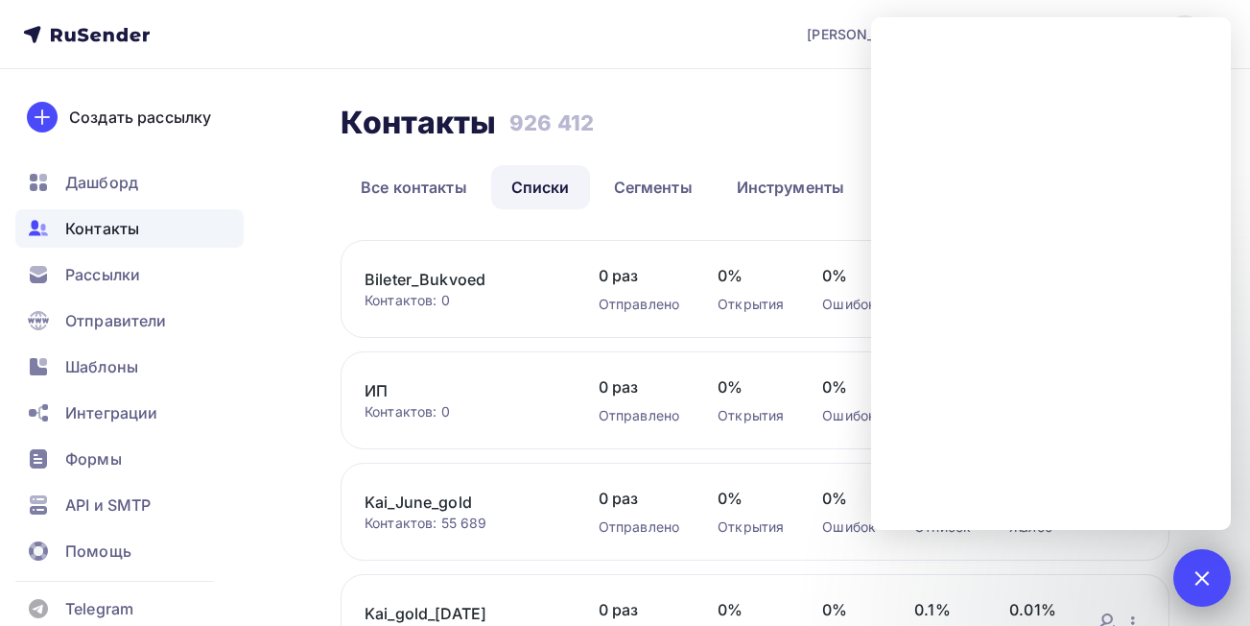
click at [1208, 579] on div at bounding box center [1202, 577] width 26 height 26
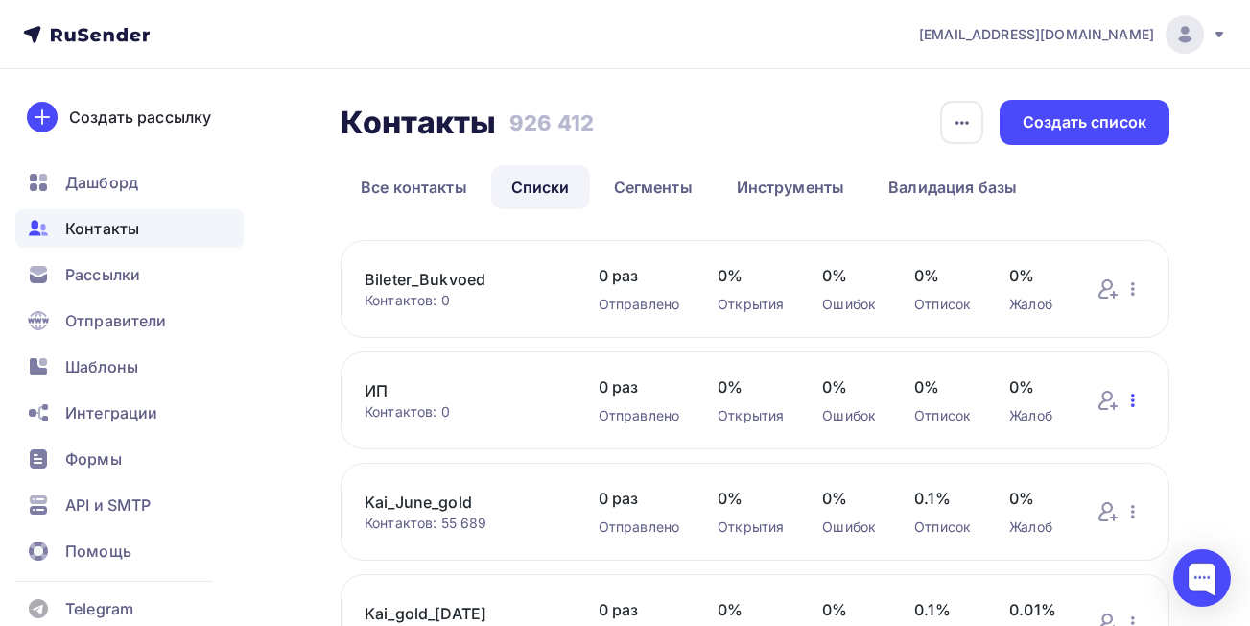
click at [1128, 396] on icon "button" at bounding box center [1133, 400] width 23 height 23
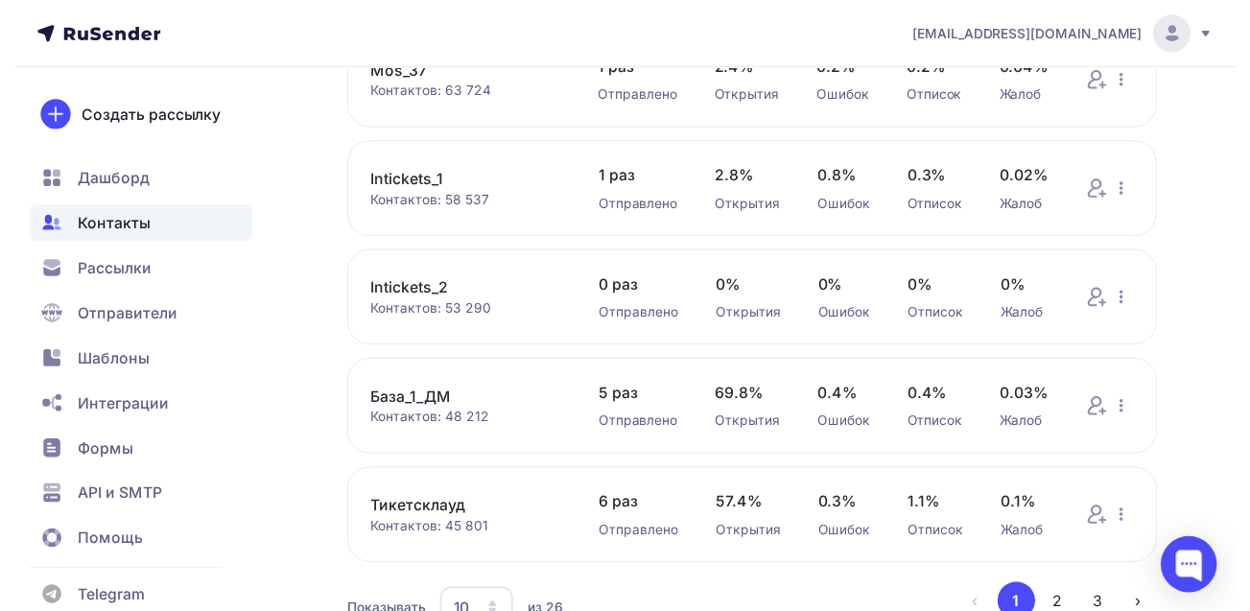
scroll to position [863, 0]
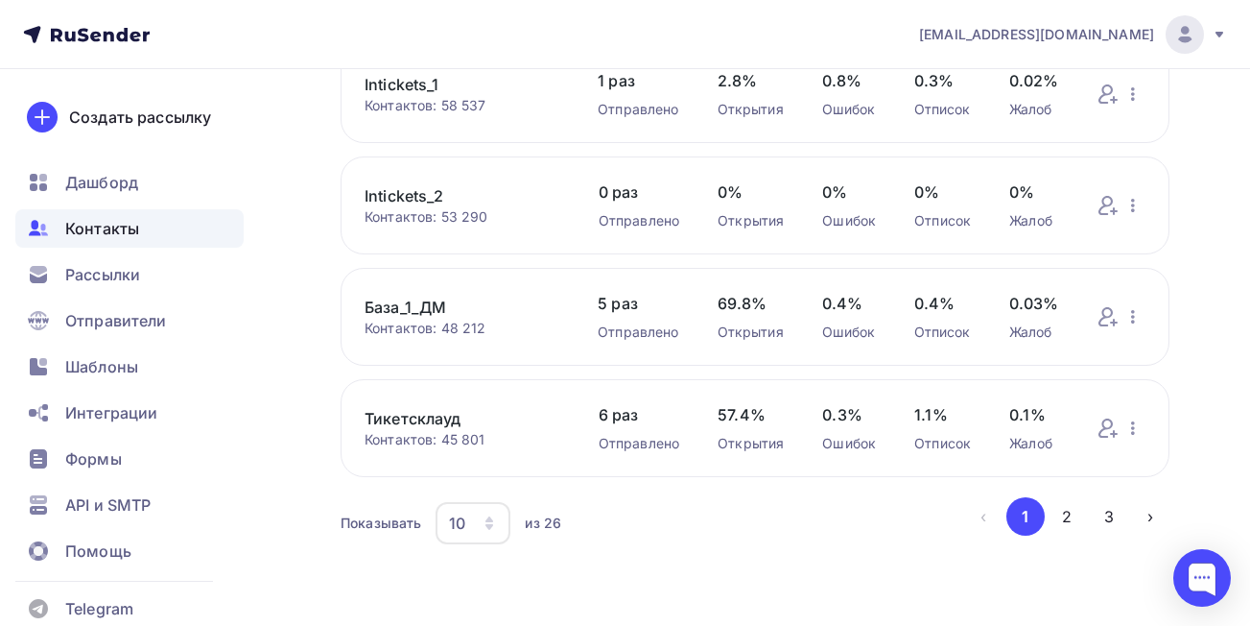
click at [471, 537] on div "10" at bounding box center [473, 523] width 75 height 42
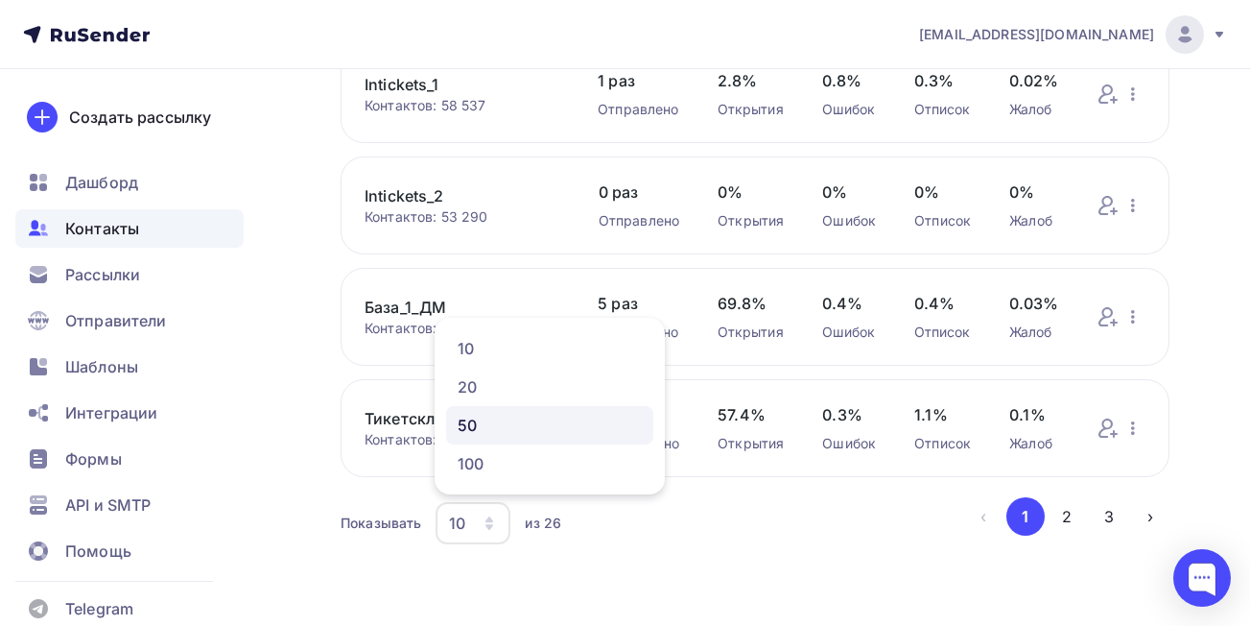
click at [461, 417] on div "50" at bounding box center [550, 425] width 184 height 23
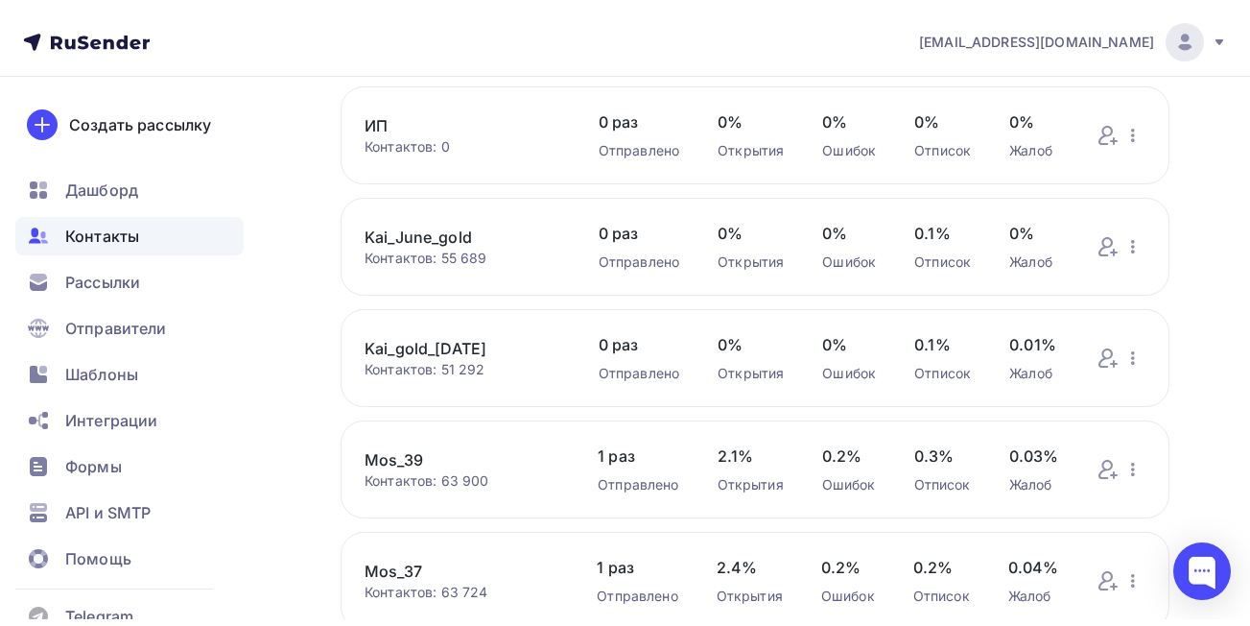
scroll to position [0, 0]
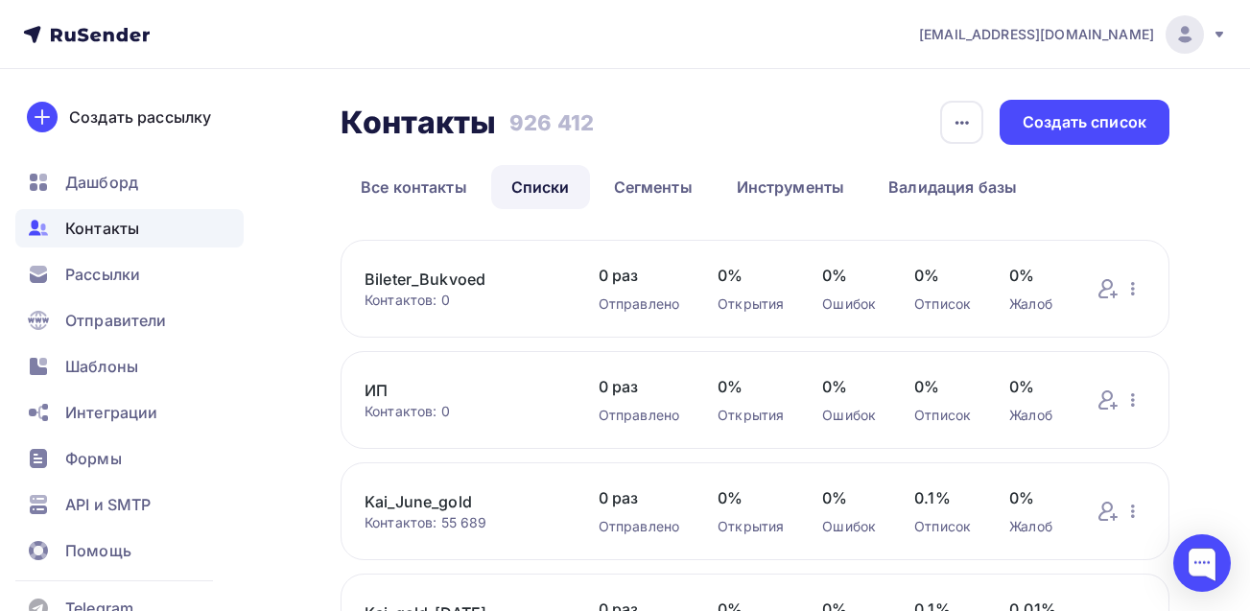
click at [465, 276] on link "Bileter_Bukvoed" at bounding box center [463, 279] width 196 height 23
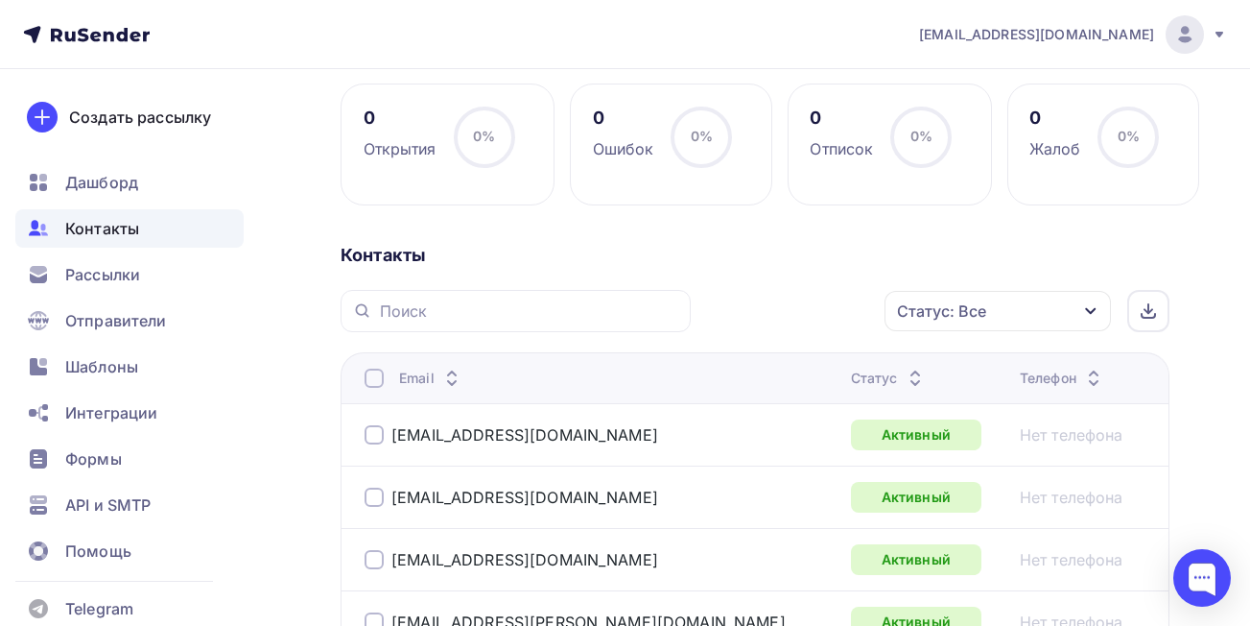
scroll to position [292, 0]
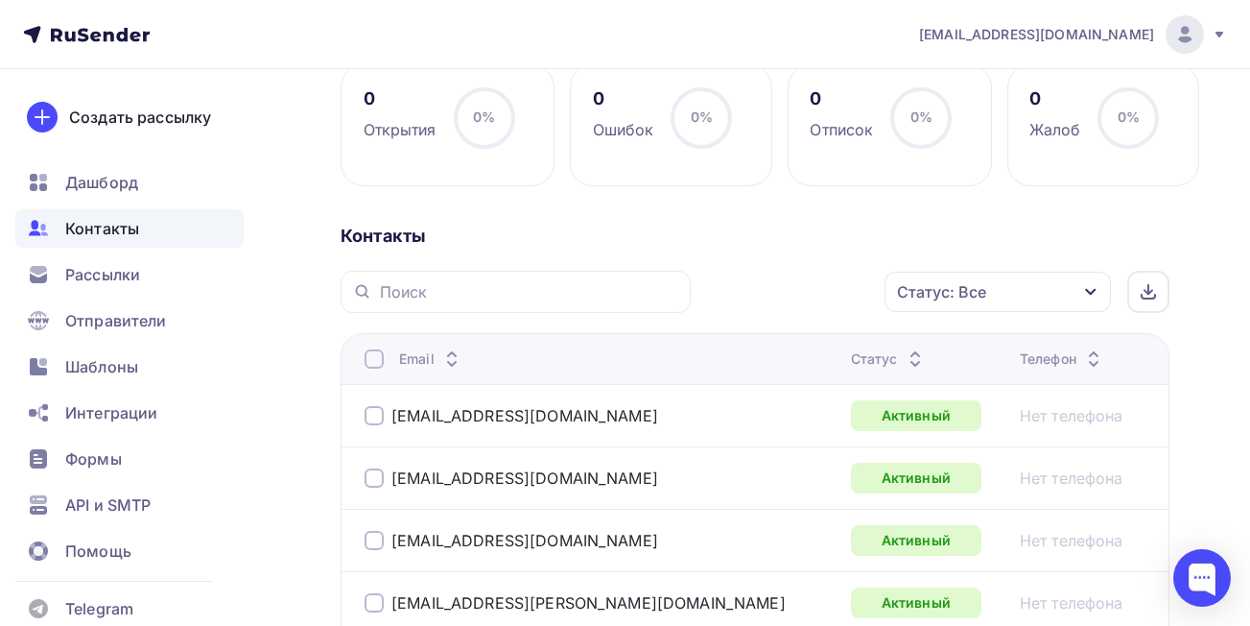
click at [584, 280] on div at bounding box center [516, 292] width 350 height 42
click at [977, 301] on div "Статус: Все" at bounding box center [941, 291] width 89 height 23
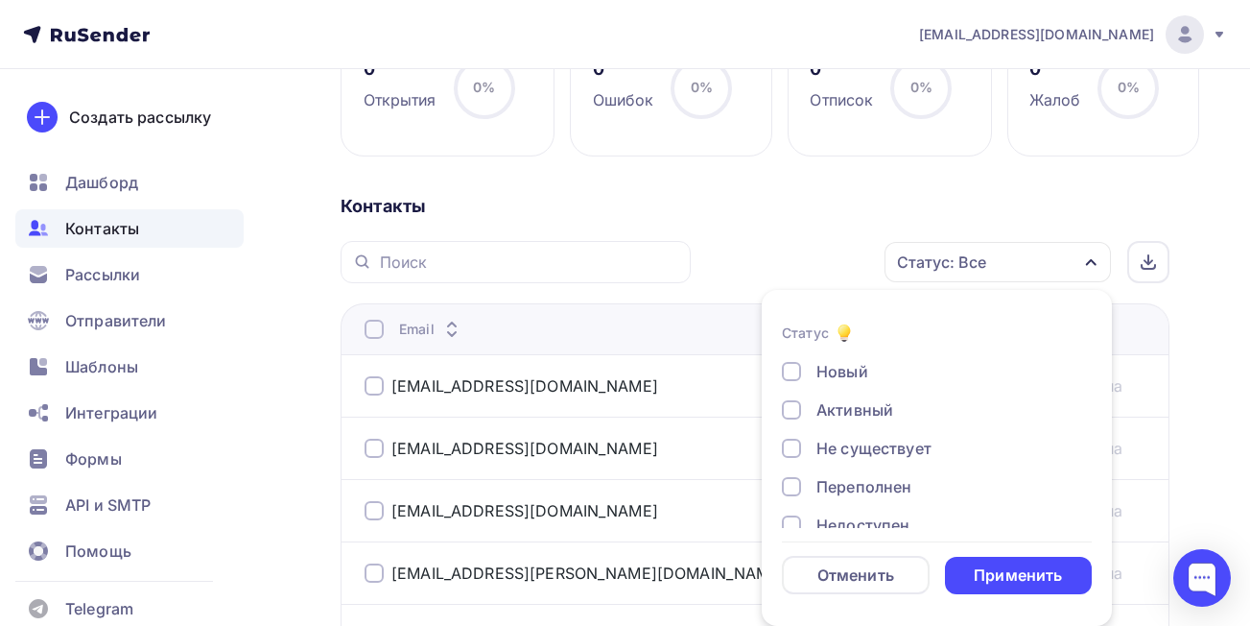
click at [792, 409] on div at bounding box center [791, 409] width 19 height 19
click at [1010, 574] on div "Применить" at bounding box center [1018, 575] width 88 height 22
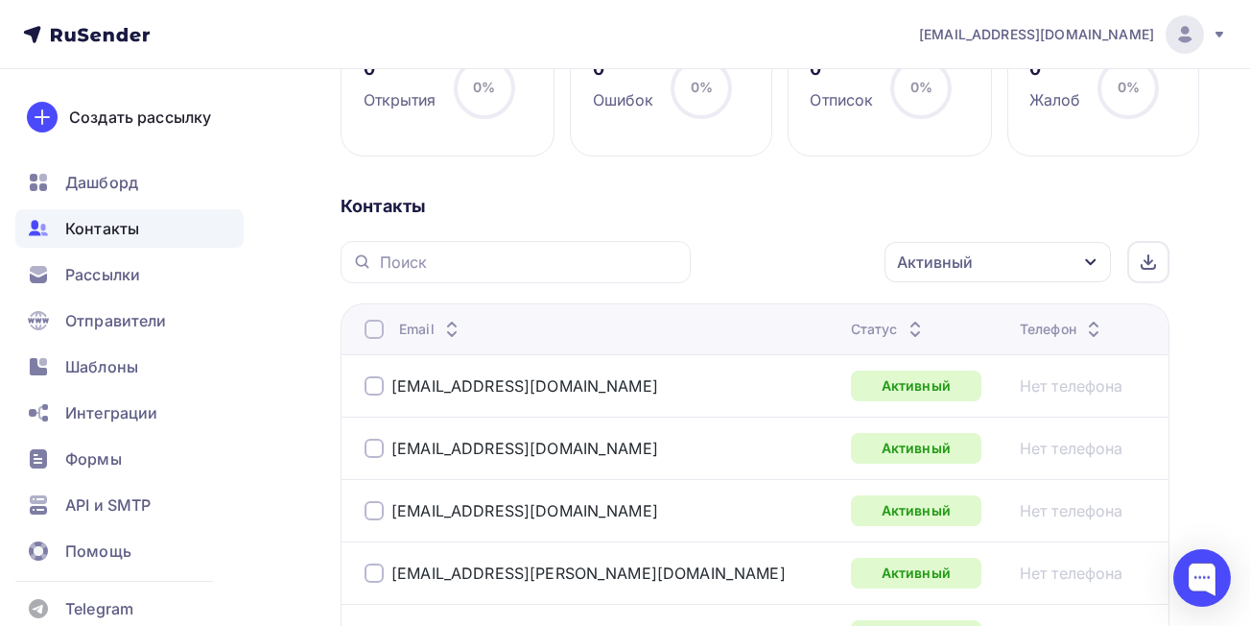
click at [368, 324] on div at bounding box center [374, 329] width 19 height 19
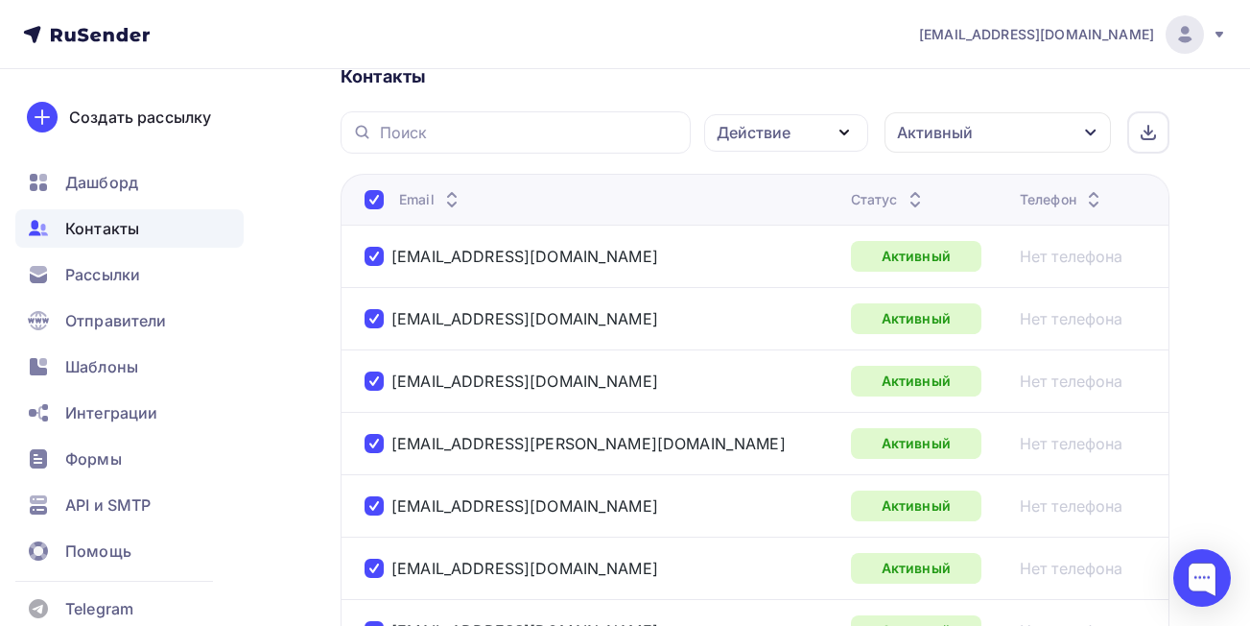
scroll to position [283, 0]
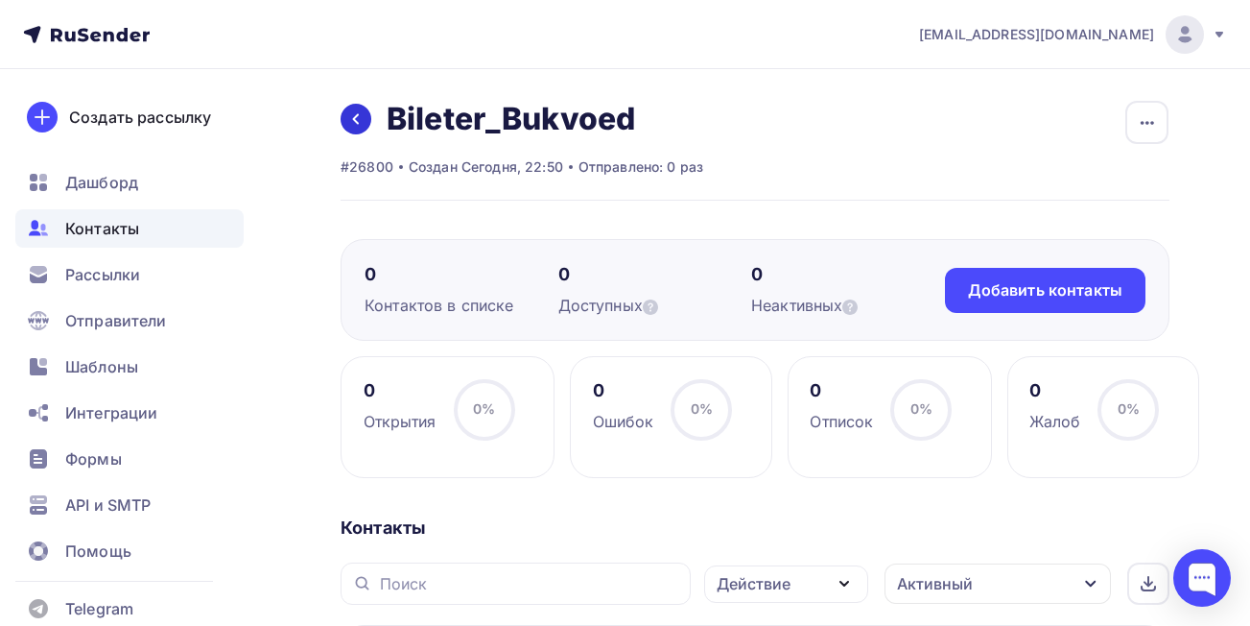
click at [352, 120] on icon at bounding box center [355, 118] width 15 height 15
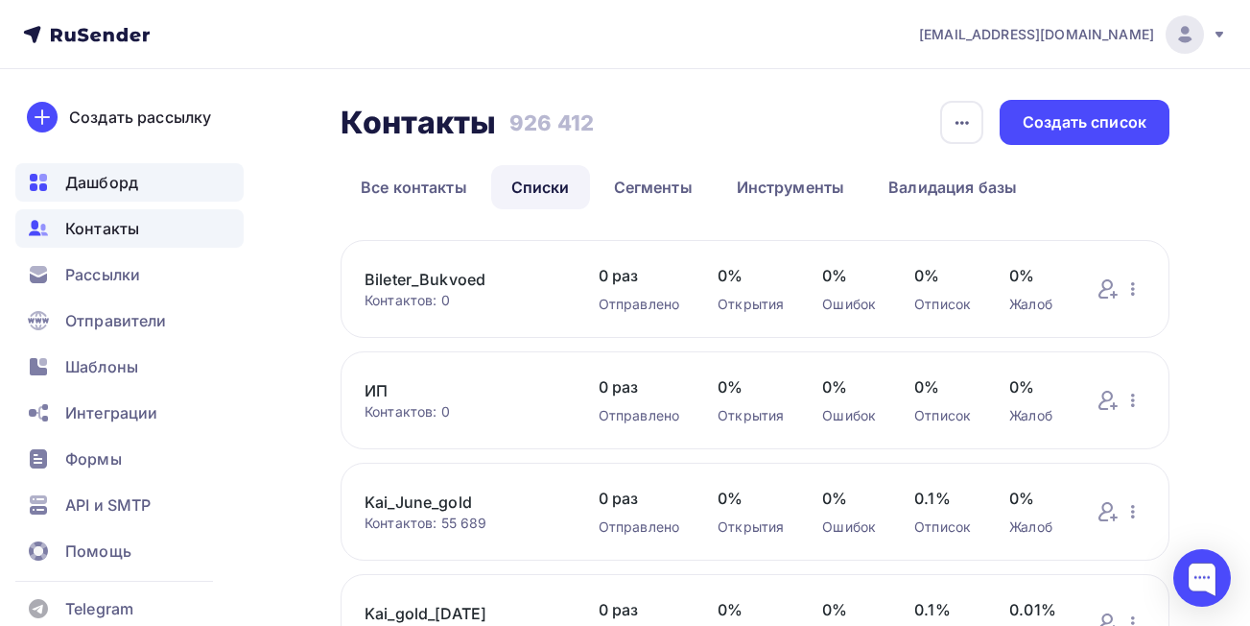
click at [101, 177] on span "Дашборд" at bounding box center [101, 182] width 73 height 23
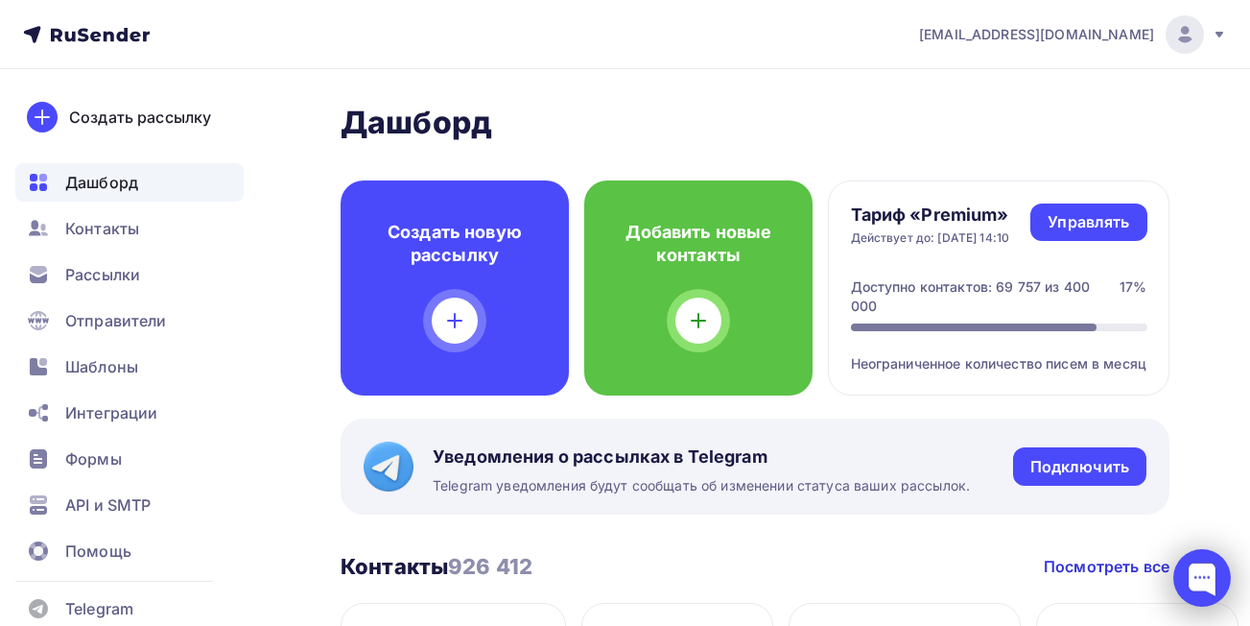
click at [1192, 581] on div at bounding box center [1203, 578] width 58 height 58
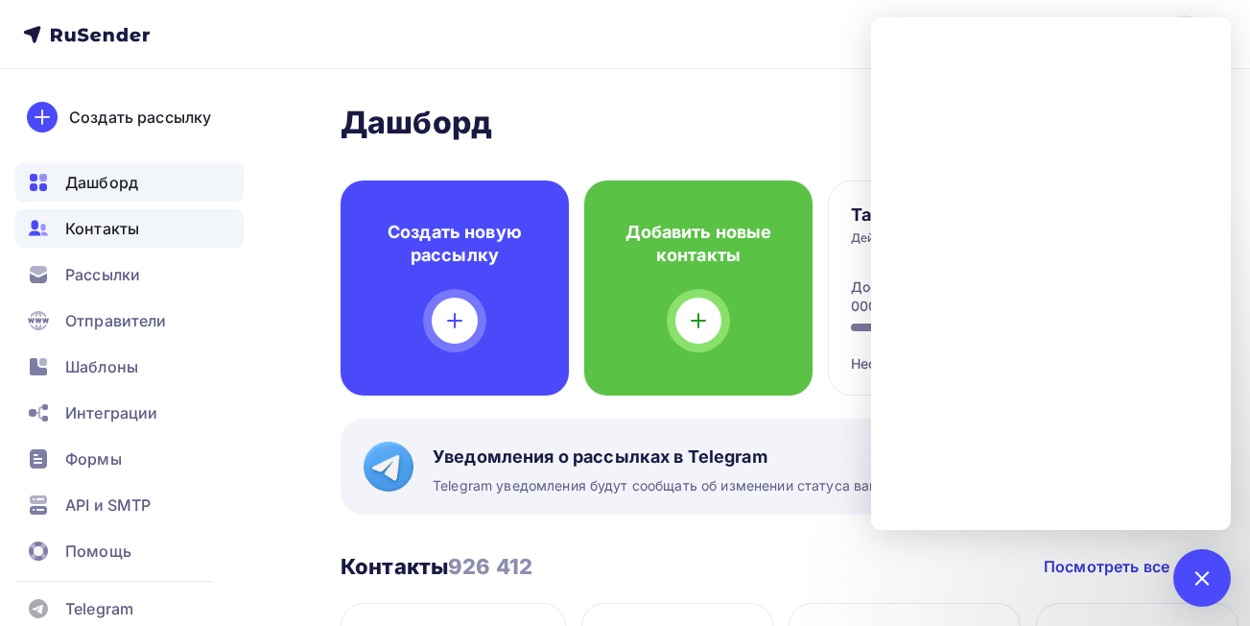
click at [121, 228] on span "Контакты" at bounding box center [102, 228] width 74 height 23
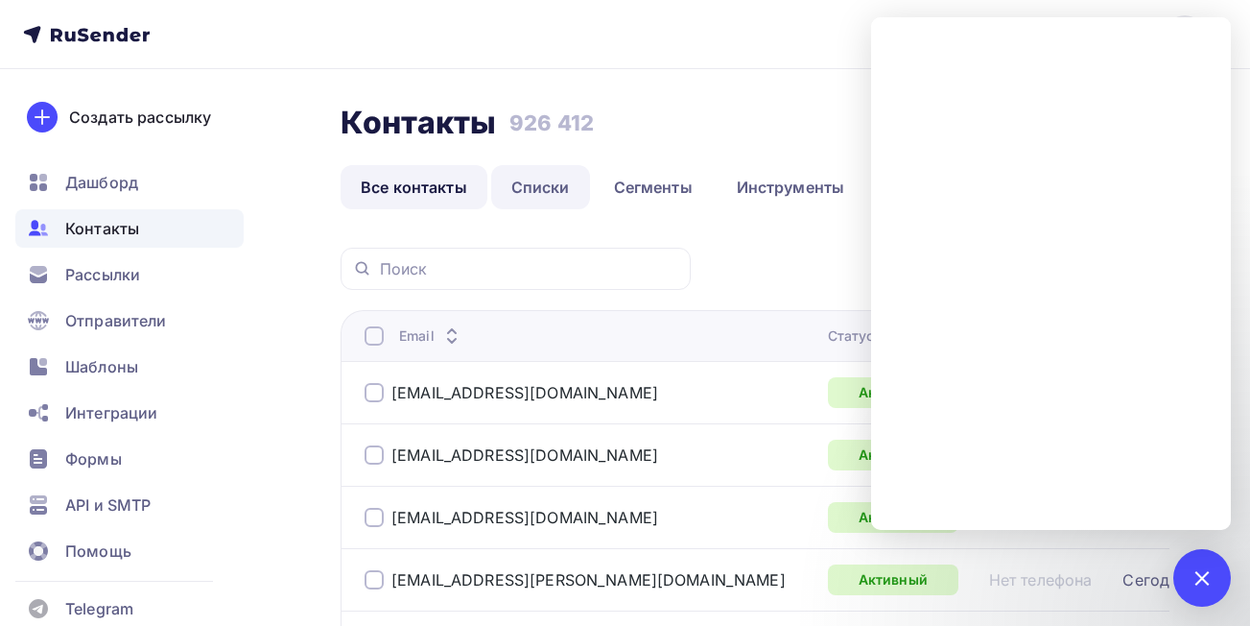
click at [534, 201] on link "Списки" at bounding box center [540, 187] width 99 height 44
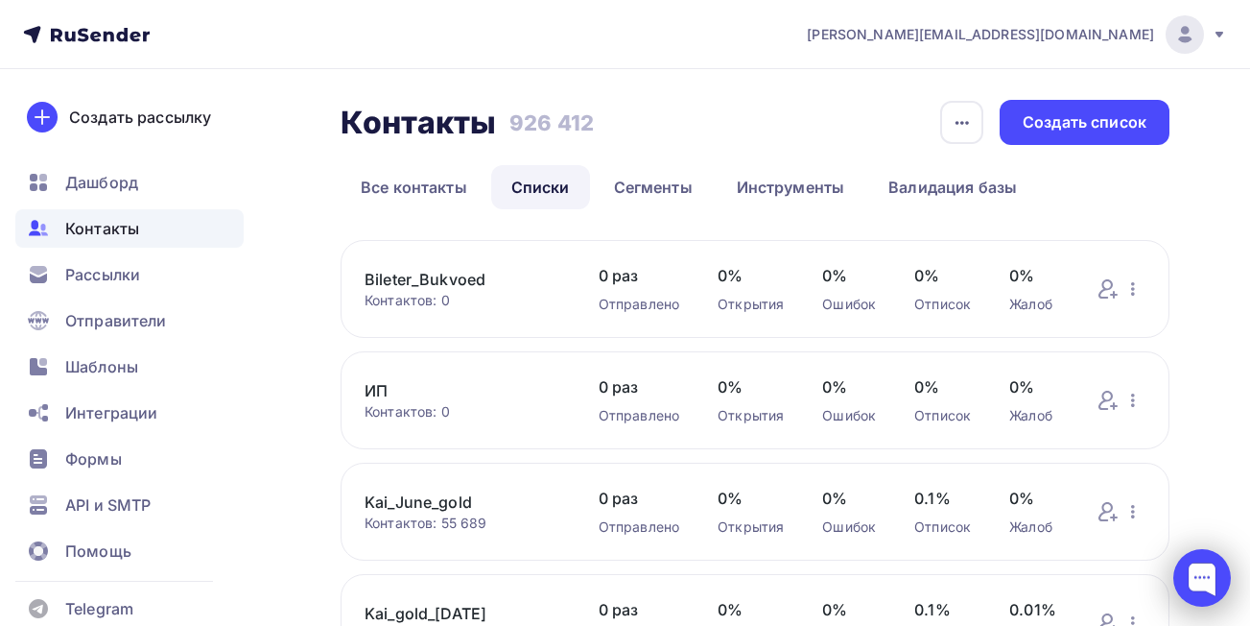
click at [1199, 558] on div at bounding box center [1203, 578] width 58 height 58
click at [1192, 567] on div at bounding box center [1203, 578] width 58 height 58
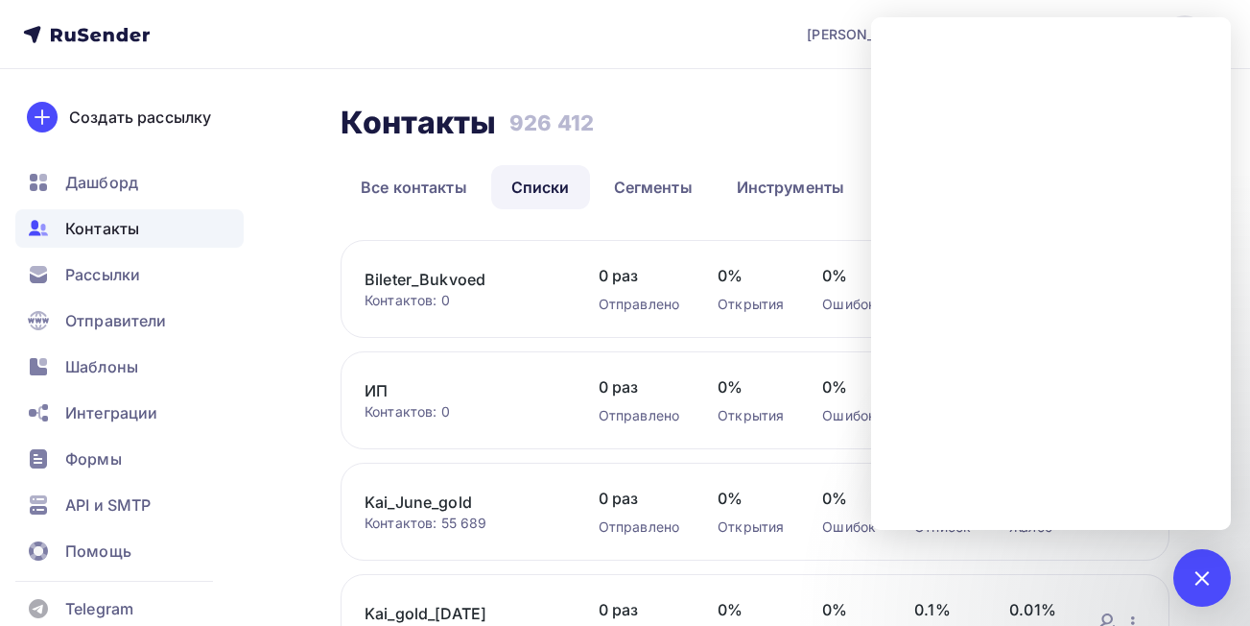
click at [373, 392] on link "ИП" at bounding box center [463, 390] width 196 height 23
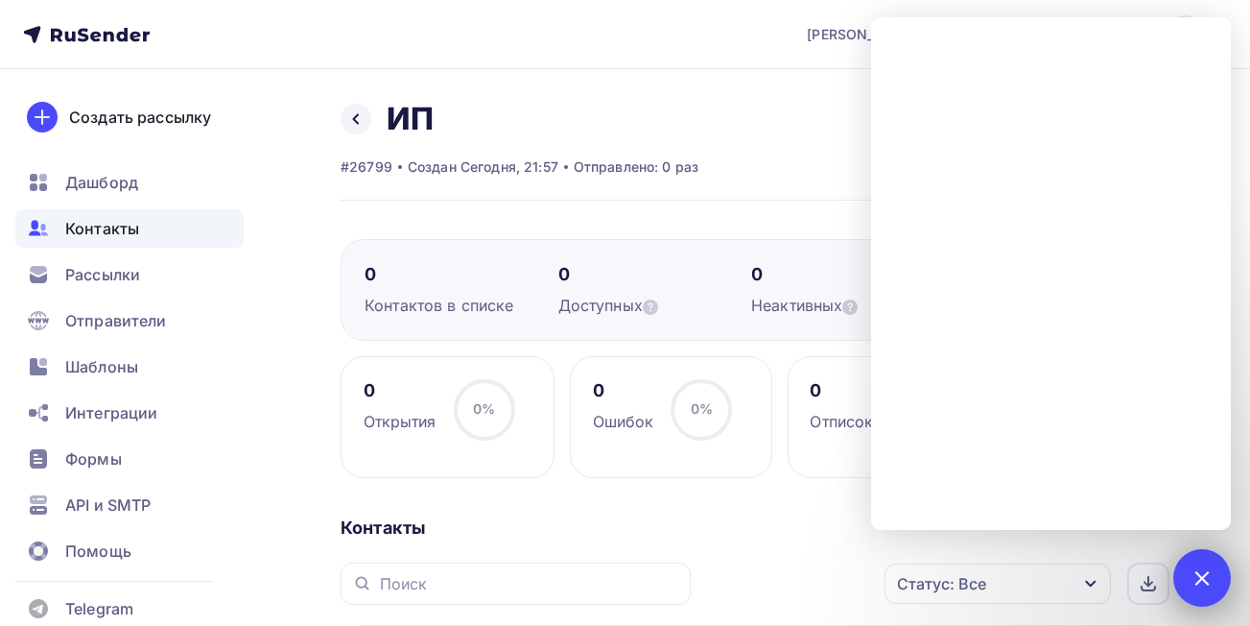
click at [1201, 571] on div at bounding box center [1202, 577] width 26 height 26
